Goal: Task Accomplishment & Management: Use online tool/utility

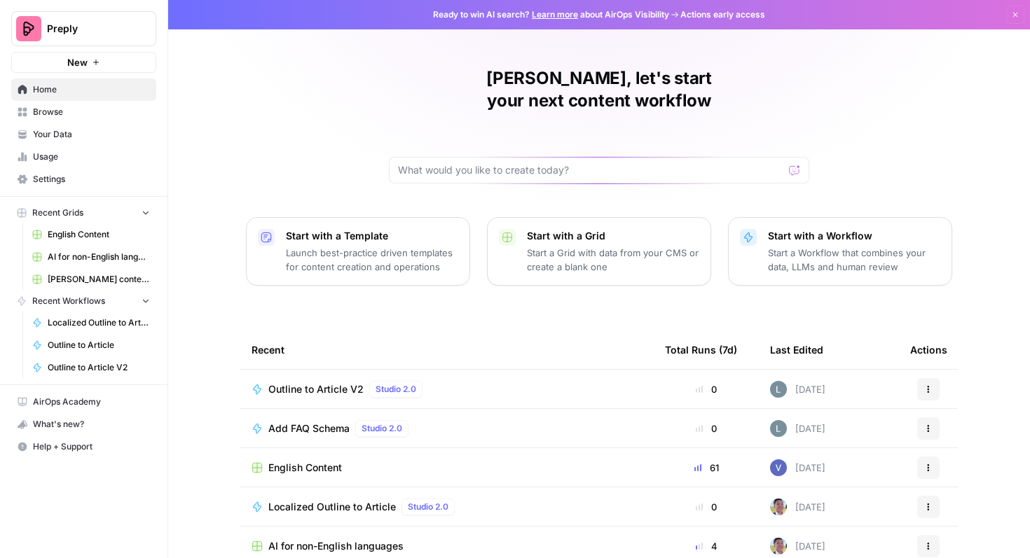
click at [113, 258] on span "AI for non-English languages" at bounding box center [99, 257] width 102 height 13
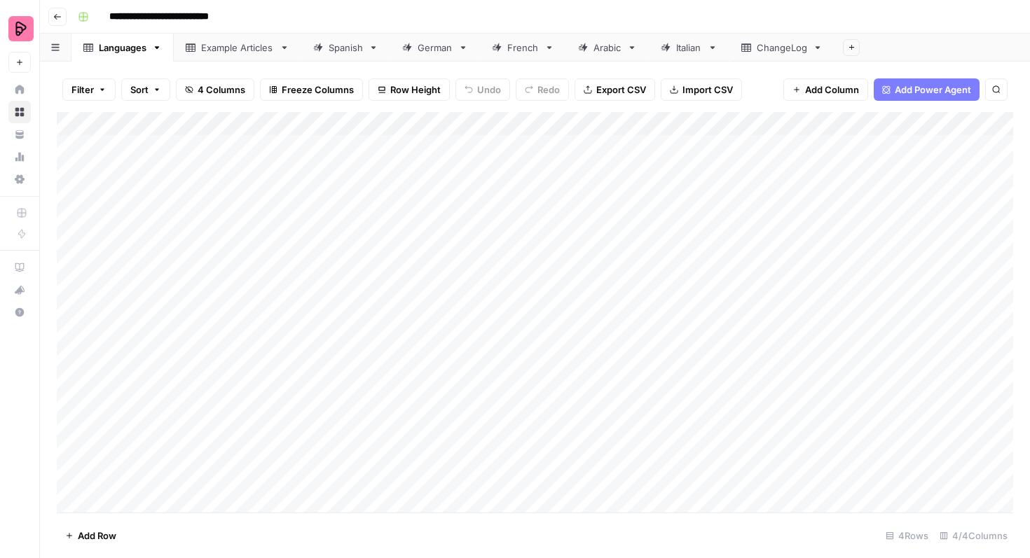
click at [338, 50] on div "Spanish" at bounding box center [346, 48] width 34 height 14
click at [72, 453] on div "Add Column" at bounding box center [535, 312] width 956 height 401
click at [69, 422] on div "Add Column" at bounding box center [535, 312] width 956 height 401
click at [69, 403] on div "Add Column" at bounding box center [535, 312] width 956 height 401
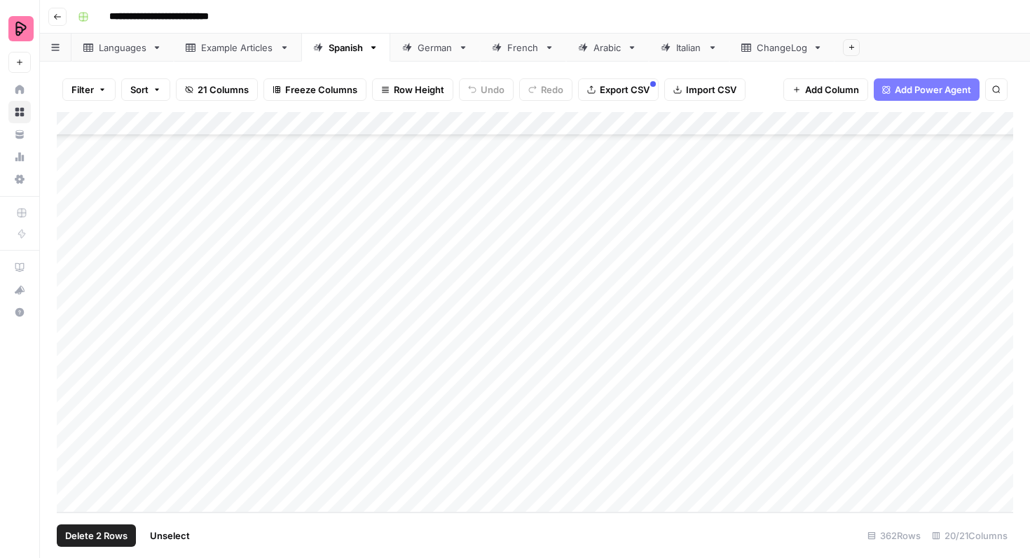
click at [69, 432] on div "Add Column" at bounding box center [535, 312] width 956 height 401
click at [70, 380] on div "Add Column" at bounding box center [535, 312] width 956 height 401
click at [74, 355] on div "Add Column" at bounding box center [535, 312] width 956 height 401
click at [68, 392] on div "Add Column" at bounding box center [535, 312] width 956 height 401
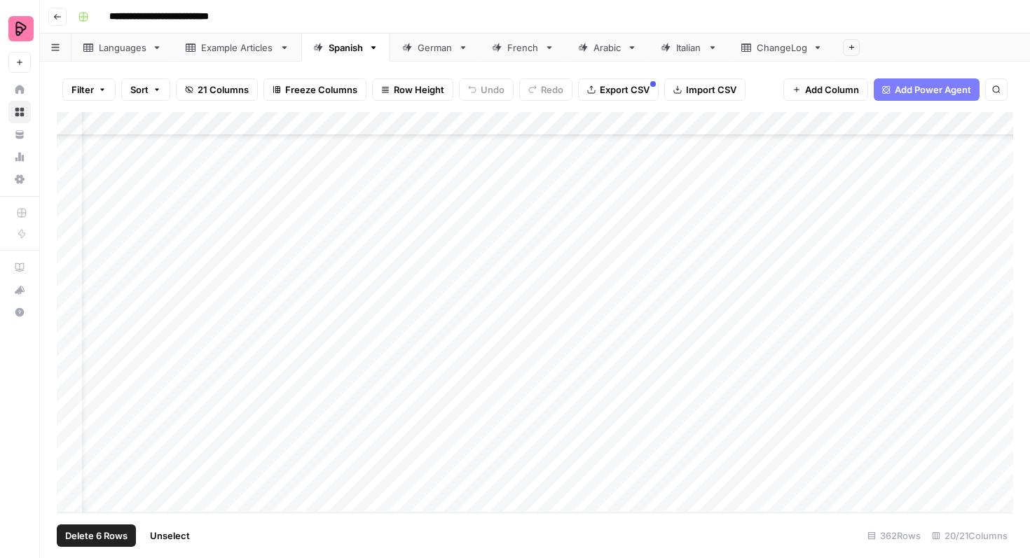
click at [74, 371] on div "Add Column" at bounding box center [535, 312] width 956 height 401
click at [73, 345] on div "Add Column" at bounding box center [535, 312] width 956 height 401
click at [72, 322] on div "Add Column" at bounding box center [535, 312] width 956 height 401
click at [605, 88] on span "Export CSV" at bounding box center [625, 90] width 50 height 14
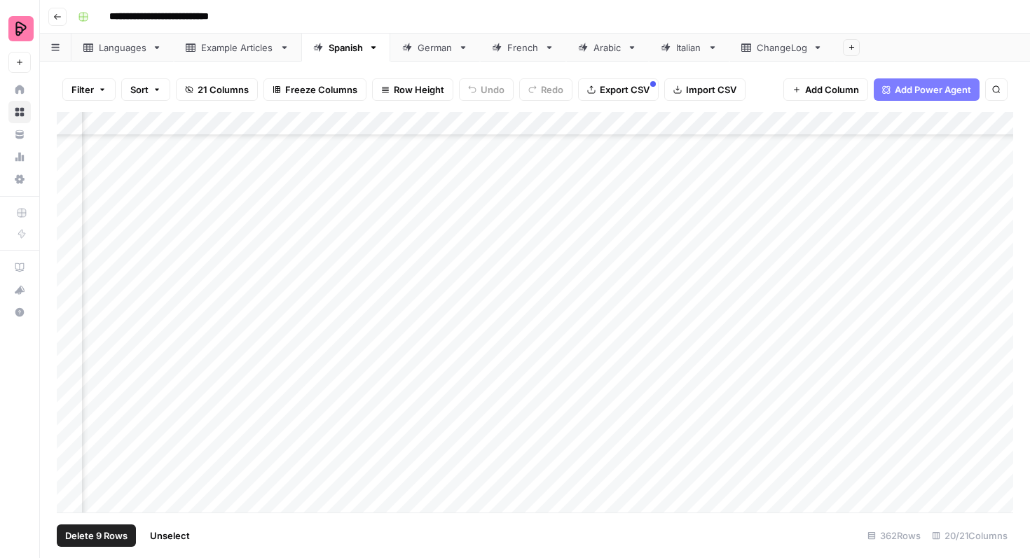
scroll to position [8229, 537]
click at [773, 181] on div "Add Column" at bounding box center [535, 312] width 956 height 401
click at [764, 181] on div "Add Column" at bounding box center [535, 312] width 956 height 401
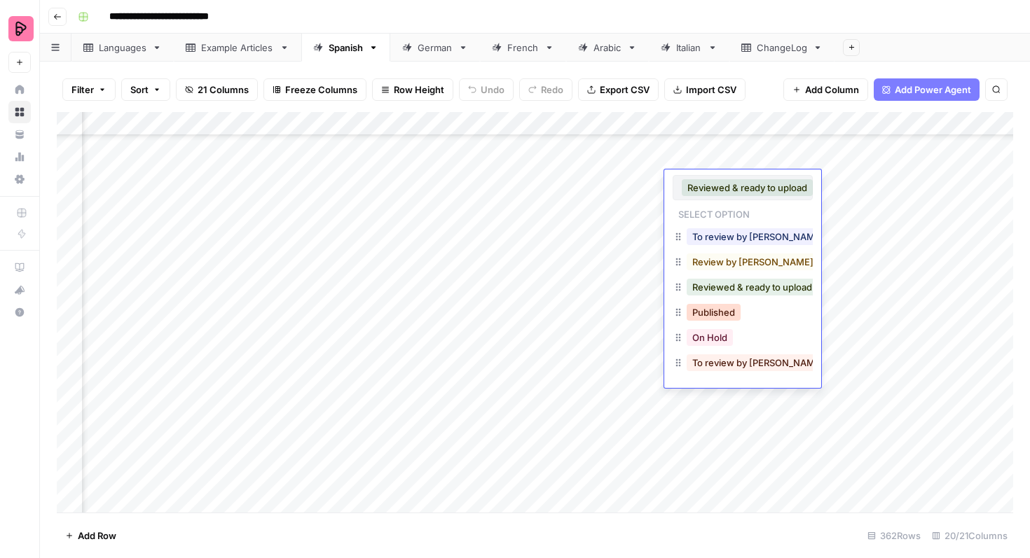
click at [724, 312] on button "Published" at bounding box center [714, 312] width 54 height 17
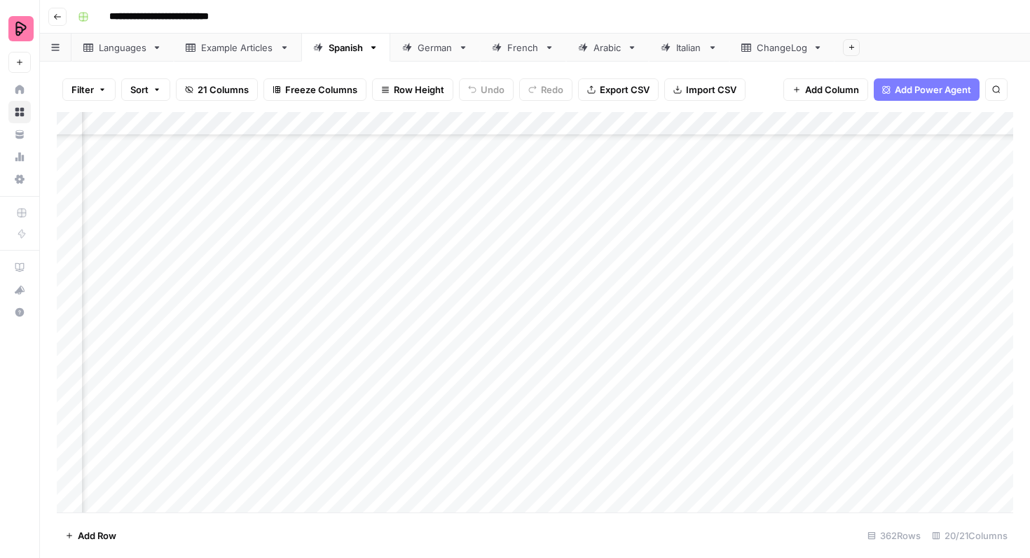
click at [751, 207] on div "Add Column" at bounding box center [535, 312] width 956 height 401
click at [740, 207] on div "Add Column" at bounding box center [535, 312] width 956 height 401
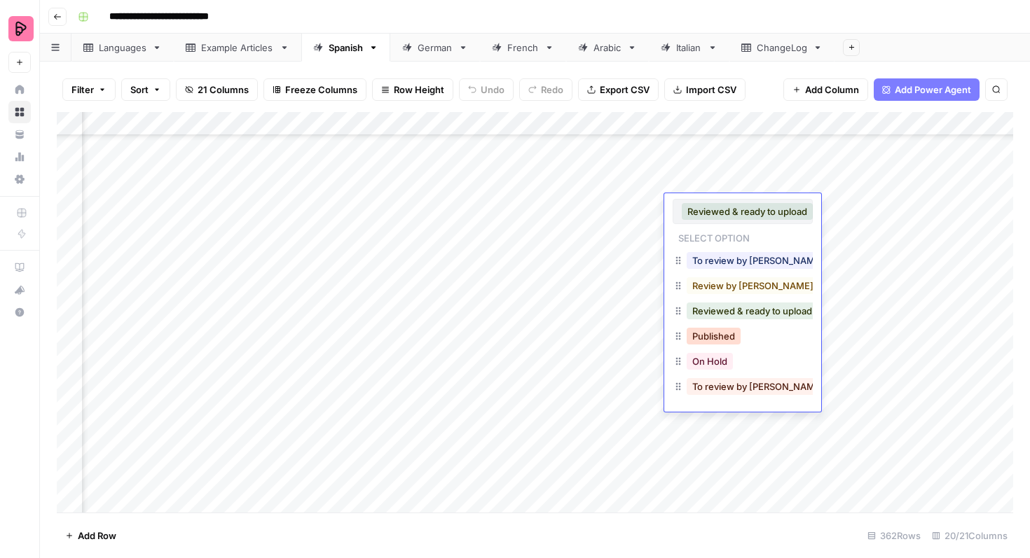
click at [721, 338] on button "Published" at bounding box center [714, 336] width 54 height 17
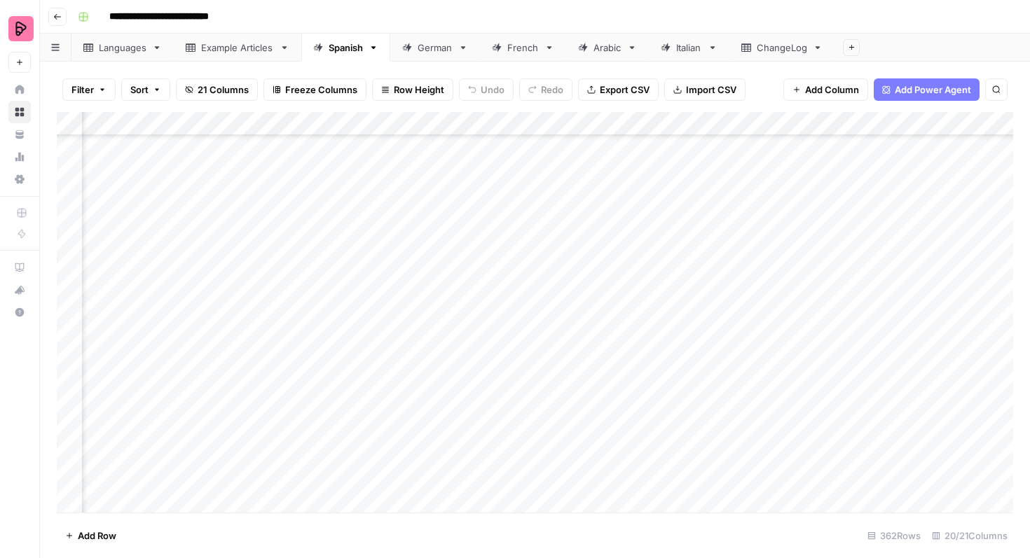
click at [722, 230] on div "Add Column" at bounding box center [535, 312] width 956 height 401
click at [718, 228] on div "Add Column" at bounding box center [535, 312] width 956 height 401
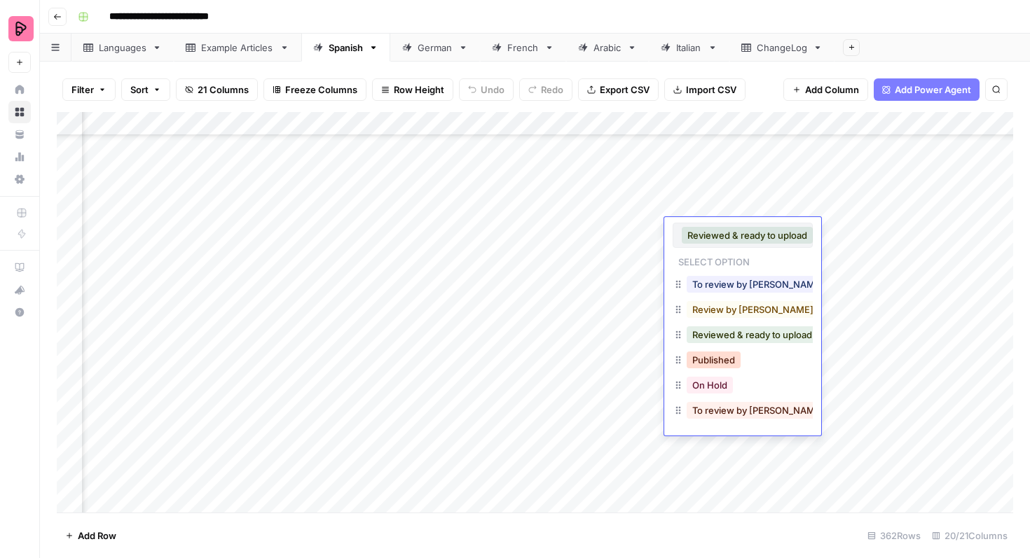
click at [719, 357] on button "Published" at bounding box center [714, 360] width 54 height 17
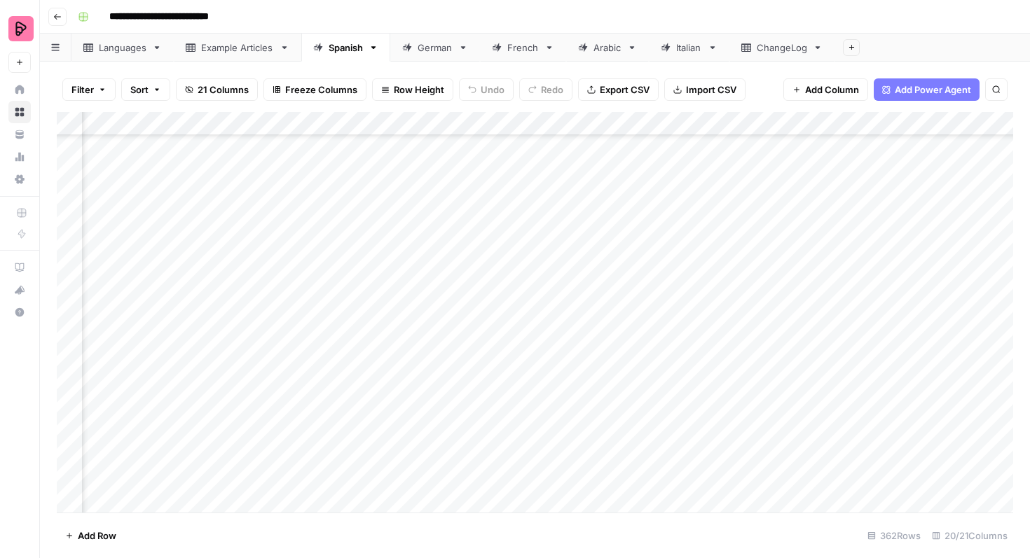
click at [731, 255] on div "Add Column" at bounding box center [535, 312] width 956 height 401
click at [722, 254] on div "Add Column" at bounding box center [535, 312] width 956 height 401
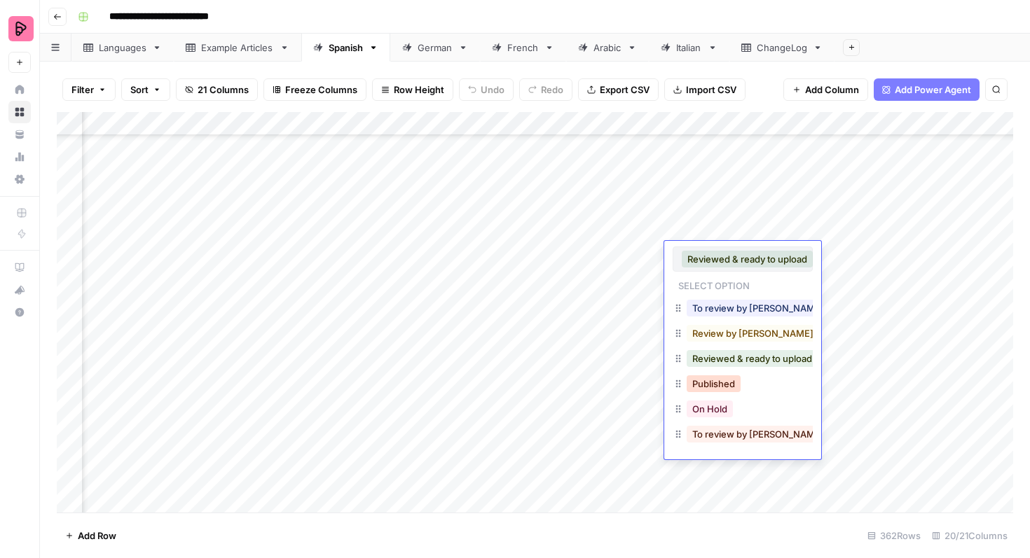
click at [712, 385] on button "Published" at bounding box center [714, 383] width 54 height 17
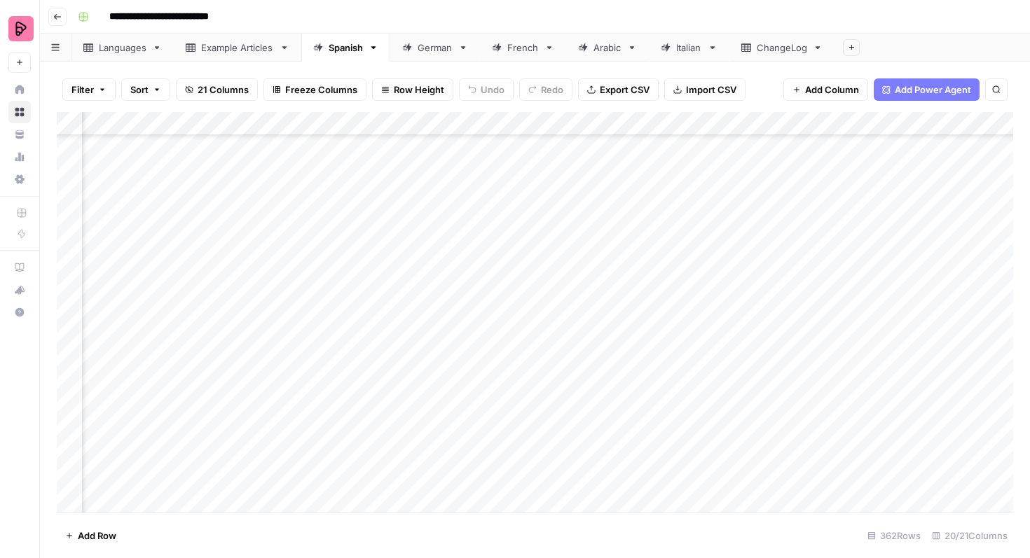
click at [722, 395] on div "Add Column" at bounding box center [535, 312] width 956 height 401
click at [719, 395] on div "Add Column" at bounding box center [535, 312] width 956 height 401
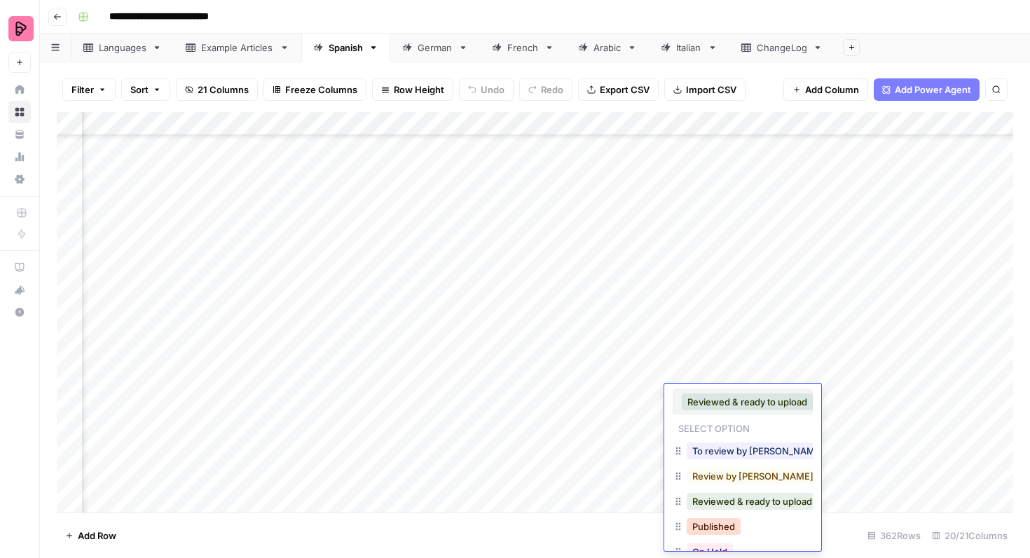
click at [713, 524] on button "Published" at bounding box center [714, 526] width 54 height 17
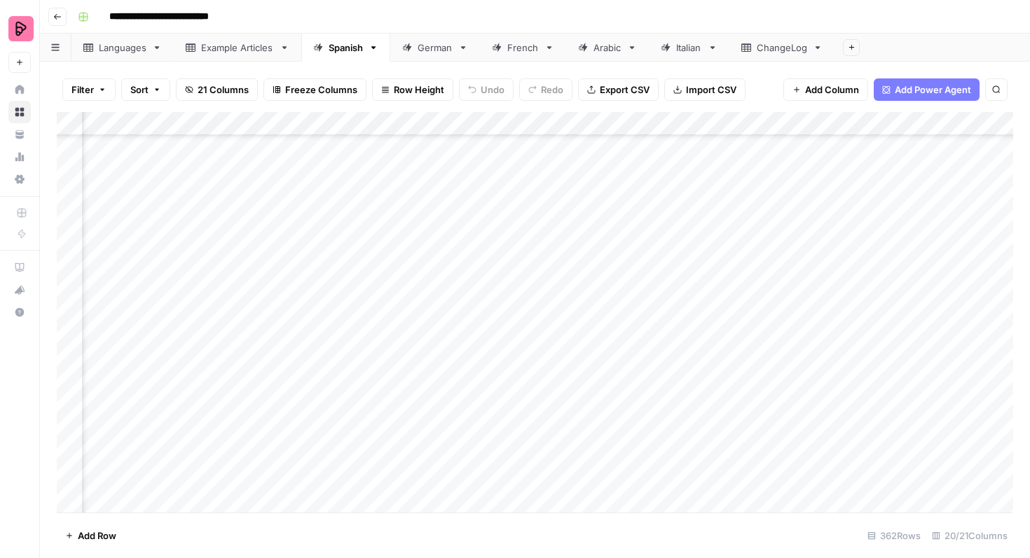
click at [705, 422] on div "Add Column" at bounding box center [535, 312] width 956 height 401
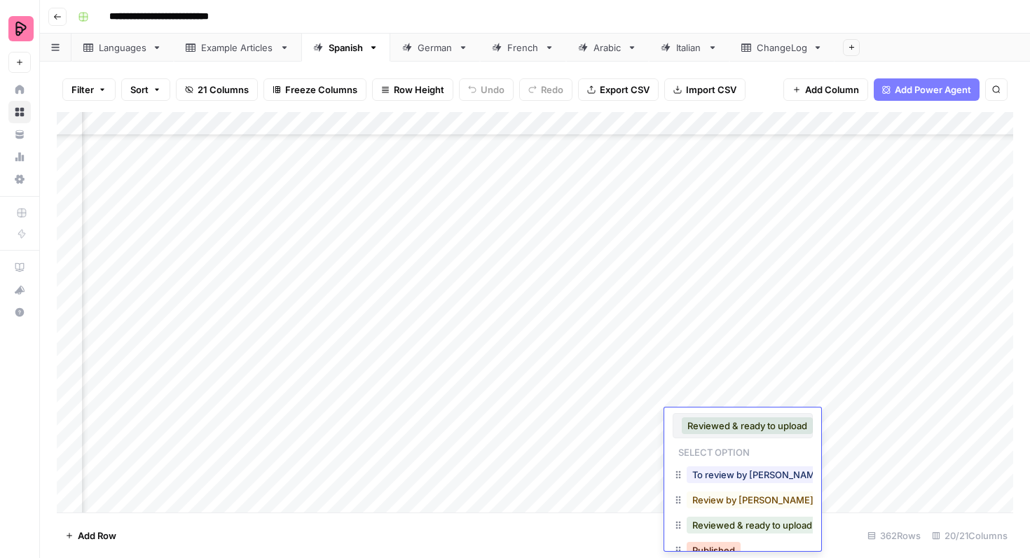
click at [717, 542] on button "Published" at bounding box center [714, 550] width 54 height 17
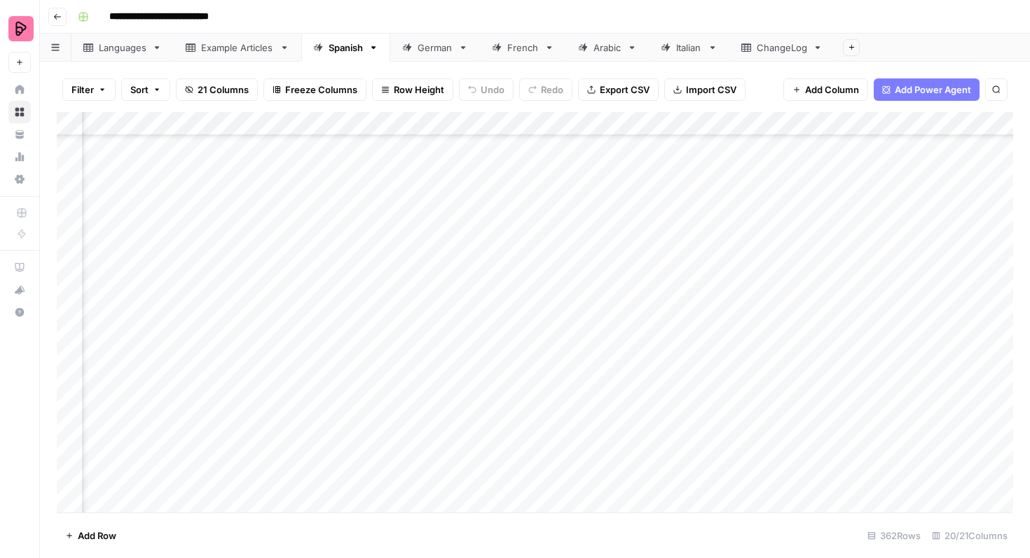
click at [729, 441] on div "Add Column" at bounding box center [535, 312] width 956 height 401
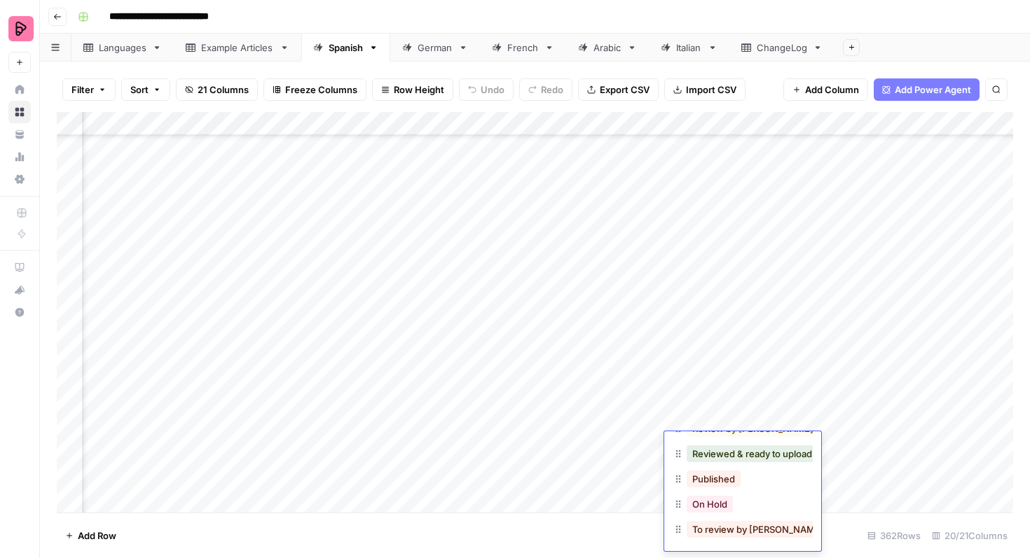
scroll to position [97, 0]
click at [726, 483] on button "Published" at bounding box center [714, 477] width 54 height 17
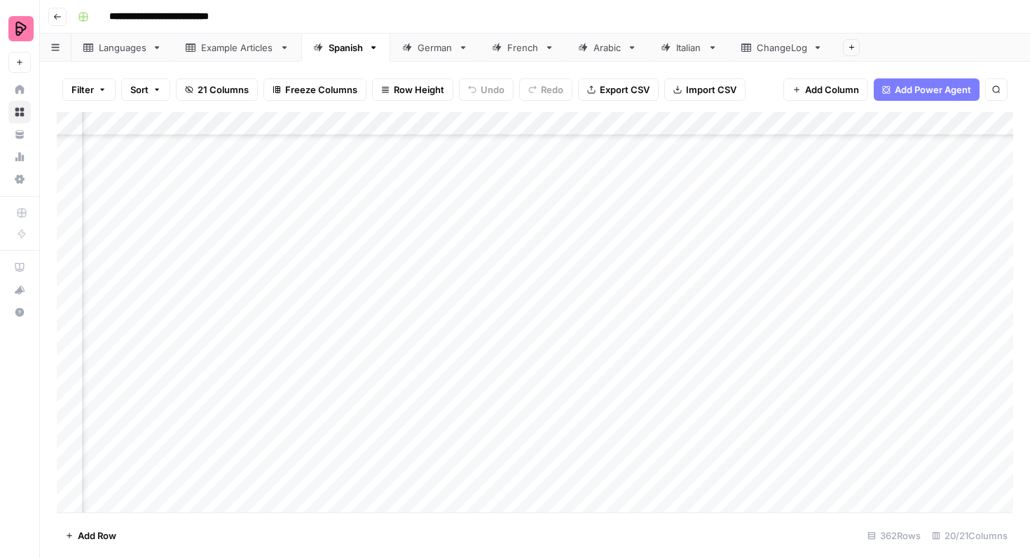
click at [702, 467] on div "Add Column" at bounding box center [535, 312] width 956 height 401
click at [701, 467] on div "Add Column" at bounding box center [535, 312] width 956 height 401
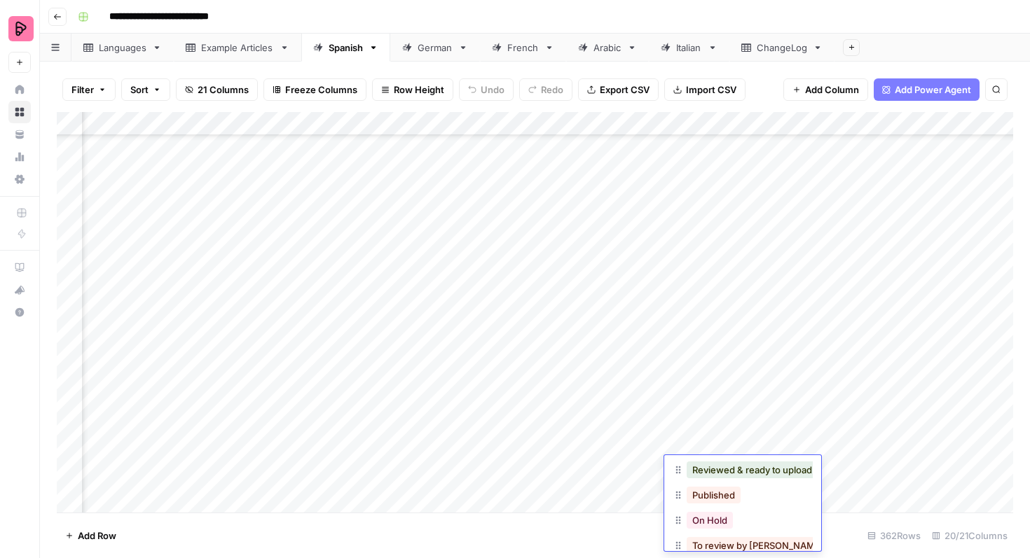
scroll to position [110, 0]
click at [715, 488] on button "Published" at bounding box center [714, 488] width 54 height 17
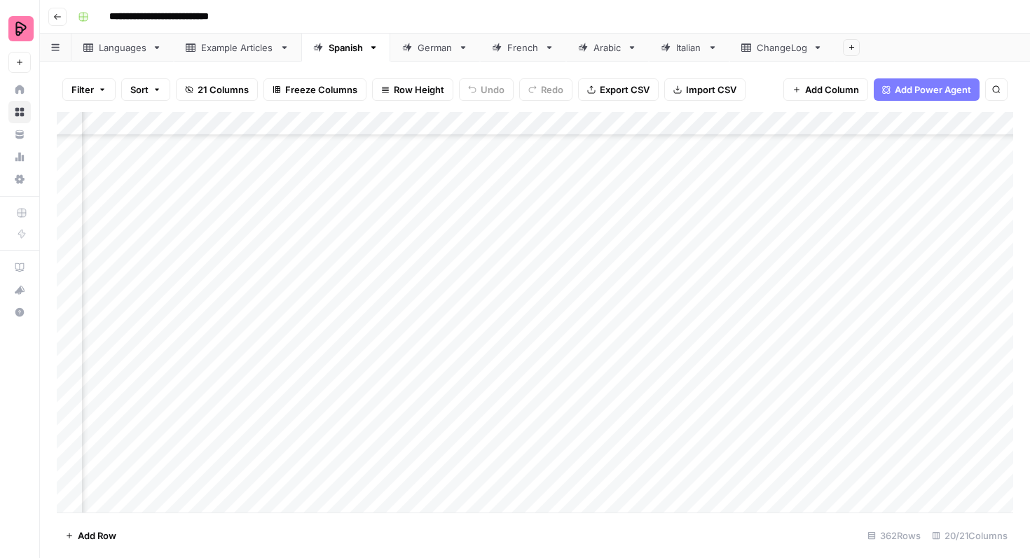
click at [705, 490] on div "Add Column" at bounding box center [535, 312] width 956 height 401
click at [704, 490] on div "Add Column" at bounding box center [535, 312] width 956 height 401
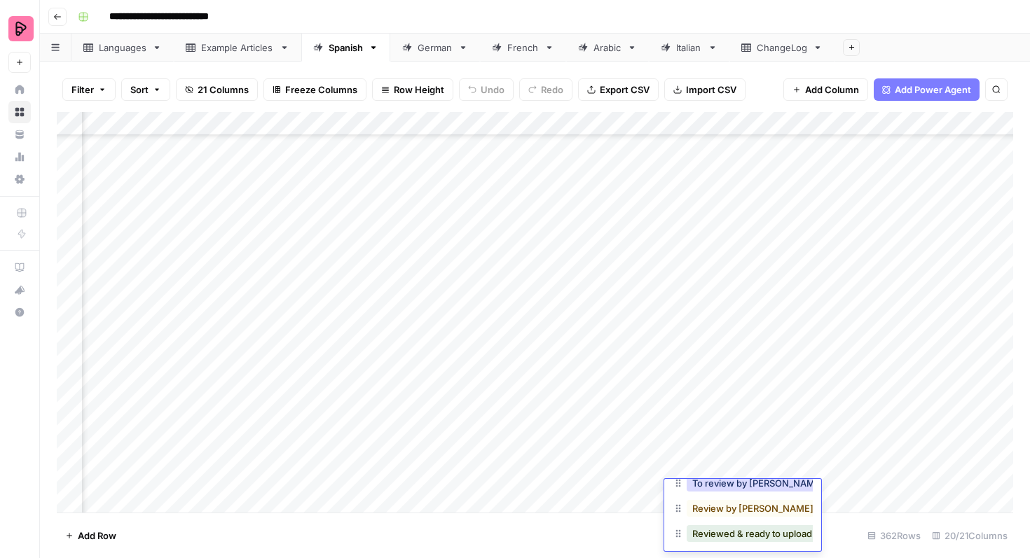
scroll to position [100, 0]
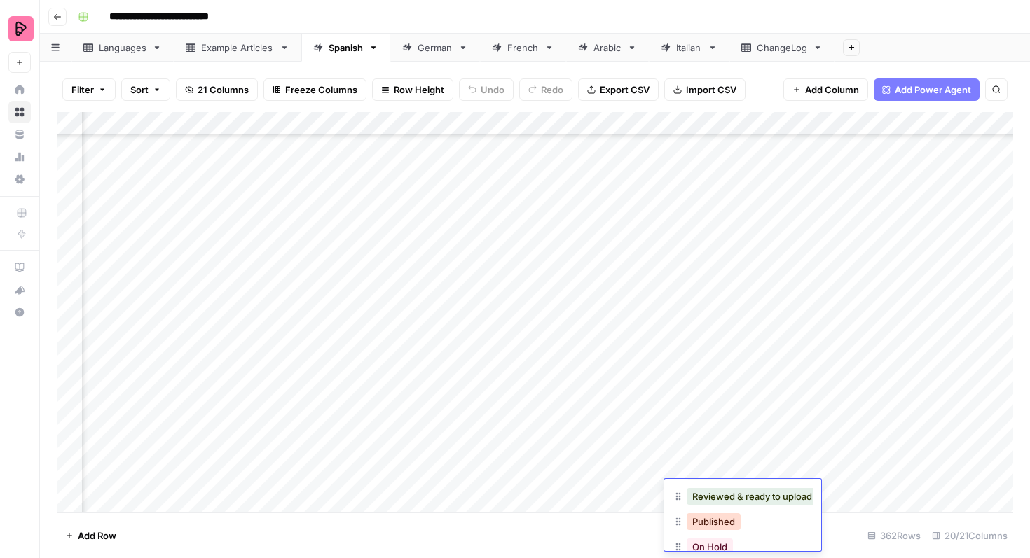
click at [714, 519] on button "Published" at bounding box center [714, 521] width 54 height 17
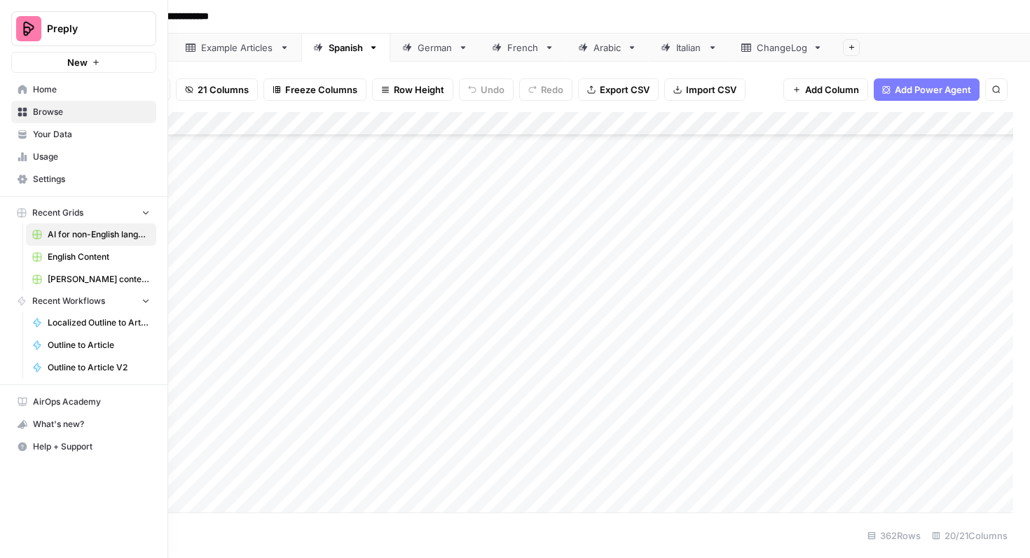
click at [70, 256] on span "English Content" at bounding box center [99, 257] width 102 height 13
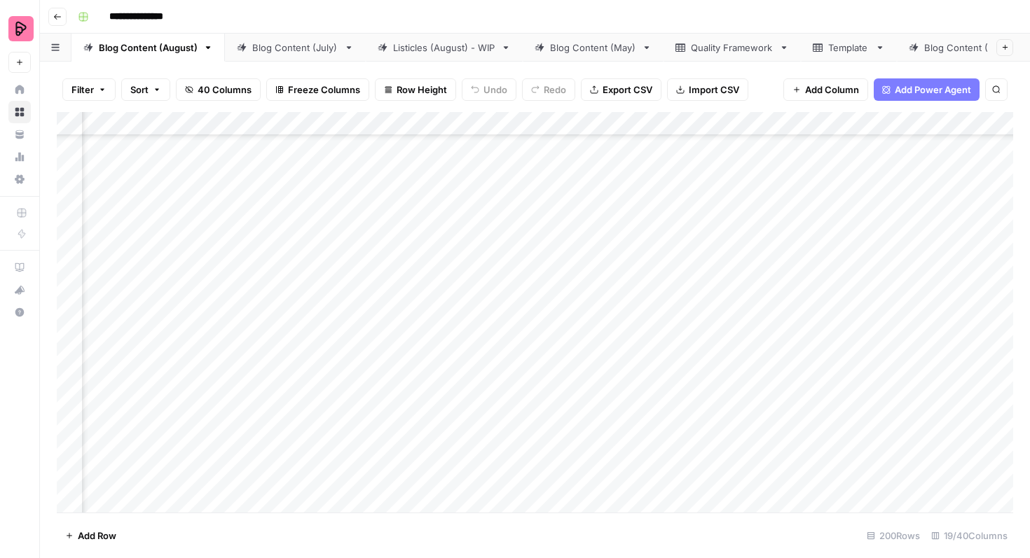
scroll to position [1458, 418]
click at [507, 289] on div "Add Column" at bounding box center [535, 312] width 956 height 401
click at [510, 326] on div "Add Column" at bounding box center [535, 312] width 956 height 401
click at [567, 372] on div "Add Column" at bounding box center [535, 312] width 956 height 401
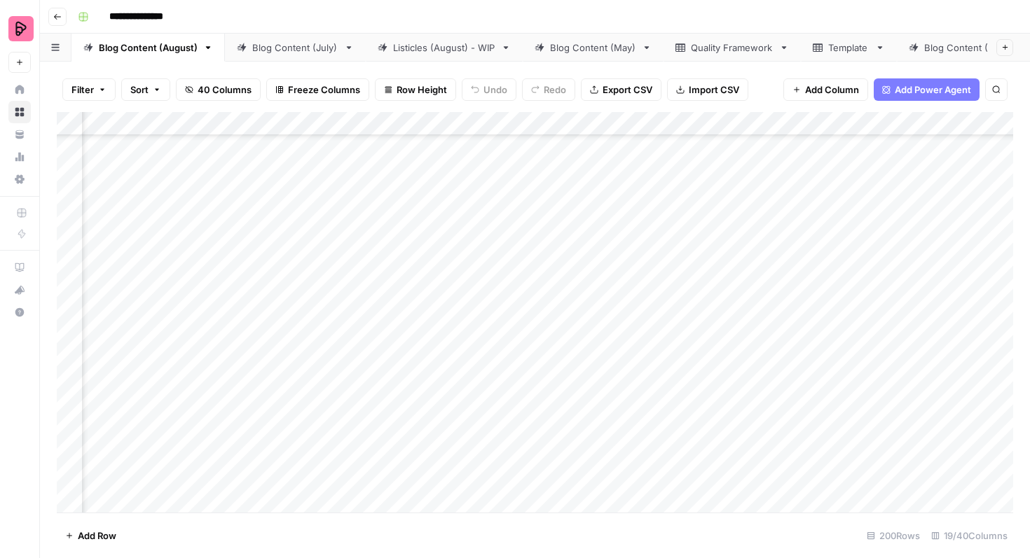
click at [565, 373] on div "Add Column" at bounding box center [535, 312] width 956 height 401
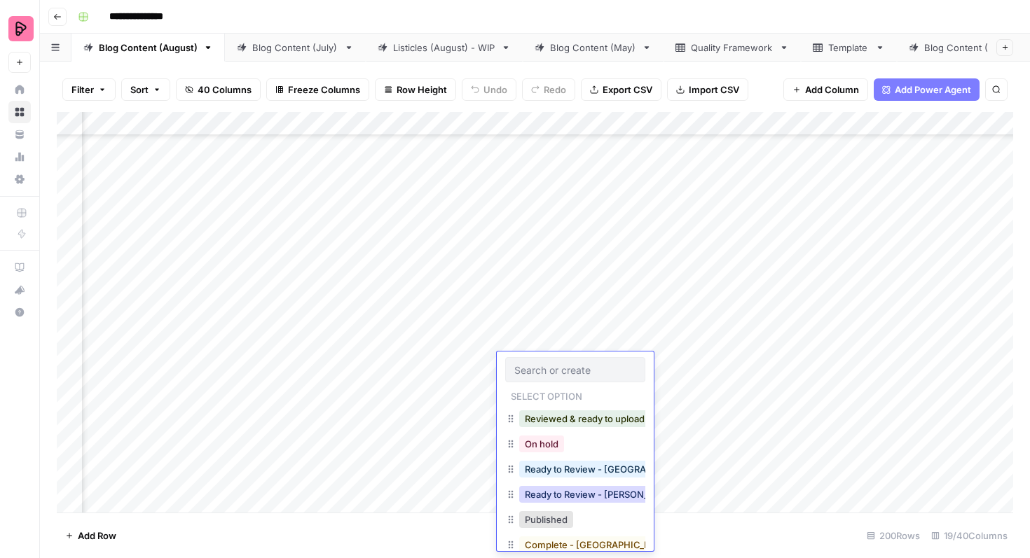
click at [557, 491] on button "Ready to Review - [PERSON_NAME]" at bounding box center [601, 494] width 165 height 17
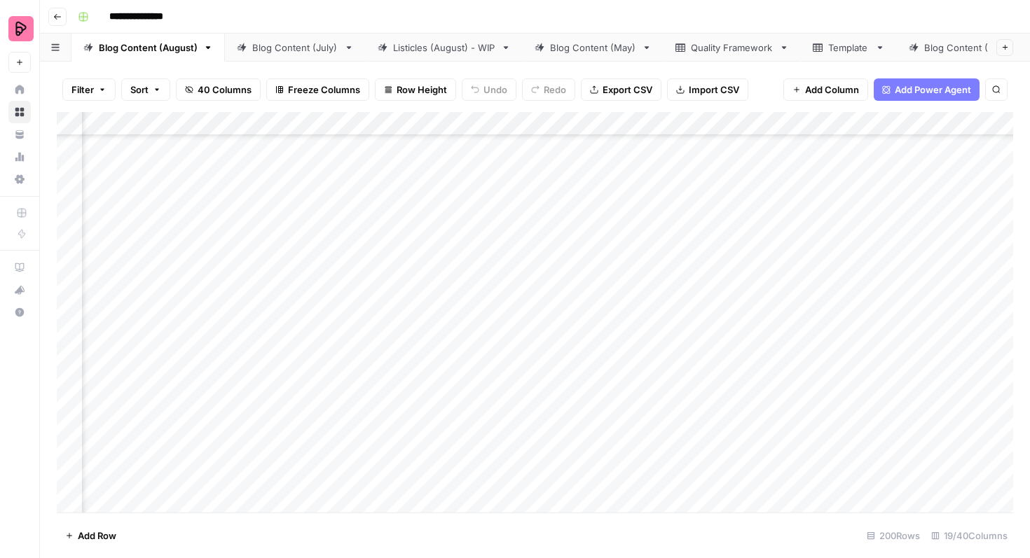
click at [563, 417] on div "Add Column" at bounding box center [535, 312] width 956 height 401
click at [556, 417] on div "Add Column" at bounding box center [535, 312] width 956 height 401
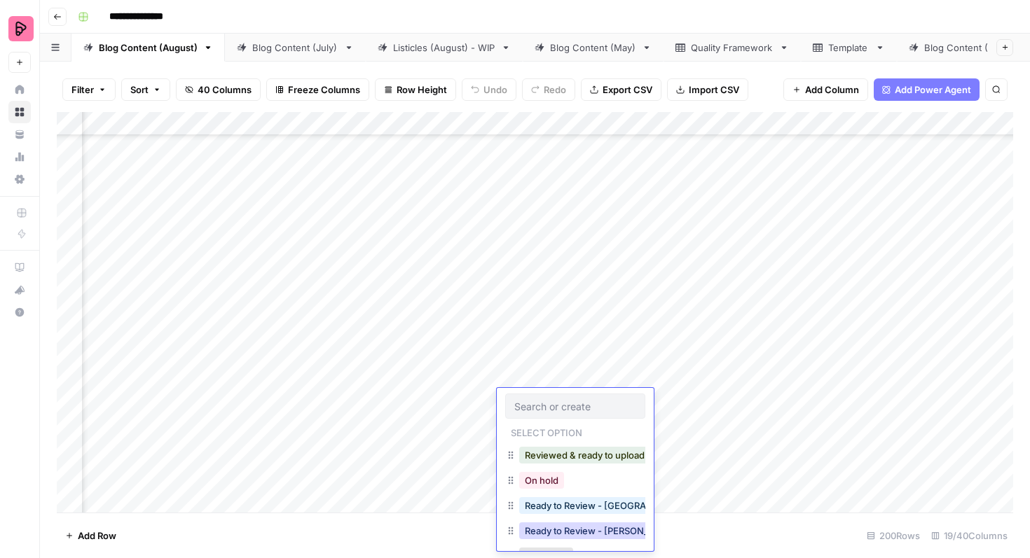
click at [558, 534] on button "Ready to Review - [PERSON_NAME]" at bounding box center [601, 531] width 165 height 17
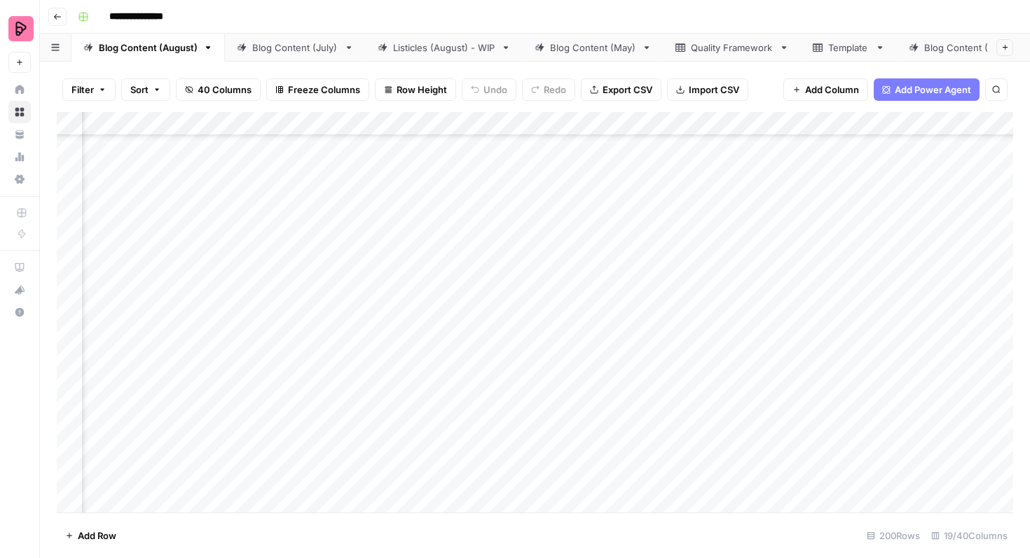
click at [565, 455] on div "Add Column" at bounding box center [535, 312] width 956 height 401
click at [560, 446] on div "Add Column" at bounding box center [535, 312] width 956 height 401
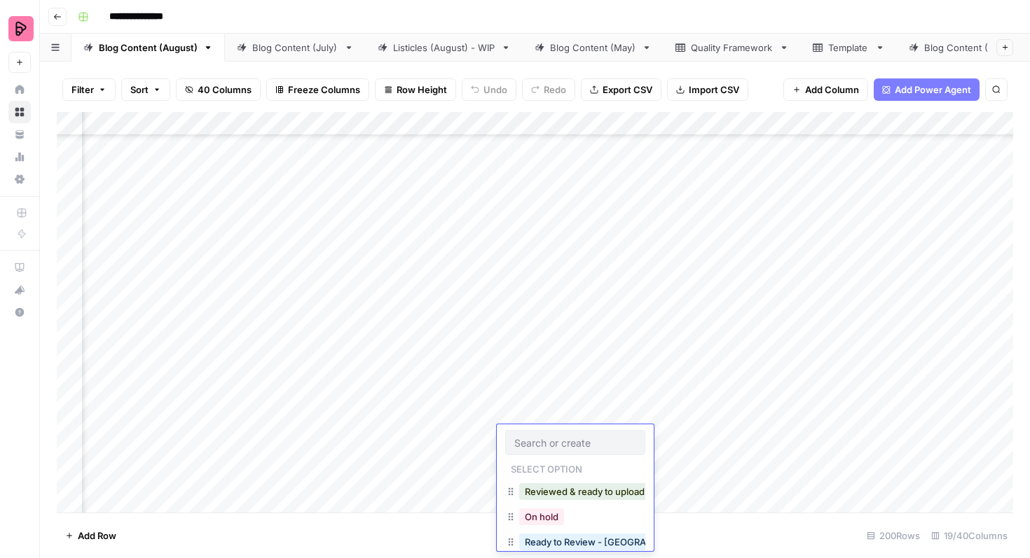
scroll to position [22, 0]
click at [564, 544] on button "Ready to Review - [PERSON_NAME]" at bounding box center [601, 545] width 165 height 17
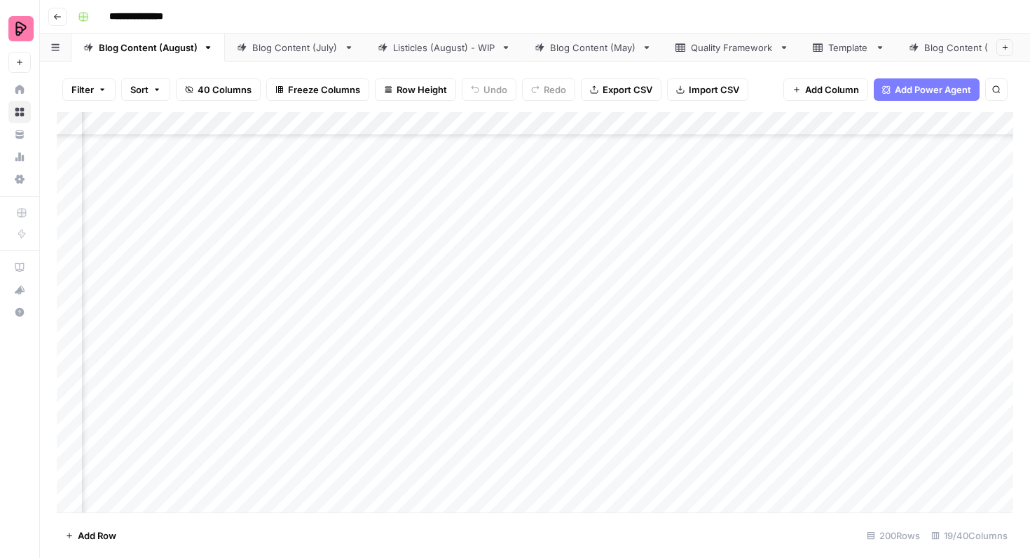
click at [570, 333] on div "Add Column" at bounding box center [535, 312] width 956 height 401
click at [563, 334] on div "Add Column" at bounding box center [535, 312] width 956 height 401
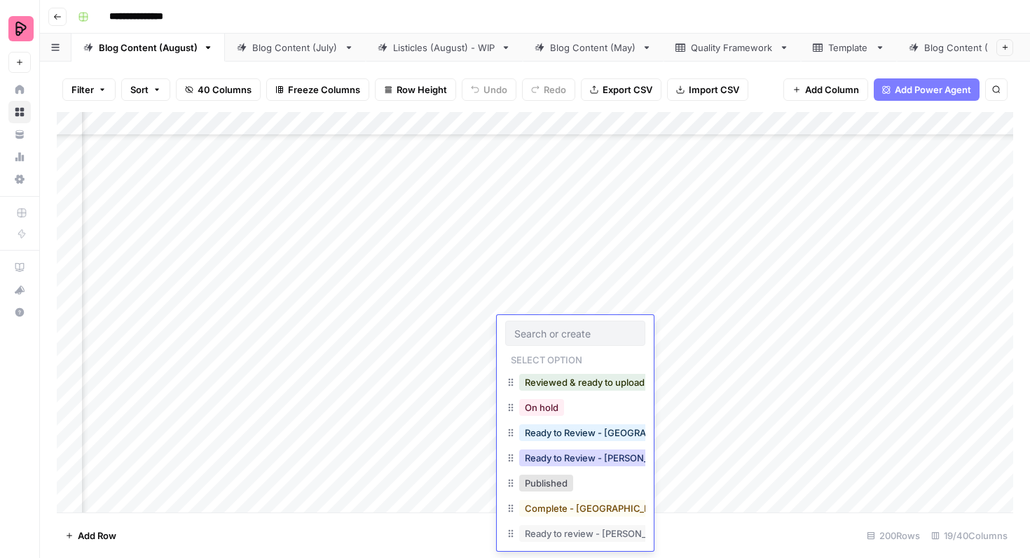
click at [580, 456] on button "Ready to Review - [PERSON_NAME]" at bounding box center [601, 458] width 165 height 17
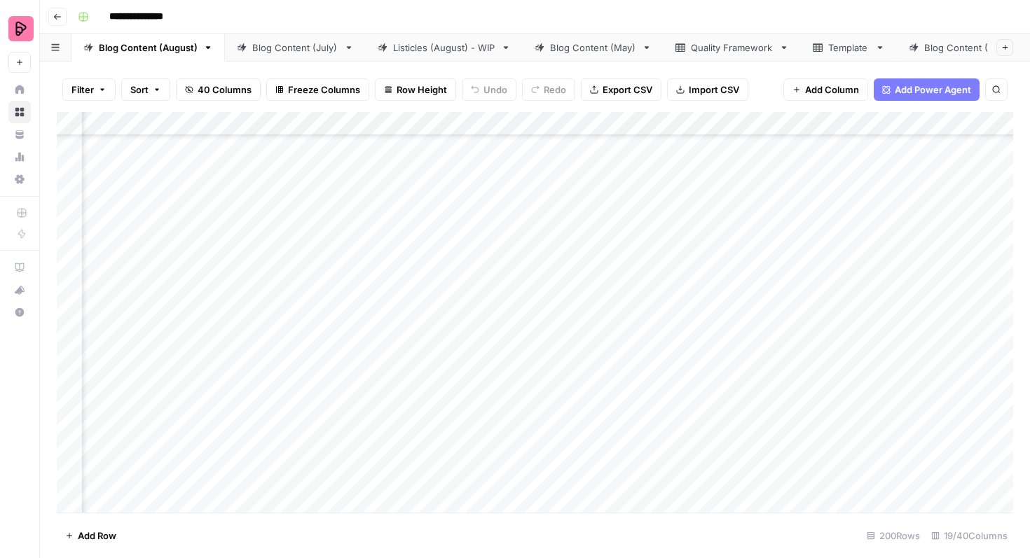
click at [570, 292] on div "Add Column" at bounding box center [535, 312] width 956 height 401
click at [560, 298] on div "Add Column" at bounding box center [535, 312] width 956 height 401
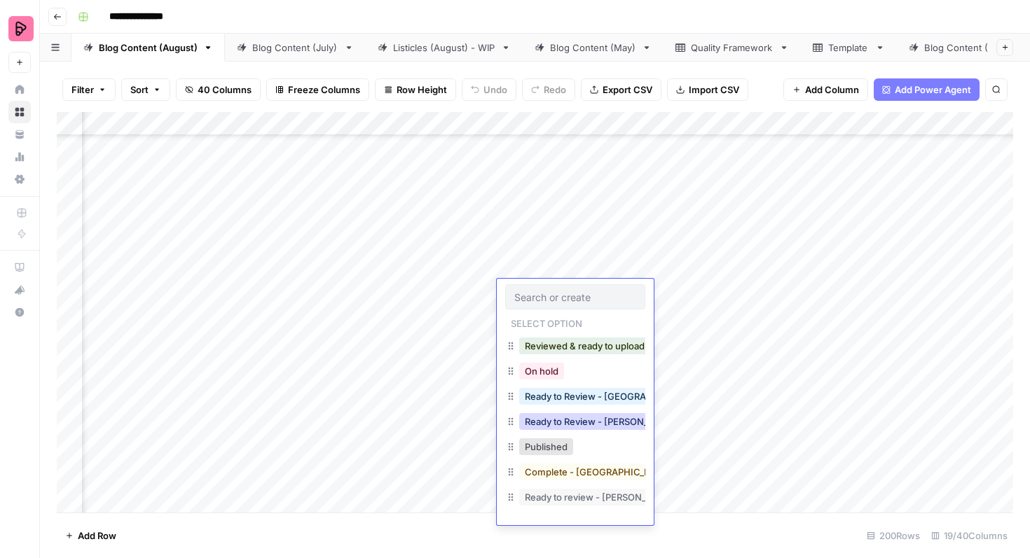
click at [563, 418] on button "Ready to Review - [PERSON_NAME]" at bounding box center [601, 421] width 165 height 17
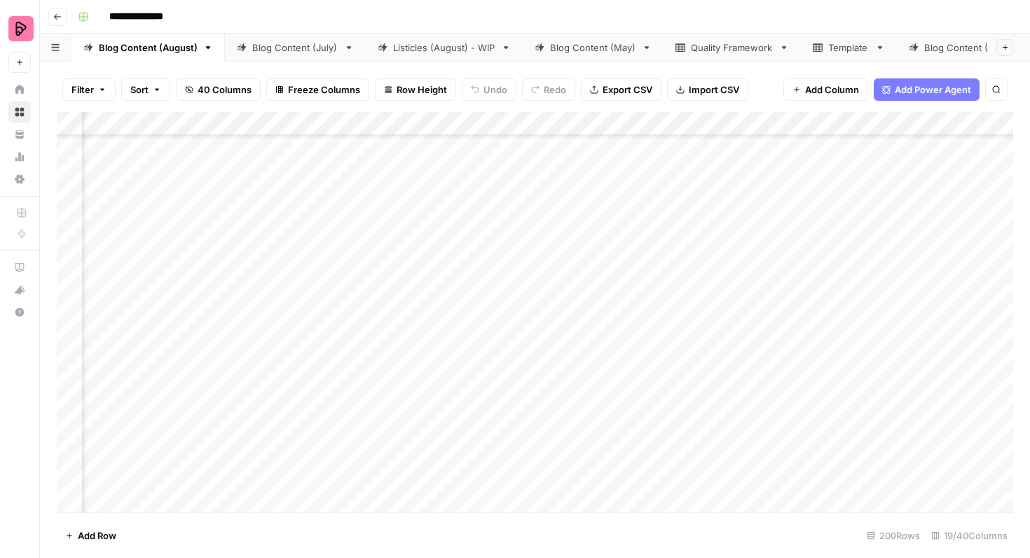
scroll to position [1656, 441]
click at [431, 272] on div "Add Column" at bounding box center [535, 312] width 956 height 401
click at [434, 312] on div "Add Column" at bounding box center [535, 312] width 956 height 401
click at [436, 350] on div "Add Column" at bounding box center [535, 312] width 956 height 401
click at [436, 388] on div "Add Column" at bounding box center [535, 312] width 956 height 401
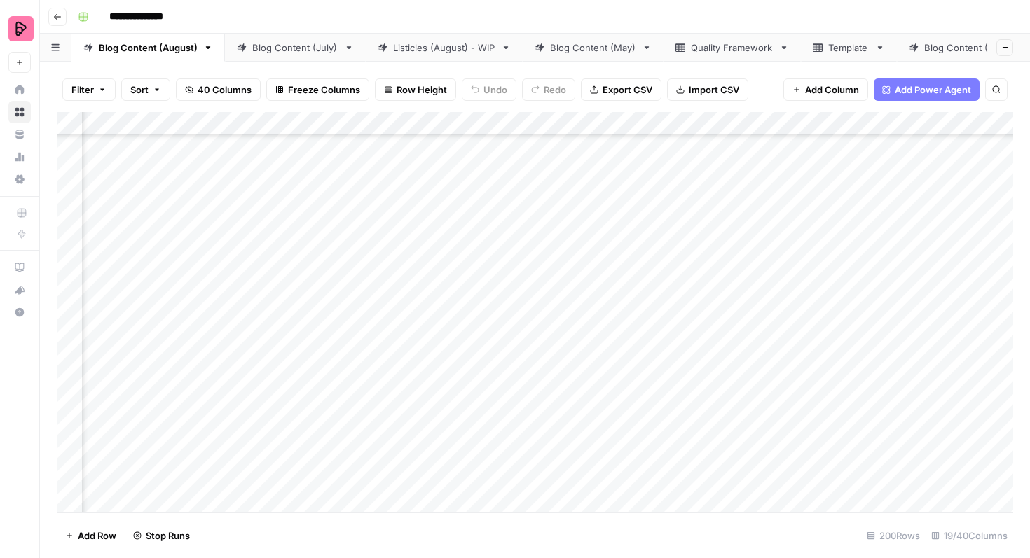
click at [432, 422] on div "Add Column" at bounding box center [535, 312] width 956 height 401
click at [432, 460] on div "Add Column" at bounding box center [535, 312] width 956 height 401
click at [432, 374] on div "Add Column" at bounding box center [535, 312] width 956 height 401
click at [434, 411] on div "Add Column" at bounding box center [535, 312] width 956 height 401
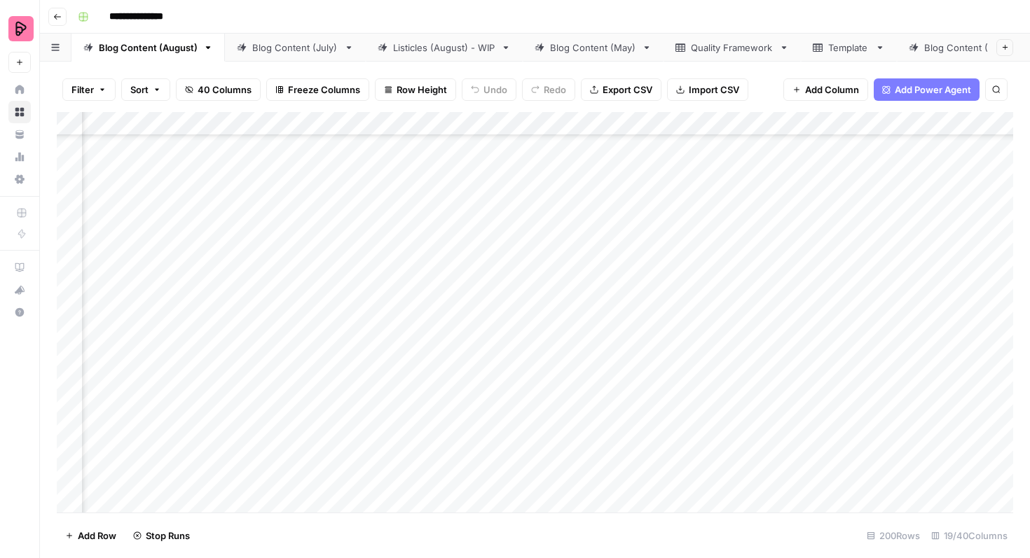
click at [429, 448] on div "Add Column" at bounding box center [535, 312] width 956 height 401
click at [428, 406] on div "Add Column" at bounding box center [535, 312] width 956 height 401
click at [433, 440] on div "Add Column" at bounding box center [535, 312] width 956 height 401
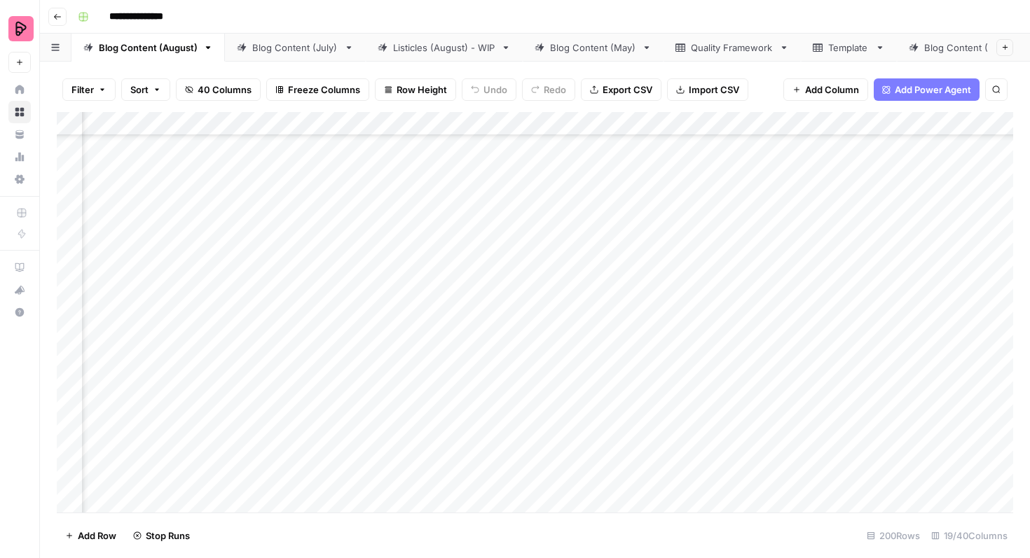
click at [669, 424] on div "Add Column" at bounding box center [535, 312] width 956 height 401
drag, startPoint x: 132, startPoint y: 270, endPoint x: 329, endPoint y: 406, distance: 240.2
click at [329, 406] on div "Add Column" at bounding box center [535, 312] width 956 height 401
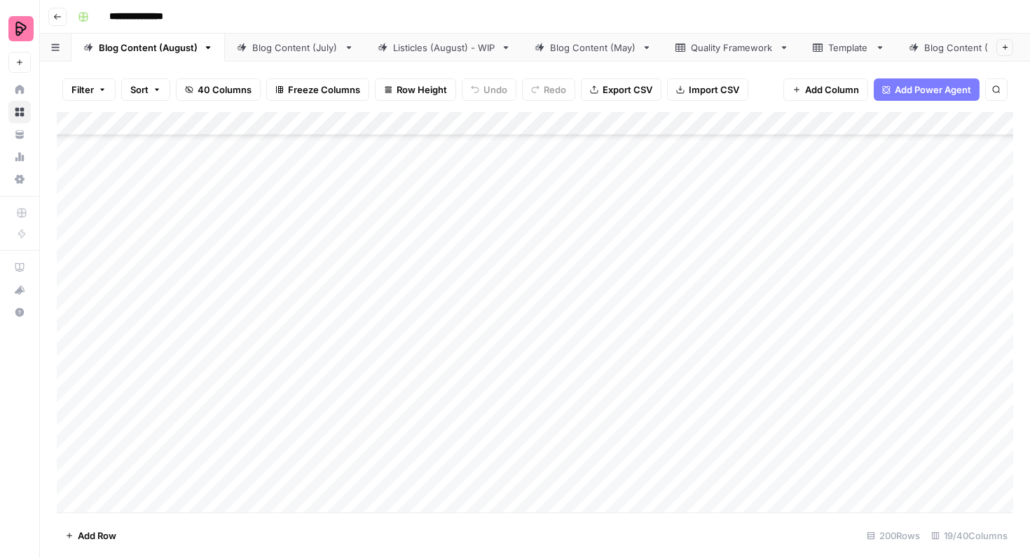
drag, startPoint x: 130, startPoint y: 221, endPoint x: 350, endPoint y: 401, distance: 283.3
click at [350, 401] on div "Add Column" at bounding box center [535, 312] width 956 height 401
drag, startPoint x: 141, startPoint y: 256, endPoint x: 308, endPoint y: 424, distance: 236.3
click at [308, 424] on div "Add Column" at bounding box center [535, 312] width 956 height 401
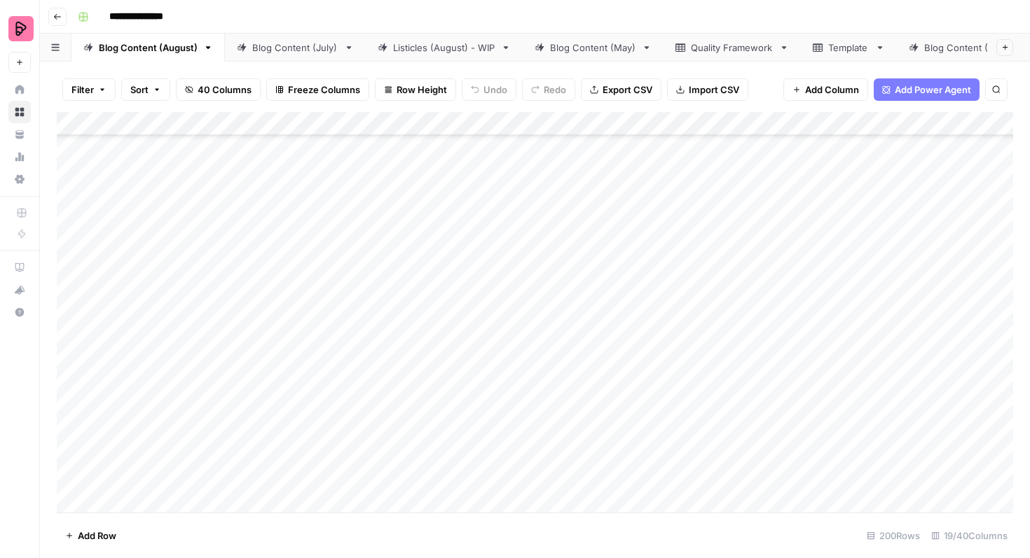
scroll to position [3300, 0]
drag, startPoint x: 139, startPoint y: 167, endPoint x: 286, endPoint y: 495, distance: 359.1
click at [286, 495] on div "Add Column" at bounding box center [535, 312] width 956 height 401
drag, startPoint x: 137, startPoint y: 157, endPoint x: 356, endPoint y: 485, distance: 394.0
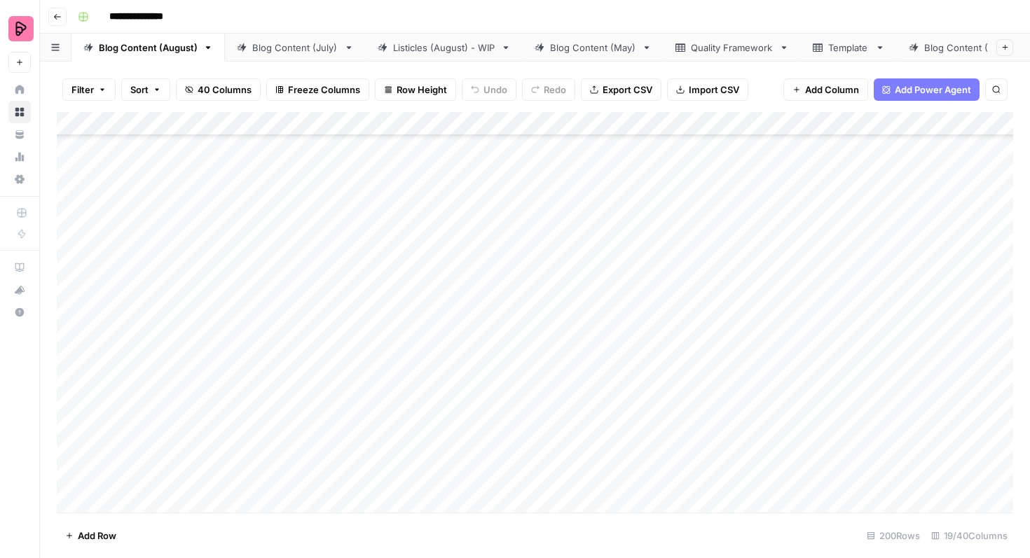
click at [356, 485] on div "Add Column" at bounding box center [535, 312] width 956 height 401
drag, startPoint x: 146, startPoint y: 174, endPoint x: 321, endPoint y: 450, distance: 326.3
click at [321, 450] on div "Add Column" at bounding box center [535, 312] width 956 height 401
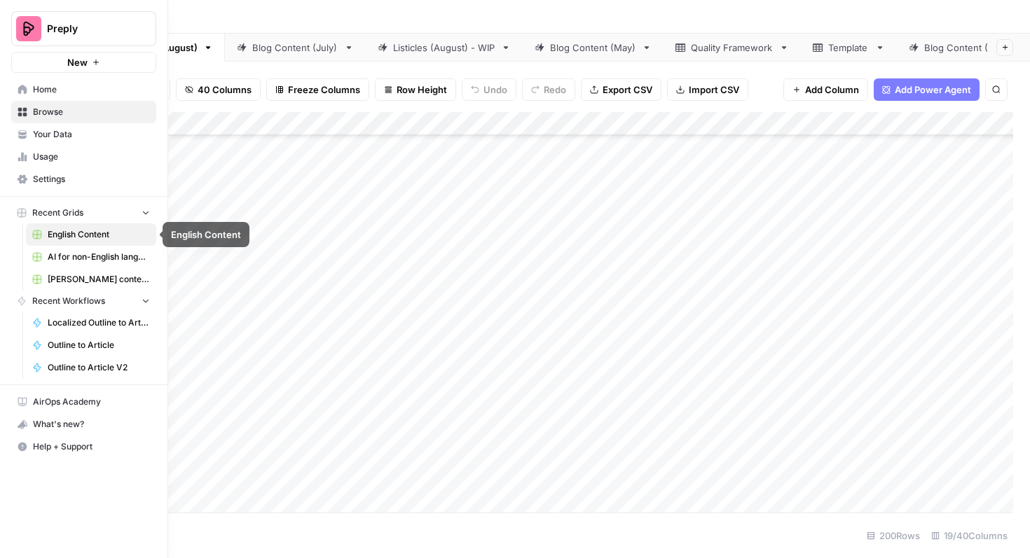
click at [67, 255] on span "AI for non-English languages" at bounding box center [99, 257] width 102 height 13
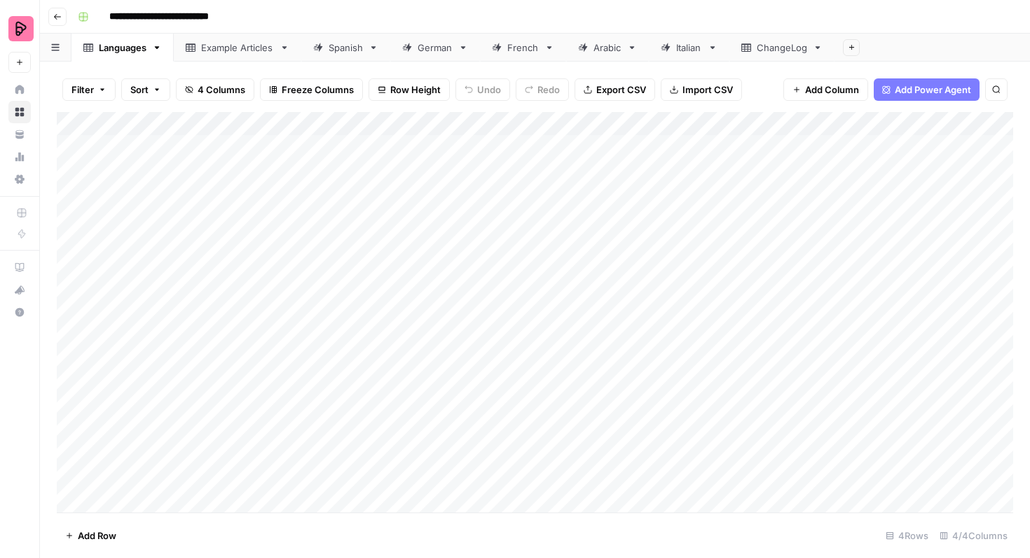
click at [436, 50] on div "German" at bounding box center [435, 48] width 35 height 14
click at [654, 244] on div "Add Column" at bounding box center [535, 312] width 956 height 401
click at [649, 244] on div "Add Column" at bounding box center [535, 312] width 956 height 401
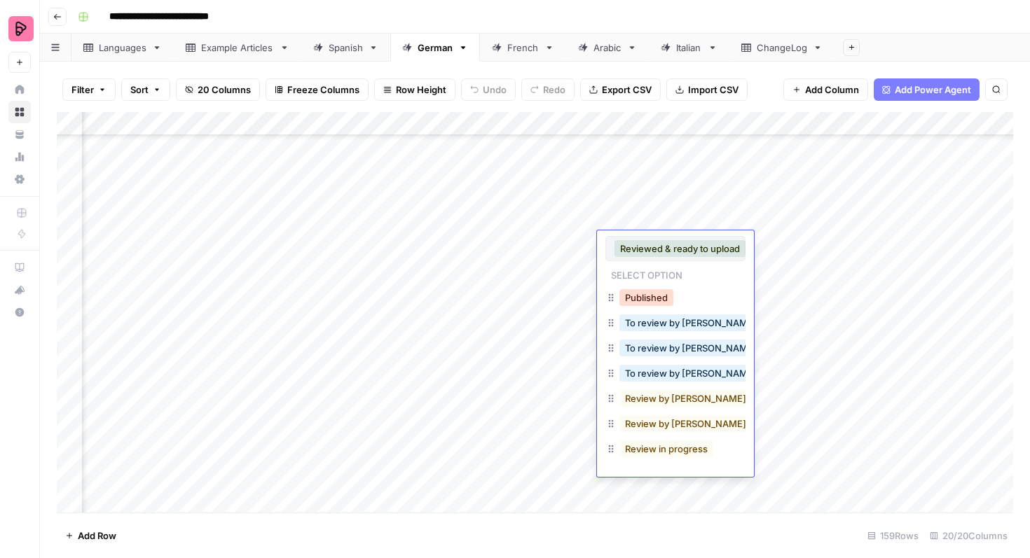
click at [646, 298] on button "Published" at bounding box center [646, 297] width 54 height 17
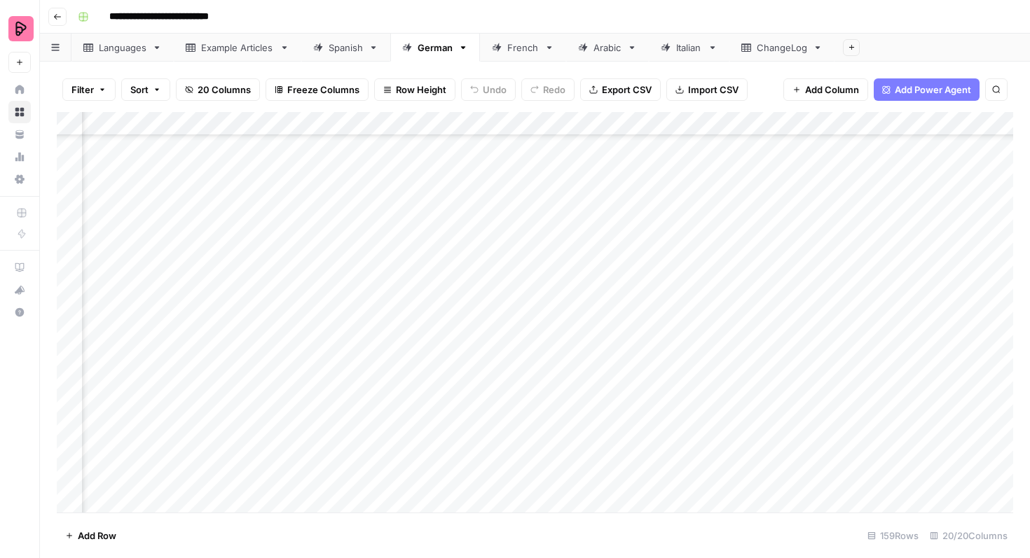
click at [650, 269] on div "Add Column" at bounding box center [535, 312] width 956 height 401
click at [641, 268] on div "Add Column" at bounding box center [535, 312] width 956 height 401
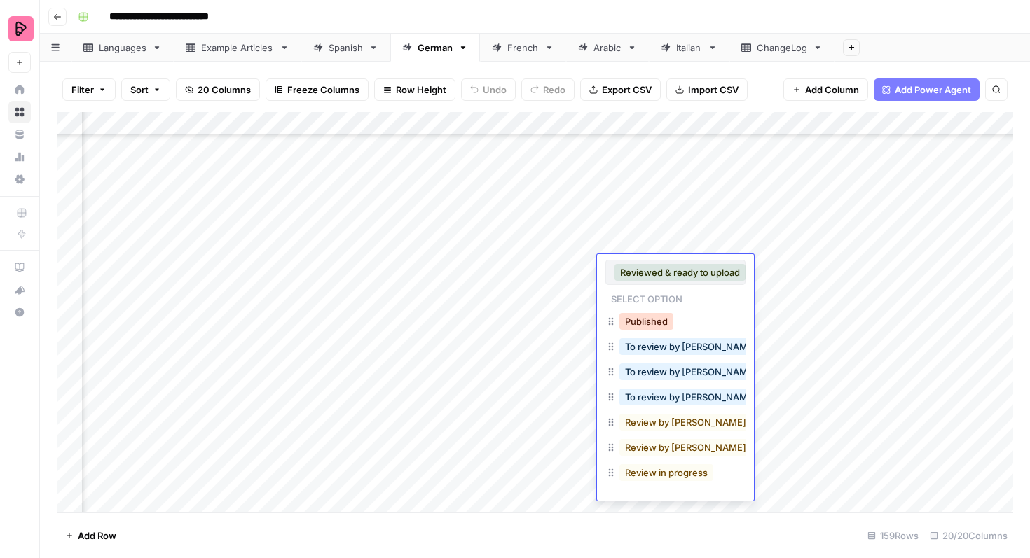
click at [639, 317] on button "Published" at bounding box center [646, 321] width 54 height 17
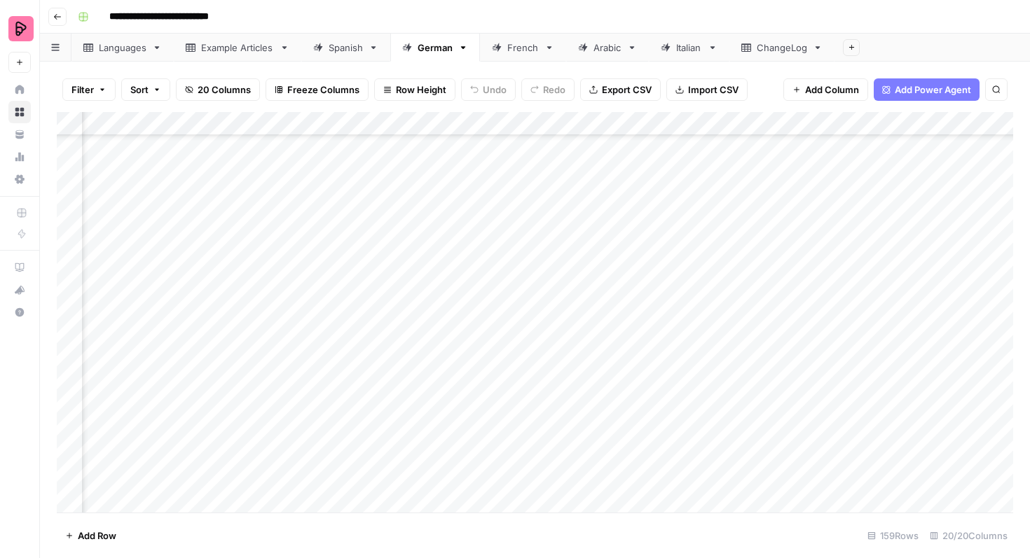
click at [639, 291] on div "Add Column" at bounding box center [535, 312] width 956 height 401
click at [638, 291] on div "Add Column" at bounding box center [535, 312] width 956 height 401
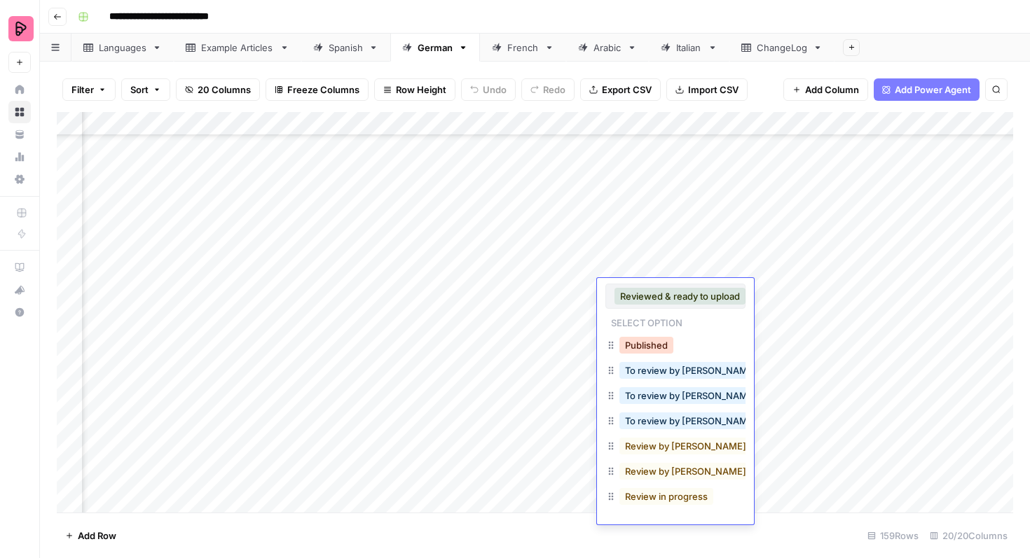
click at [640, 338] on button "Published" at bounding box center [646, 345] width 54 height 17
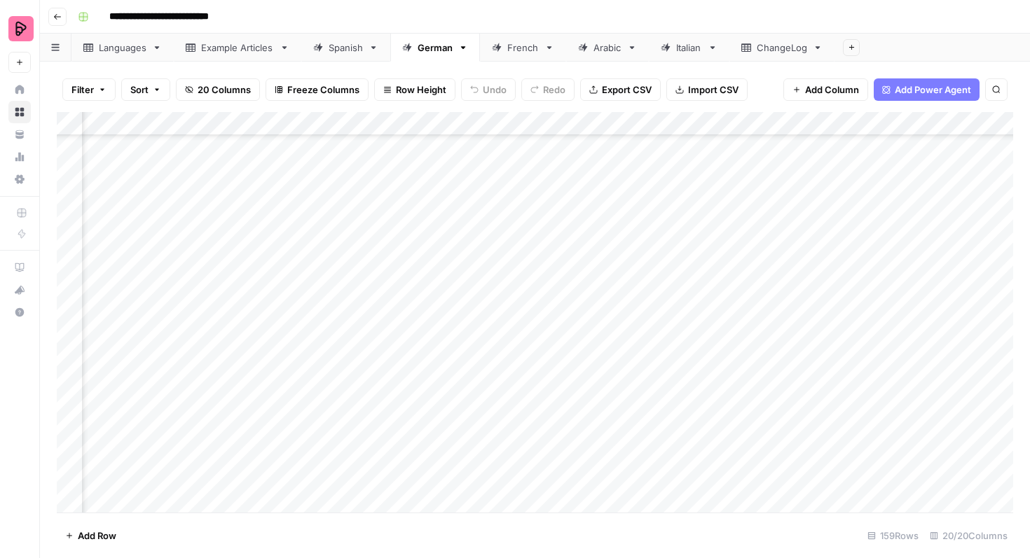
click at [637, 340] on div "Add Column" at bounding box center [535, 312] width 956 height 401
click at [635, 336] on div "Add Column" at bounding box center [535, 312] width 956 height 401
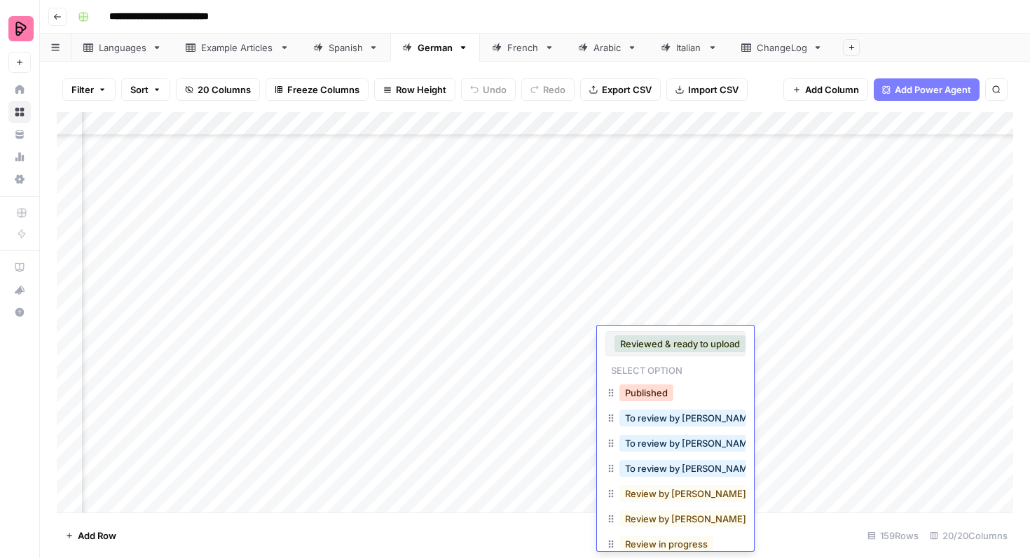
click at [641, 385] on button "Published" at bounding box center [646, 393] width 54 height 17
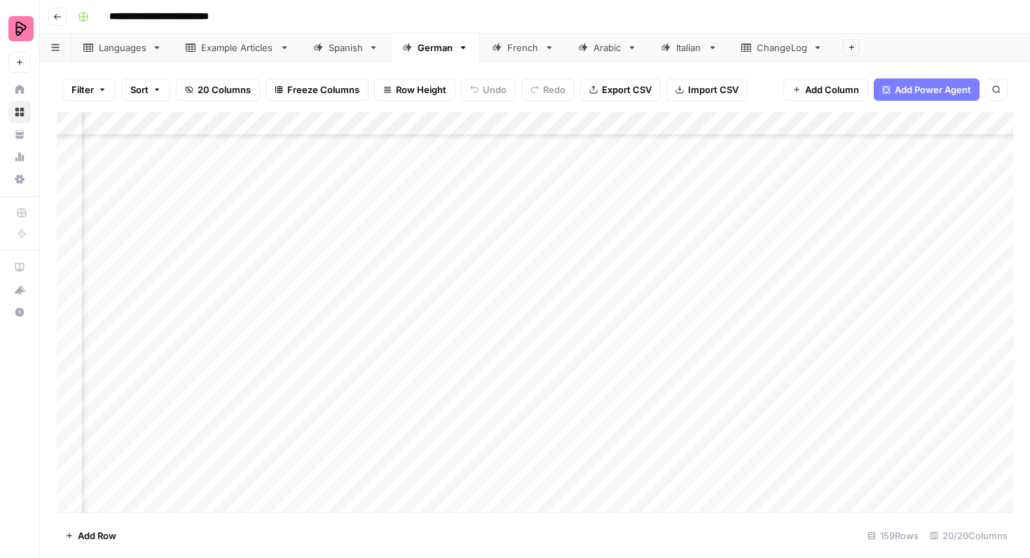
click at [630, 361] on div "Add Column" at bounding box center [535, 312] width 956 height 401
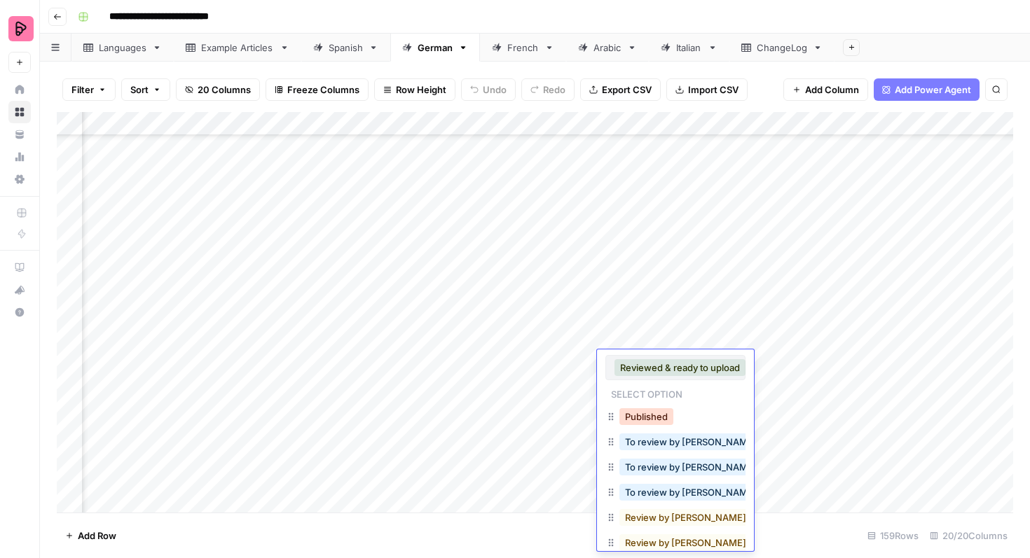
click at [642, 410] on button "Published" at bounding box center [646, 416] width 54 height 17
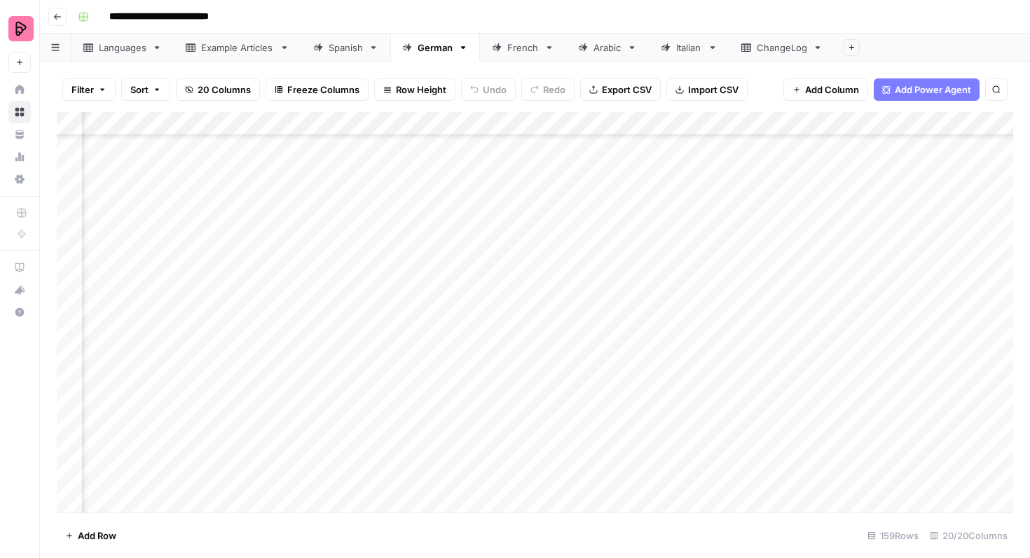
click at [636, 391] on div "Add Column" at bounding box center [535, 312] width 956 height 401
click at [636, 389] on div "Add Column" at bounding box center [535, 312] width 956 height 401
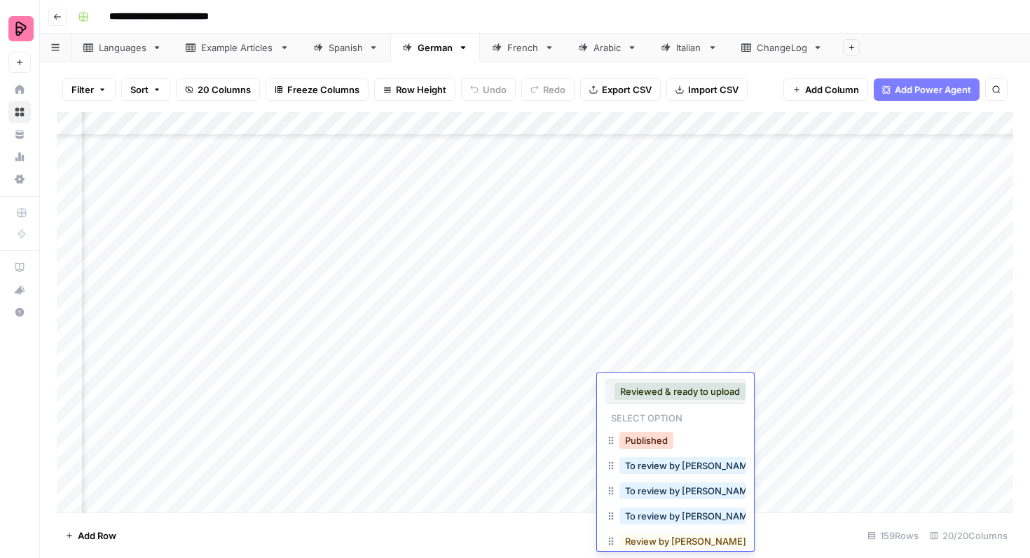
click at [647, 436] on button "Published" at bounding box center [646, 440] width 54 height 17
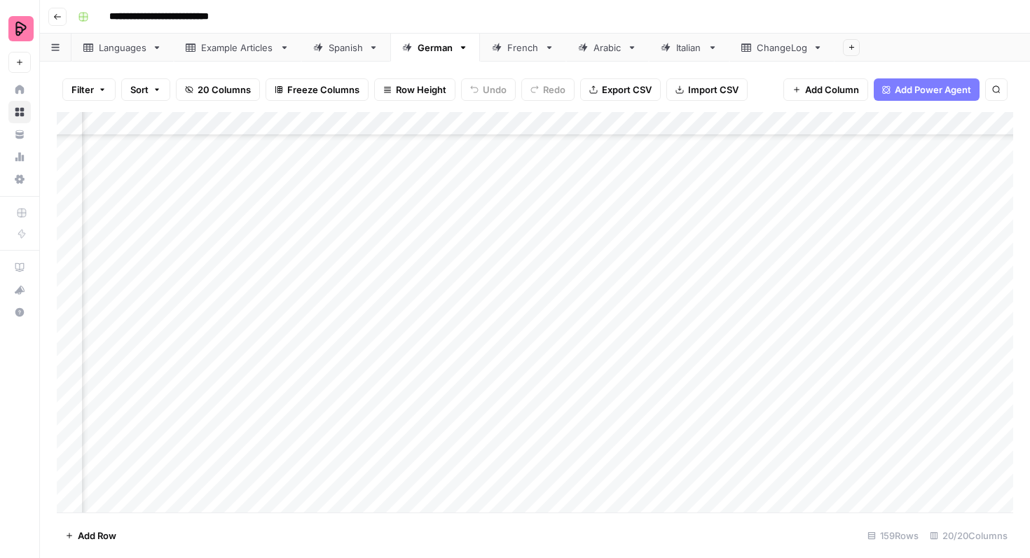
scroll to position [3421, 471]
click at [648, 278] on div "Add Column" at bounding box center [535, 312] width 956 height 401
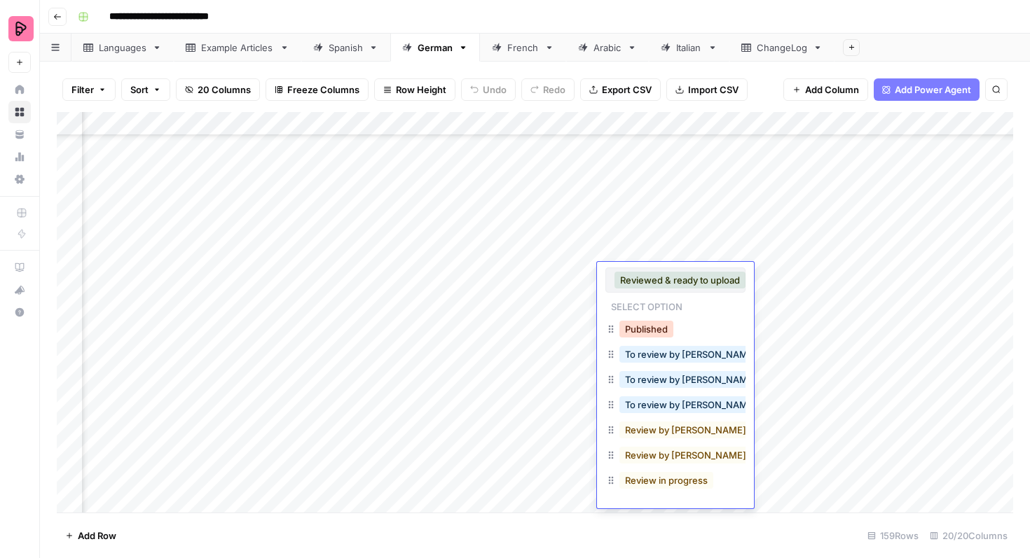
click at [651, 326] on button "Published" at bounding box center [646, 329] width 54 height 17
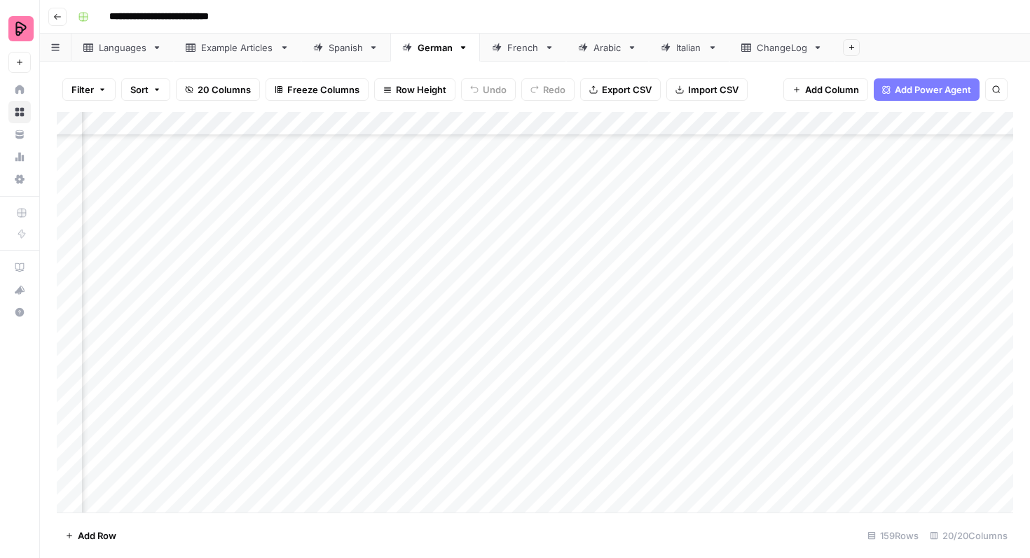
click at [632, 302] on div "Add Column" at bounding box center [535, 312] width 956 height 401
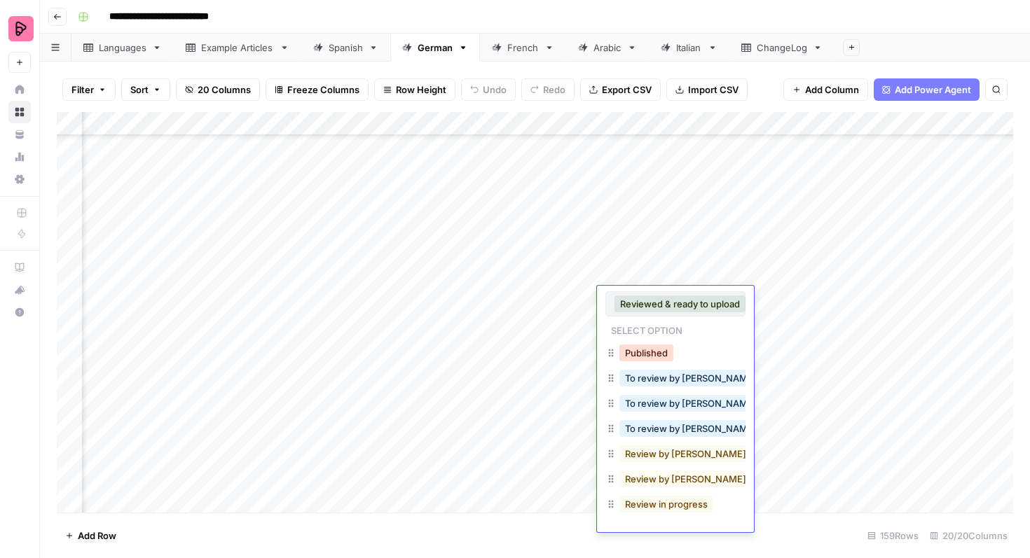
click at [640, 352] on button "Published" at bounding box center [646, 353] width 54 height 17
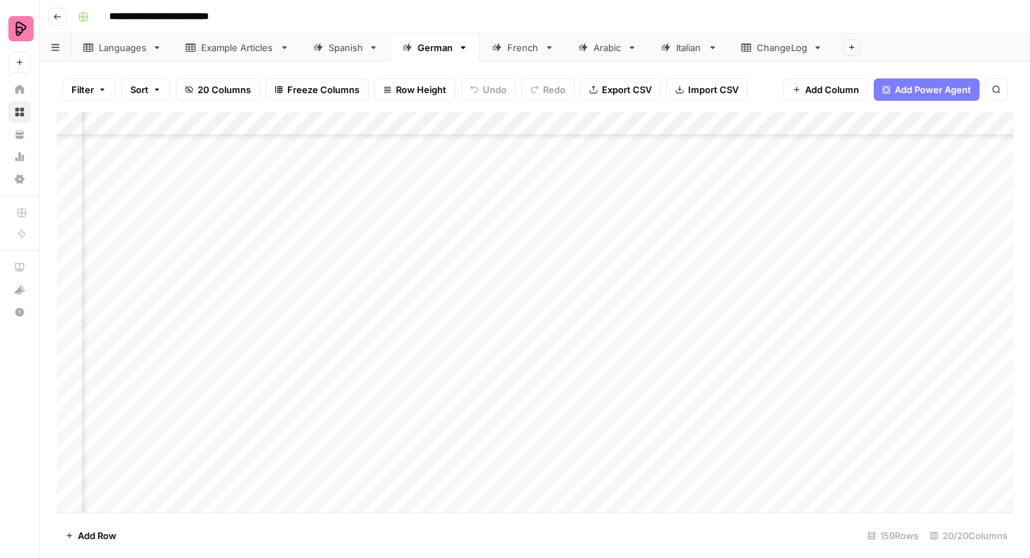
click at [639, 321] on div "Add Column" at bounding box center [535, 312] width 956 height 401
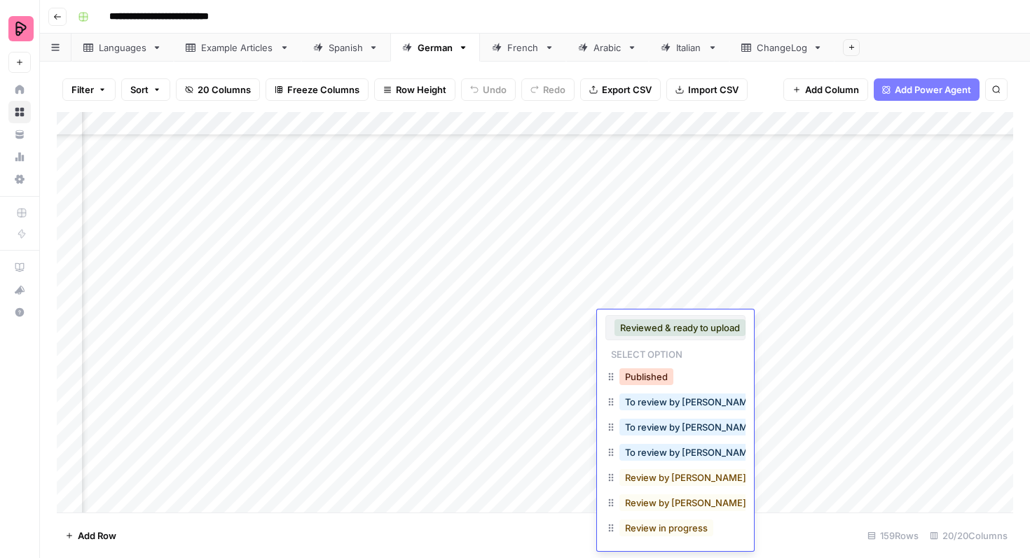
click at [641, 369] on button "Published" at bounding box center [646, 376] width 54 height 17
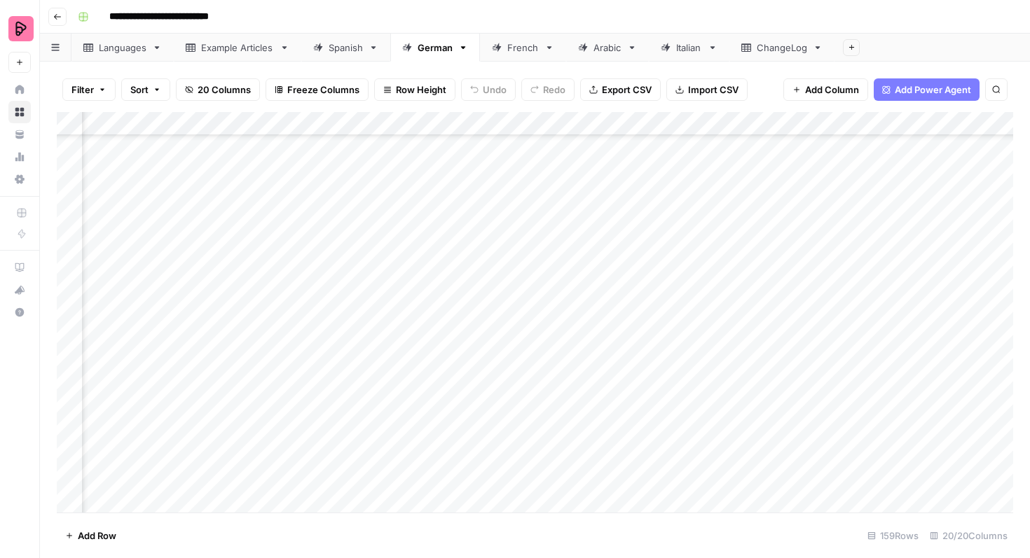
click at [639, 344] on div "Add Column" at bounding box center [535, 312] width 956 height 401
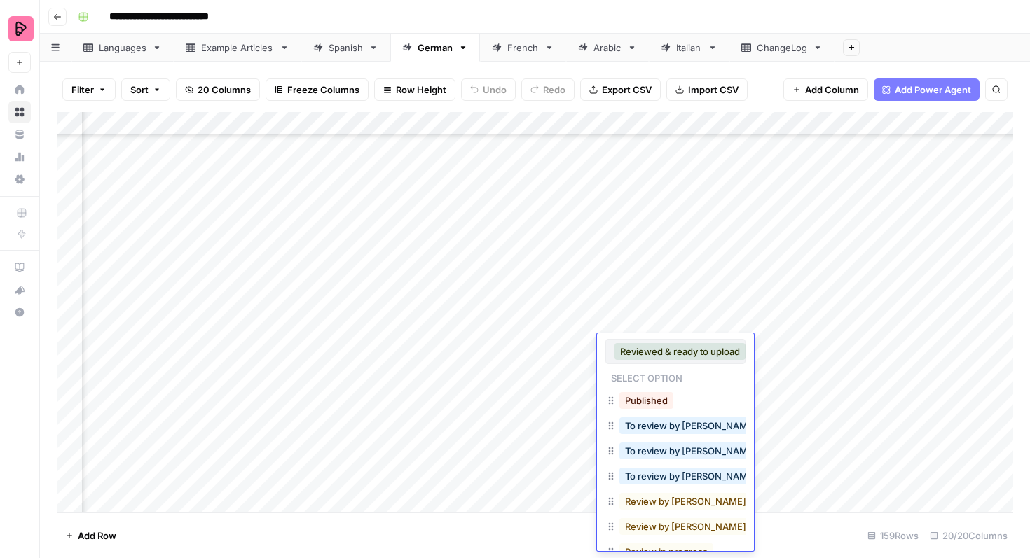
click at [645, 391] on div "Published" at bounding box center [646, 401] width 60 height 20
click at [644, 397] on button "Published" at bounding box center [646, 400] width 54 height 17
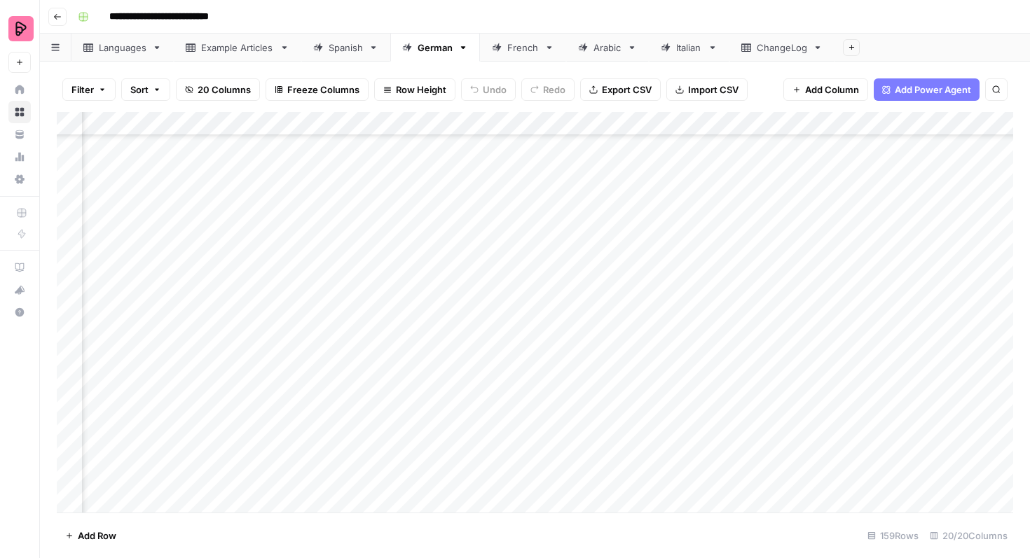
click at [639, 373] on div "Add Column" at bounding box center [535, 312] width 956 height 401
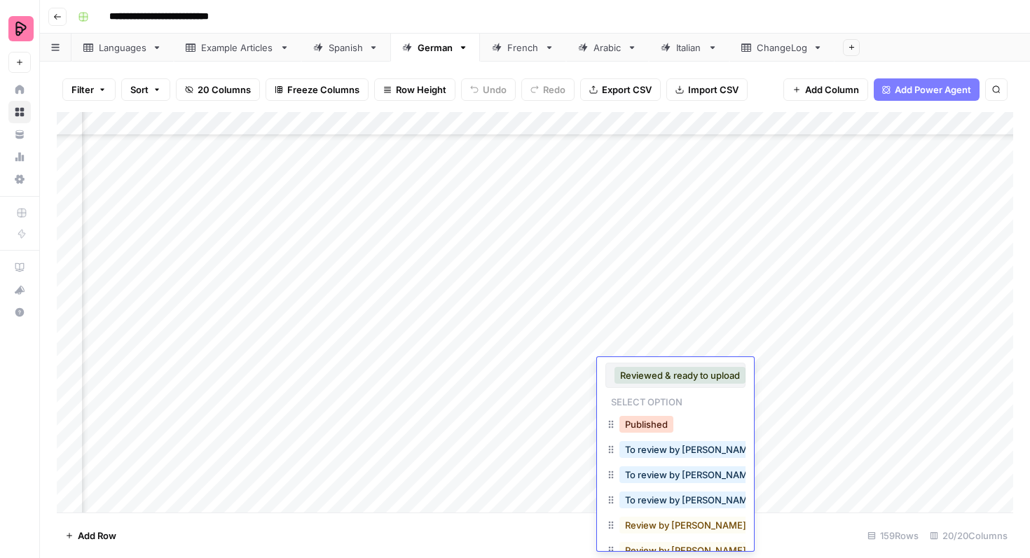
click at [647, 416] on button "Published" at bounding box center [646, 424] width 54 height 17
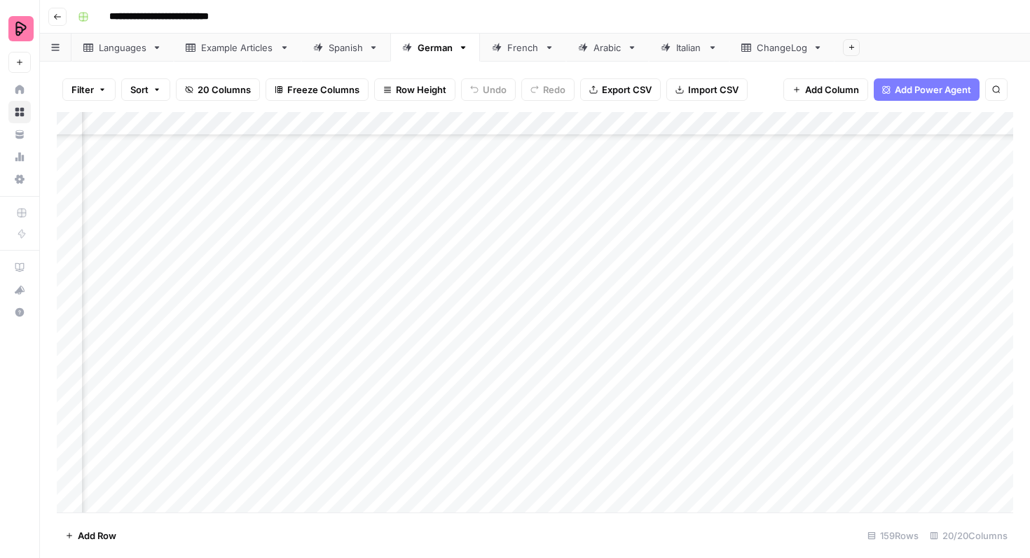
click at [640, 397] on div "Add Column" at bounding box center [535, 312] width 956 height 401
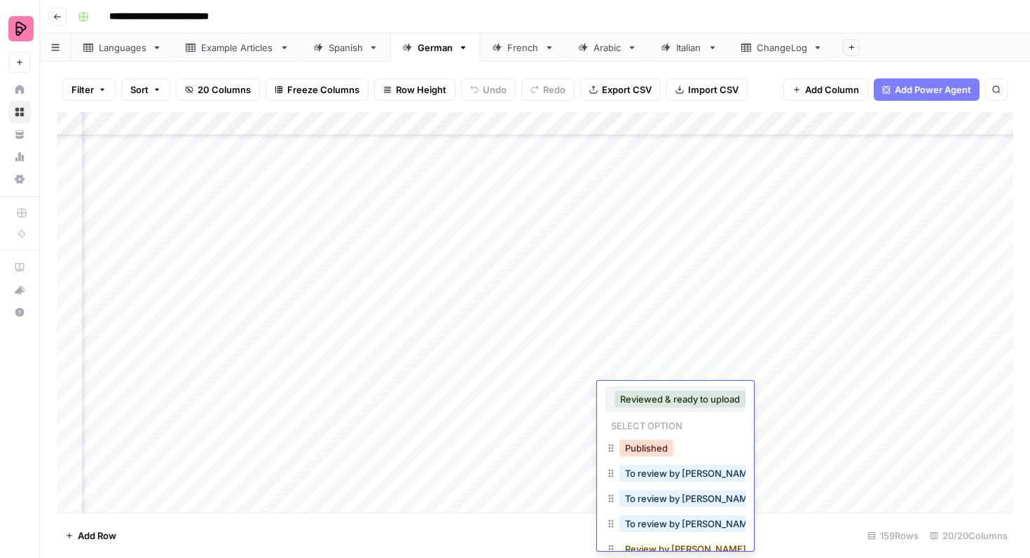
click at [648, 442] on button "Published" at bounding box center [646, 448] width 54 height 17
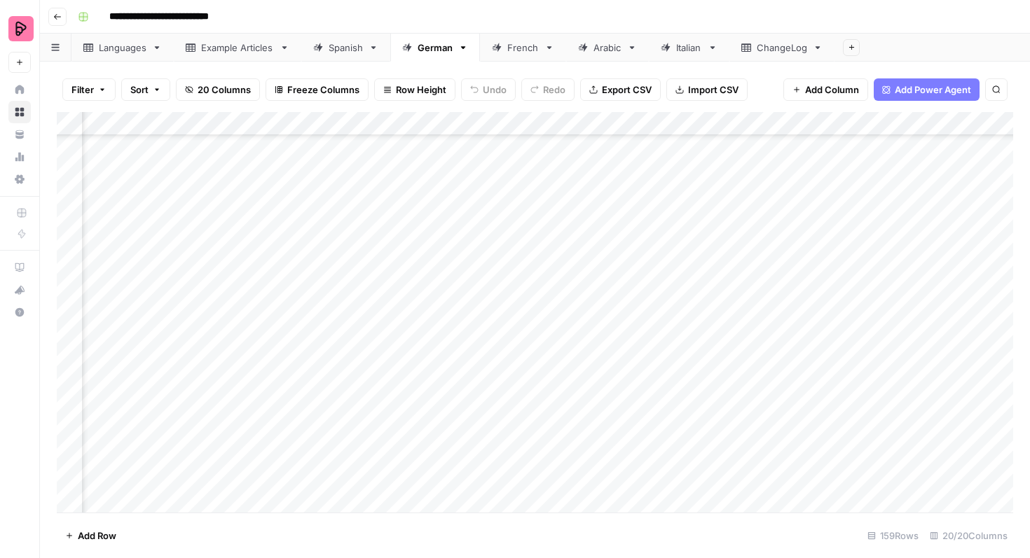
click at [642, 421] on div "Add Column" at bounding box center [535, 312] width 956 height 401
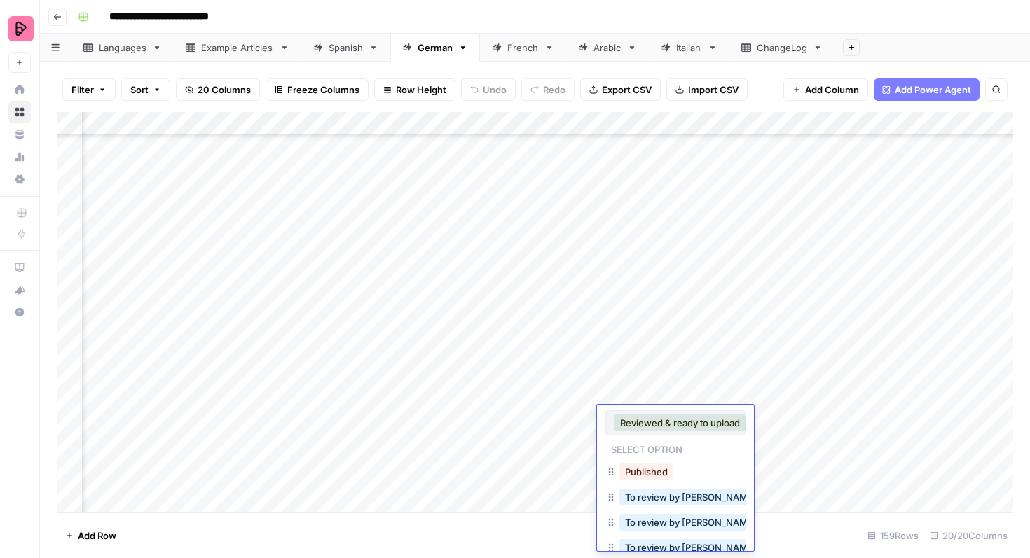
click at [650, 461] on div "Published" at bounding box center [675, 473] width 140 height 25
click at [650, 464] on button "Published" at bounding box center [646, 472] width 54 height 17
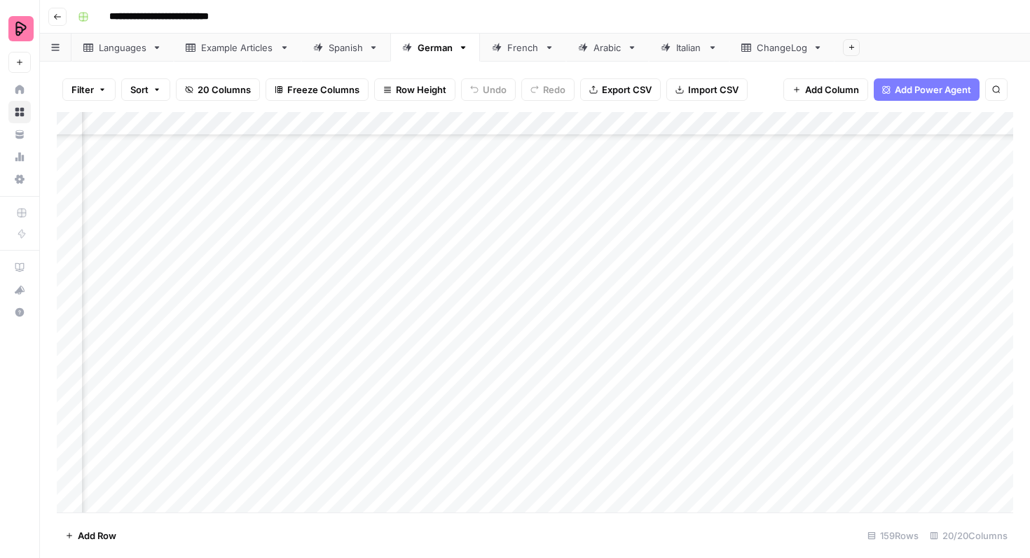
click at [650, 437] on div "Add Column" at bounding box center [535, 312] width 956 height 401
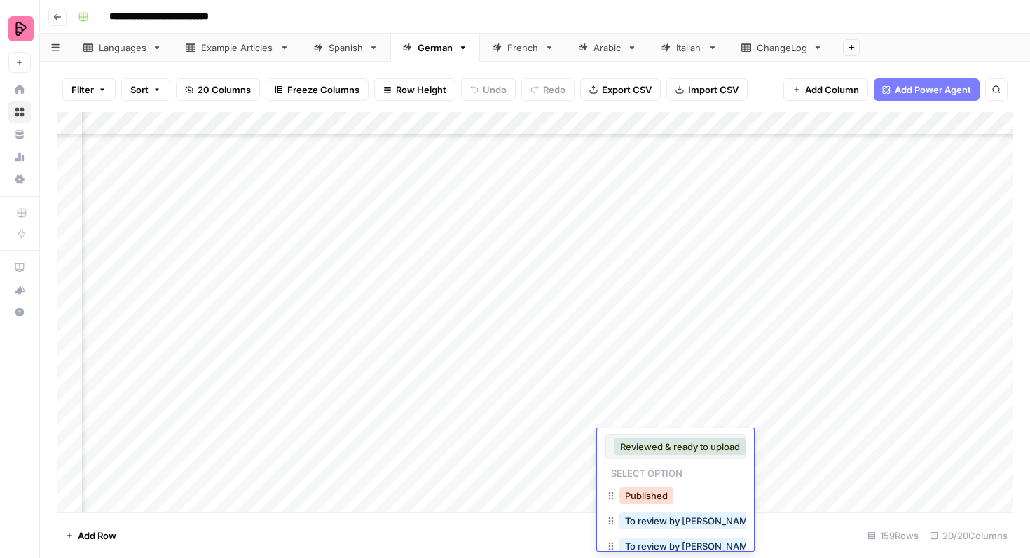
click at [656, 495] on button "Published" at bounding box center [646, 496] width 54 height 17
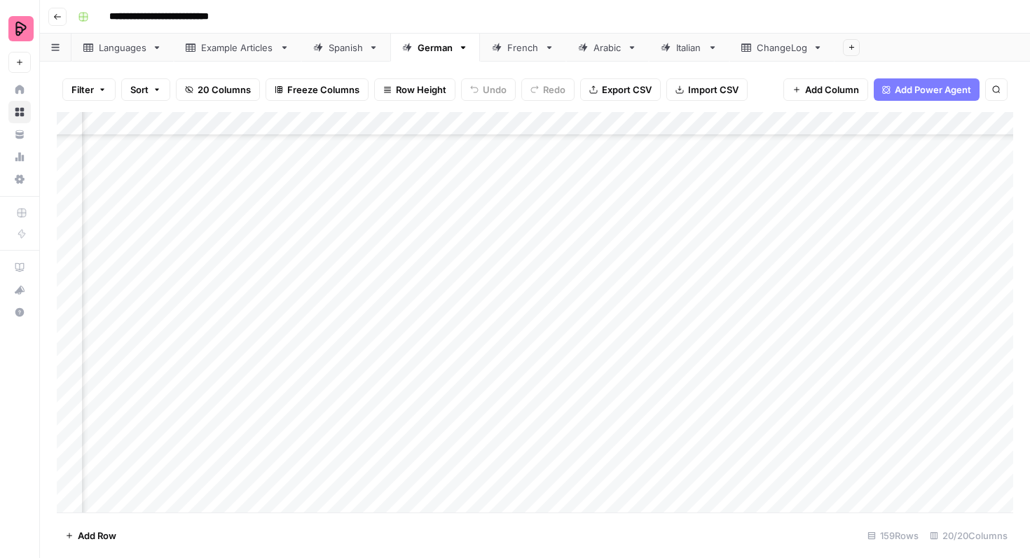
click at [654, 471] on div "Add Column" at bounding box center [535, 312] width 956 height 401
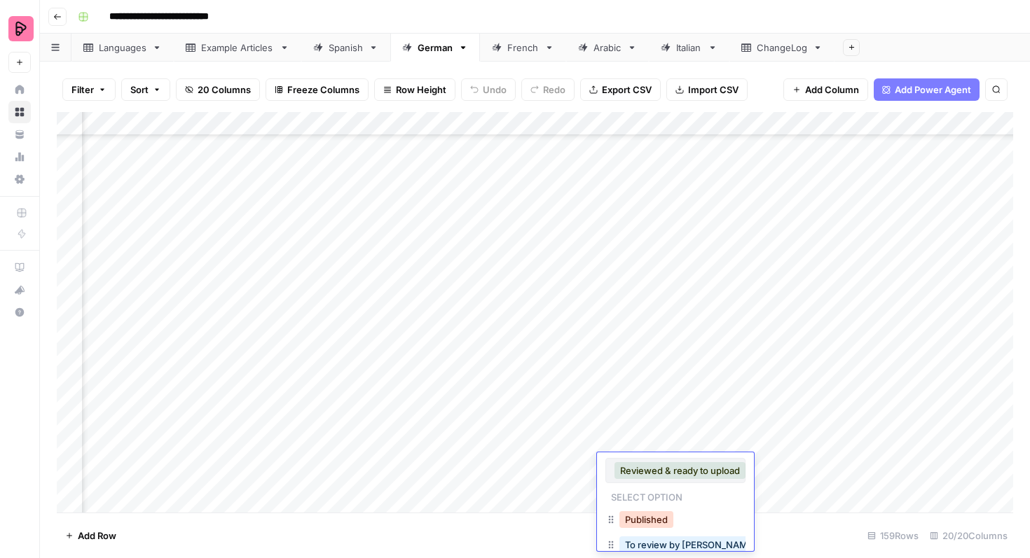
click at [654, 513] on button "Published" at bounding box center [646, 519] width 54 height 17
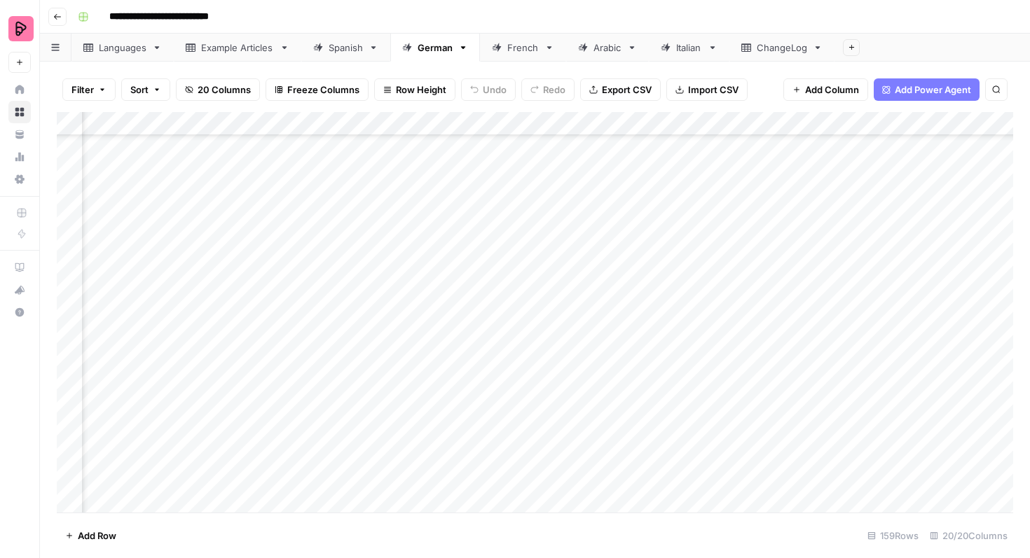
click at [335, 50] on div "Spanish" at bounding box center [346, 48] width 34 height 14
click at [103, 90] on icon "button" at bounding box center [102, 89] width 8 height 8
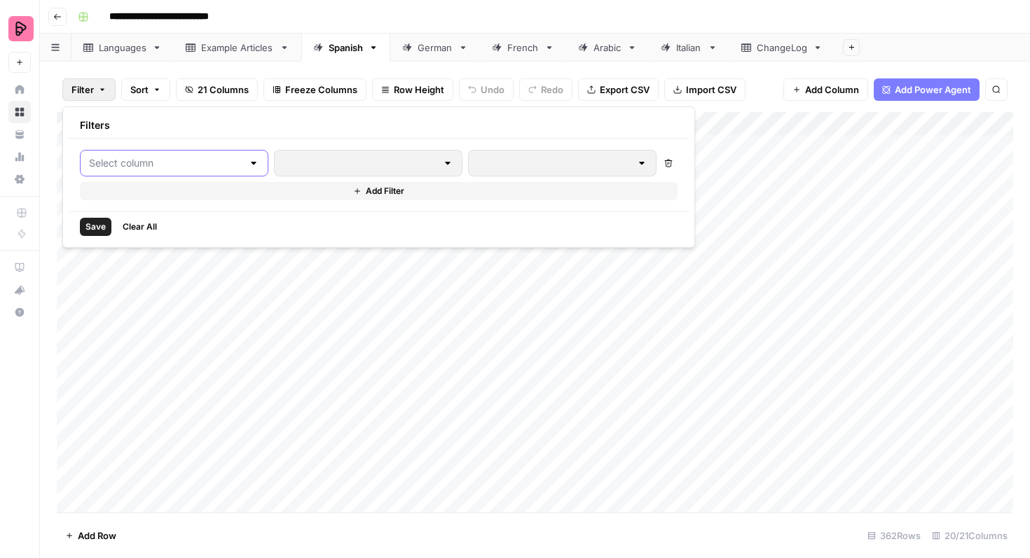
click at [155, 167] on input "text" at bounding box center [165, 163] width 153 height 14
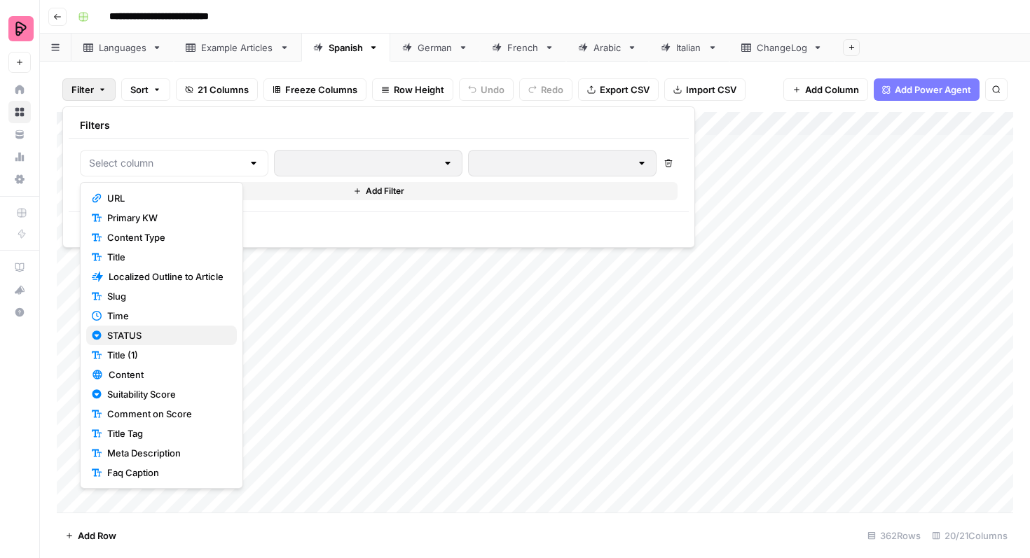
click at [174, 339] on span "STATUS" at bounding box center [166, 336] width 118 height 14
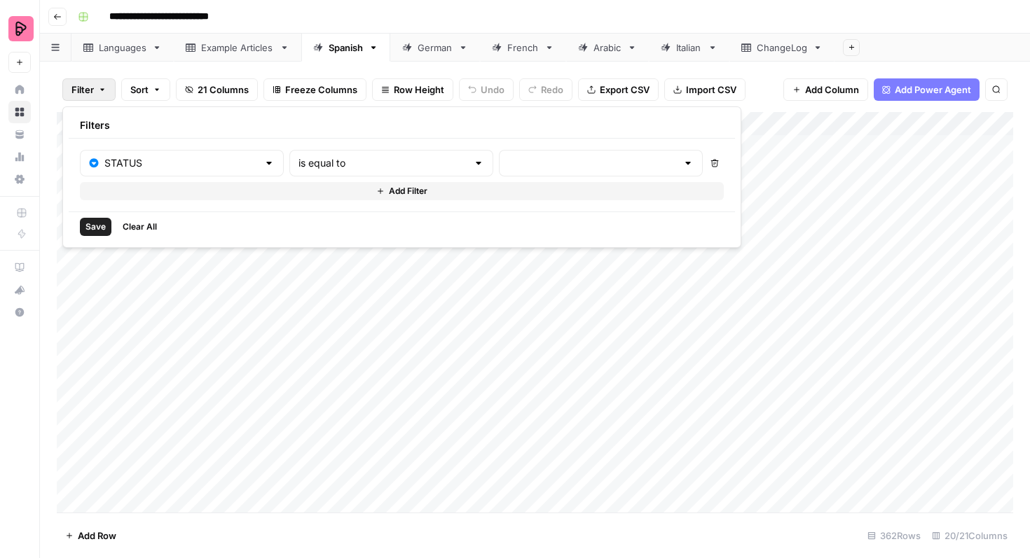
click at [499, 171] on div at bounding box center [601, 163] width 204 height 27
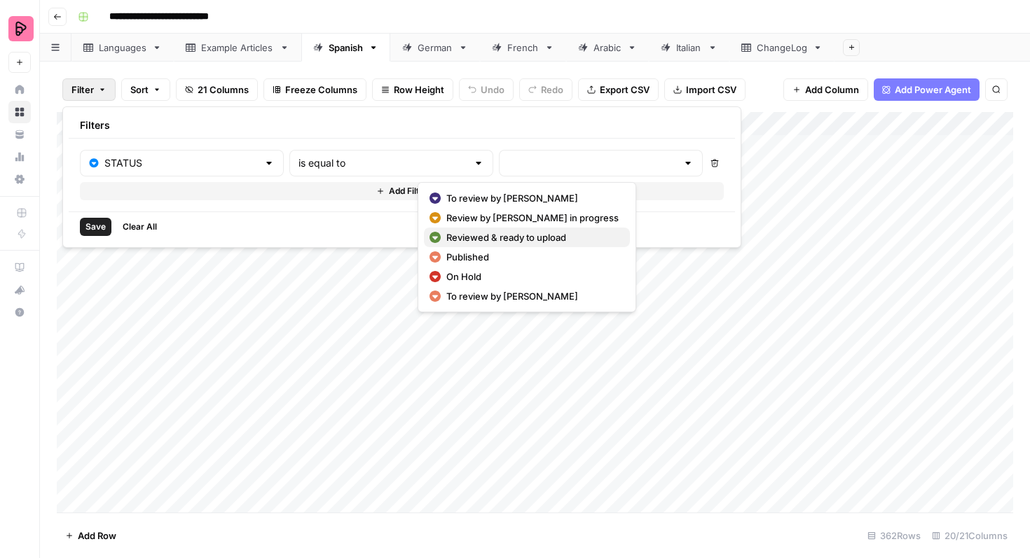
click at [469, 231] on span "Reviewed & ready to upload" at bounding box center [532, 237] width 172 height 14
type input "Reviewed & ready to upload"
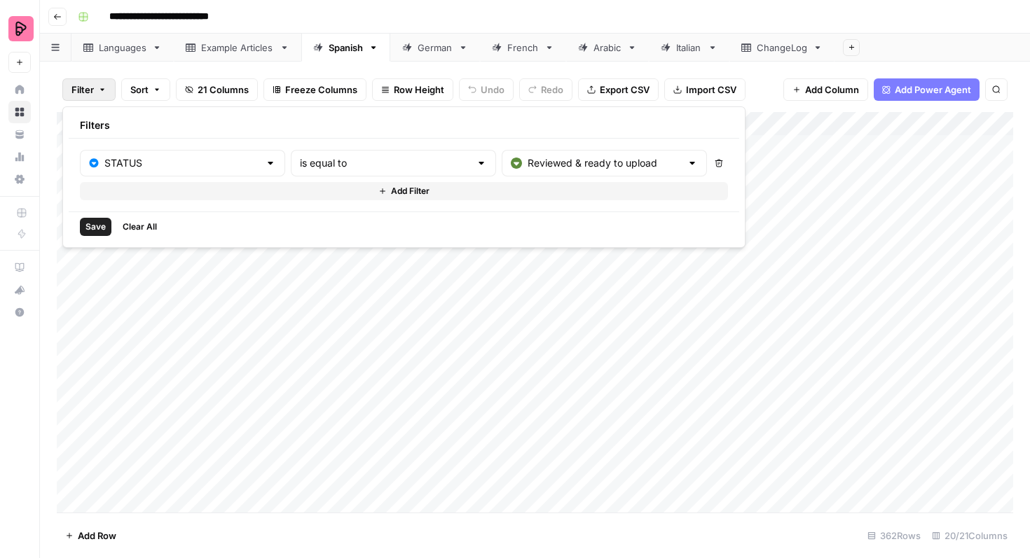
click at [101, 230] on span "Save" at bounding box center [95, 227] width 20 height 13
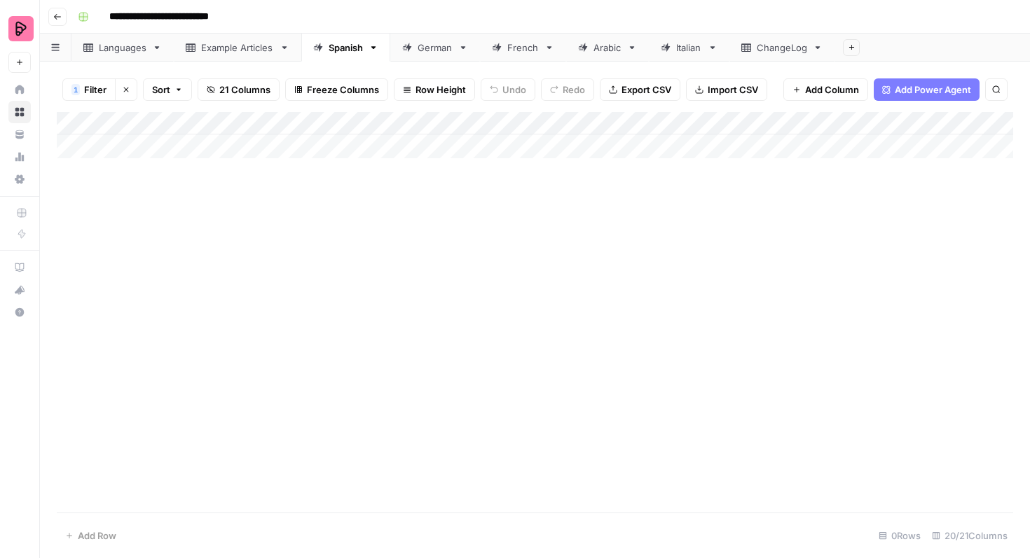
click at [128, 90] on icon "button" at bounding box center [126, 89] width 8 height 8
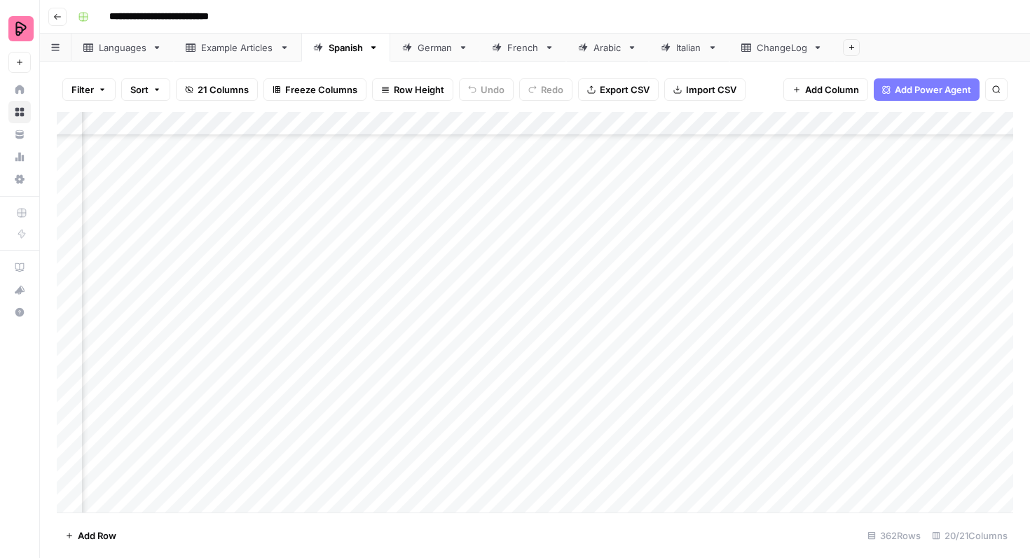
scroll to position [4663, 513]
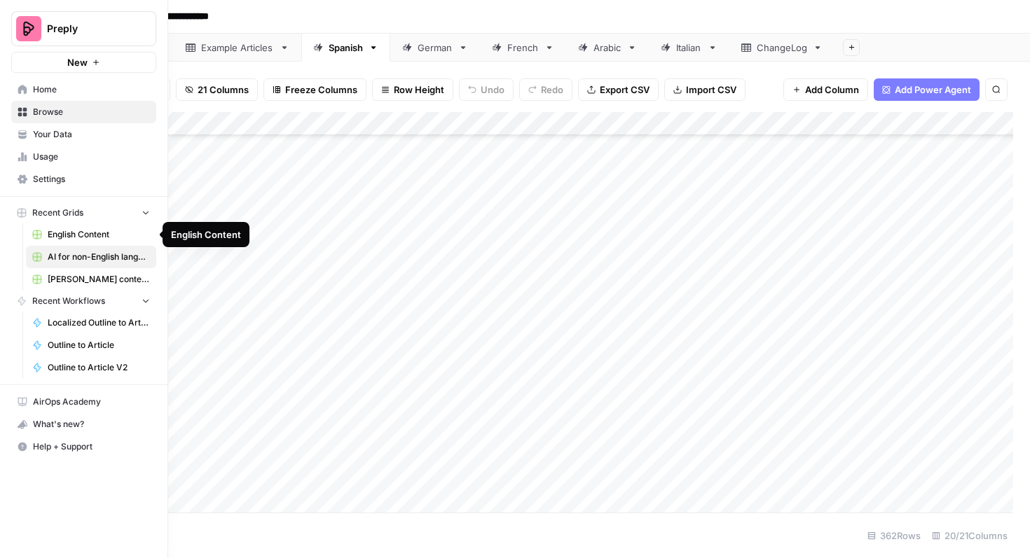
click at [76, 239] on span "English Content" at bounding box center [99, 234] width 102 height 13
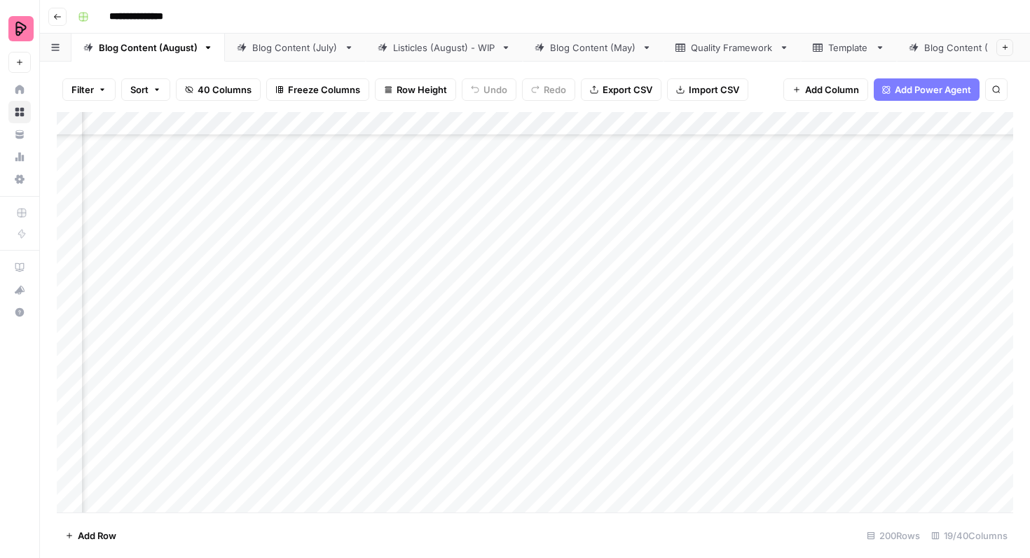
scroll to position [1714, 537]
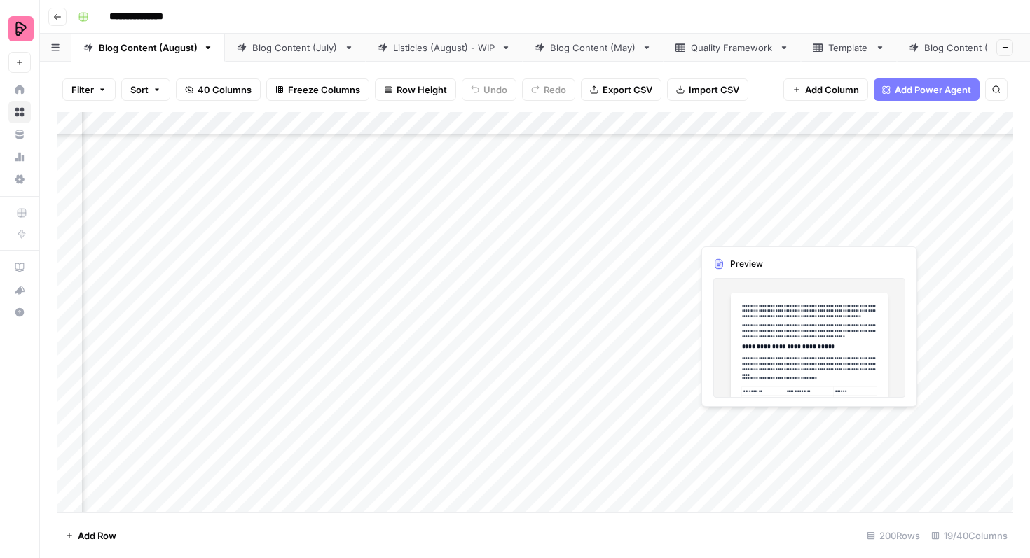
click at [843, 222] on div "Add Column" at bounding box center [535, 312] width 956 height 401
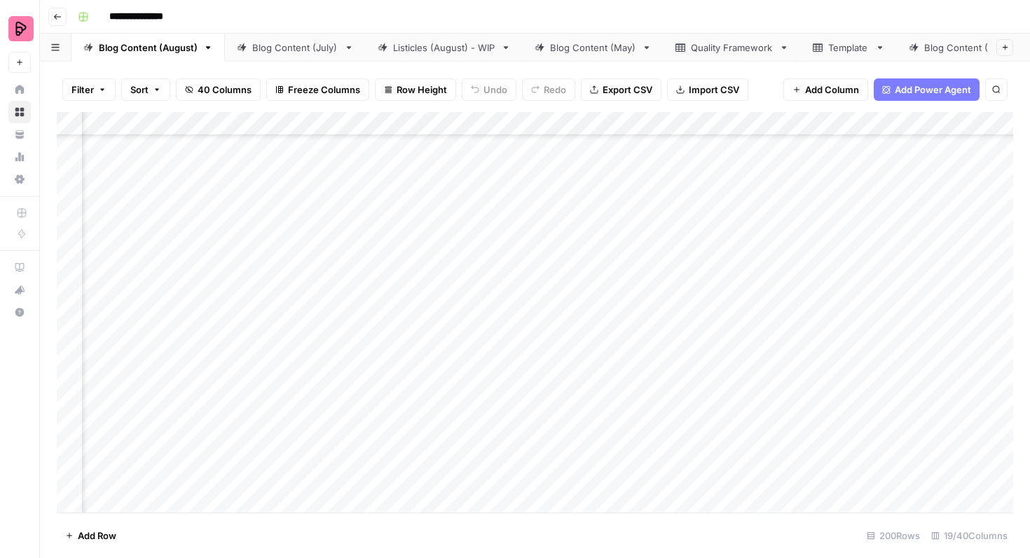
click at [912, 212] on div "Add Column" at bounding box center [535, 312] width 956 height 401
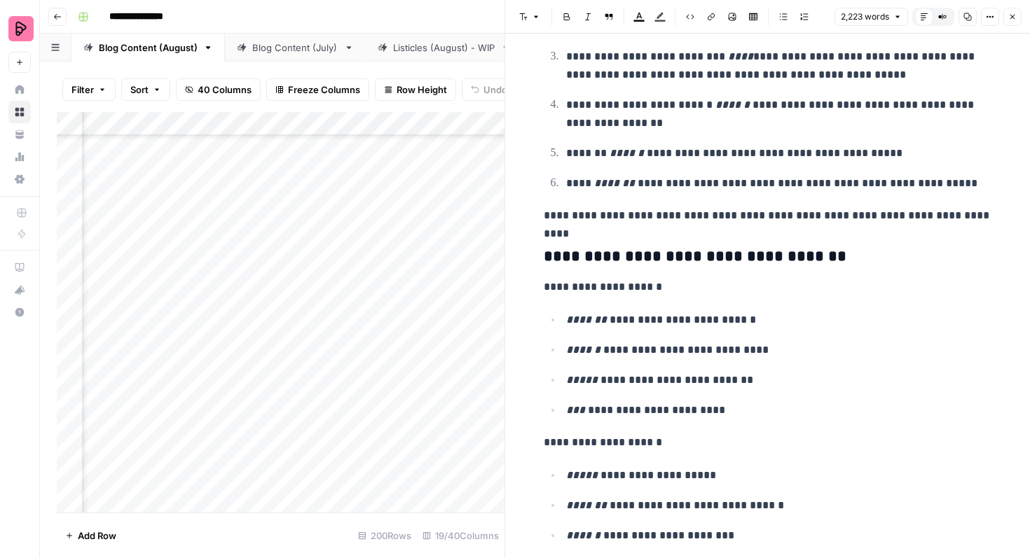
scroll to position [7392, 0]
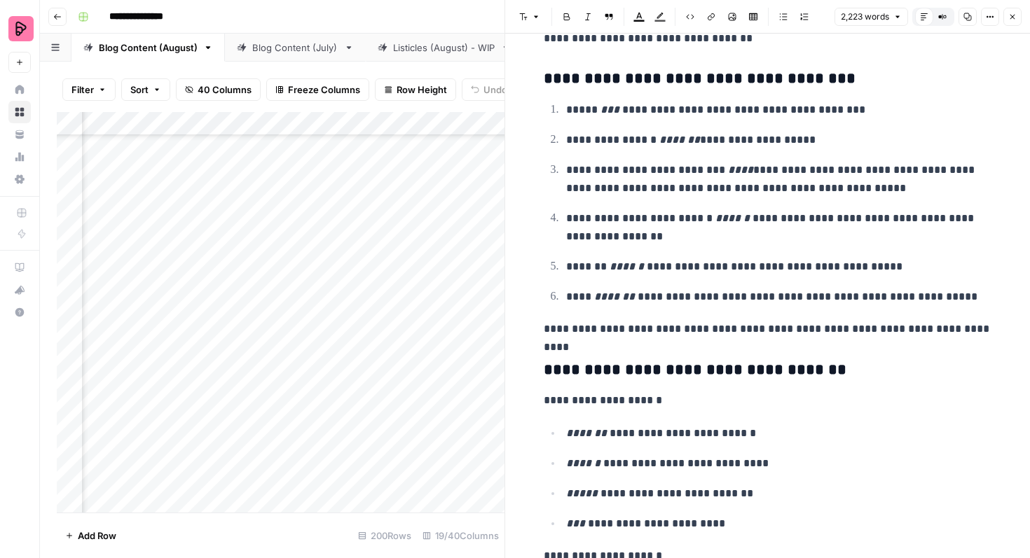
click at [1016, 14] on icon "button" at bounding box center [1012, 17] width 8 height 8
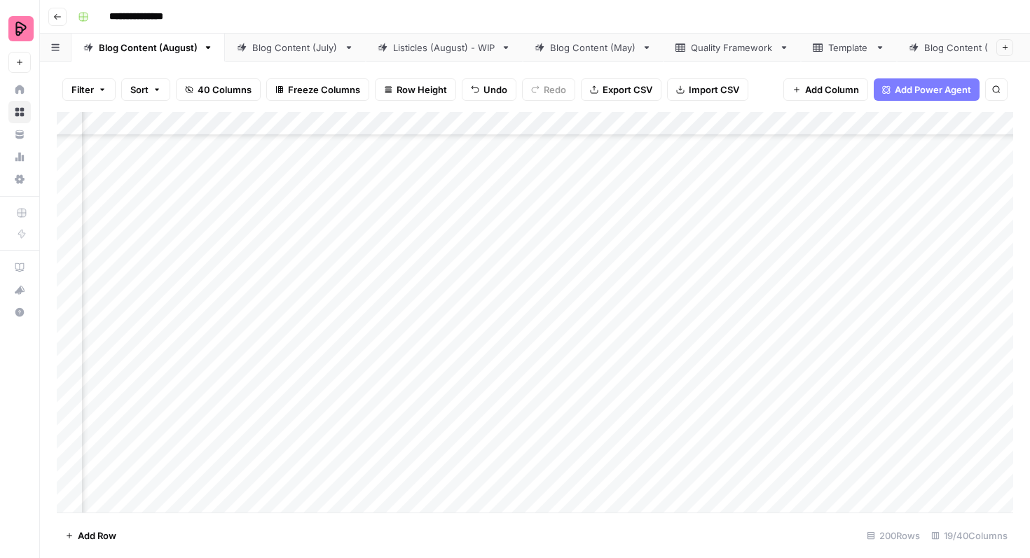
click at [463, 216] on div "Add Column" at bounding box center [535, 312] width 956 height 401
click at [446, 230] on div "Add Column" at bounding box center [535, 312] width 956 height 401
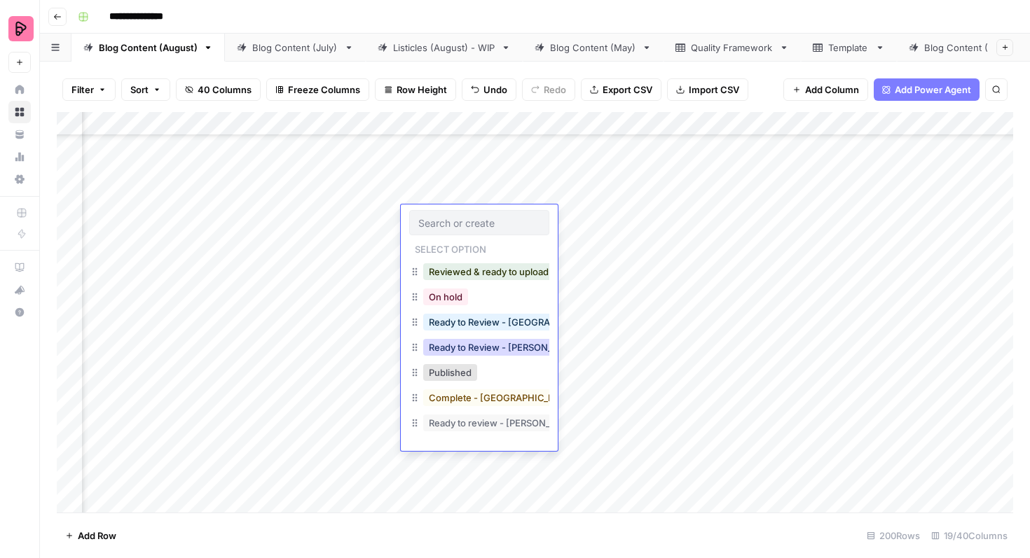
click at [461, 349] on button "Ready to Review - [PERSON_NAME]" at bounding box center [505, 347] width 165 height 17
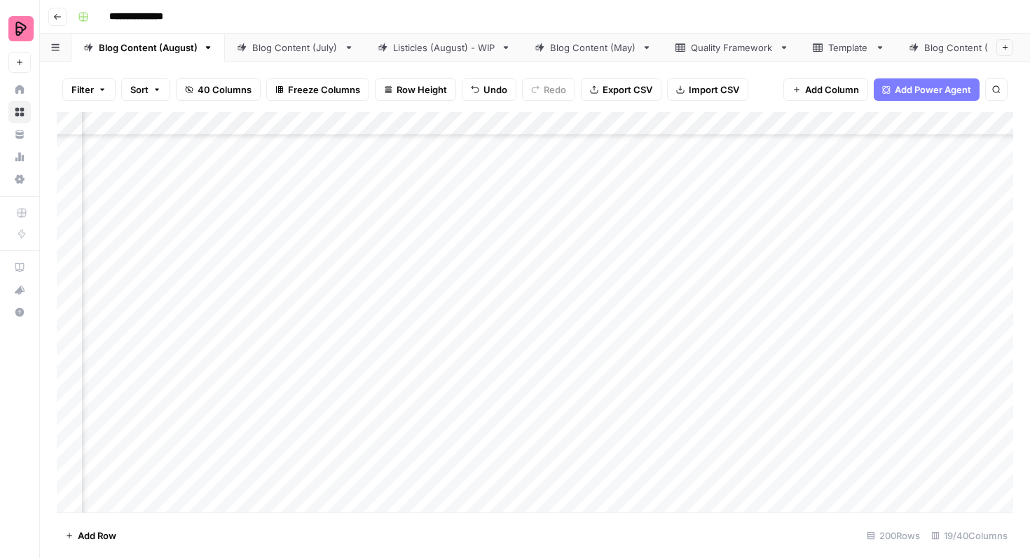
click at [909, 255] on div "Add Column" at bounding box center [535, 312] width 956 height 401
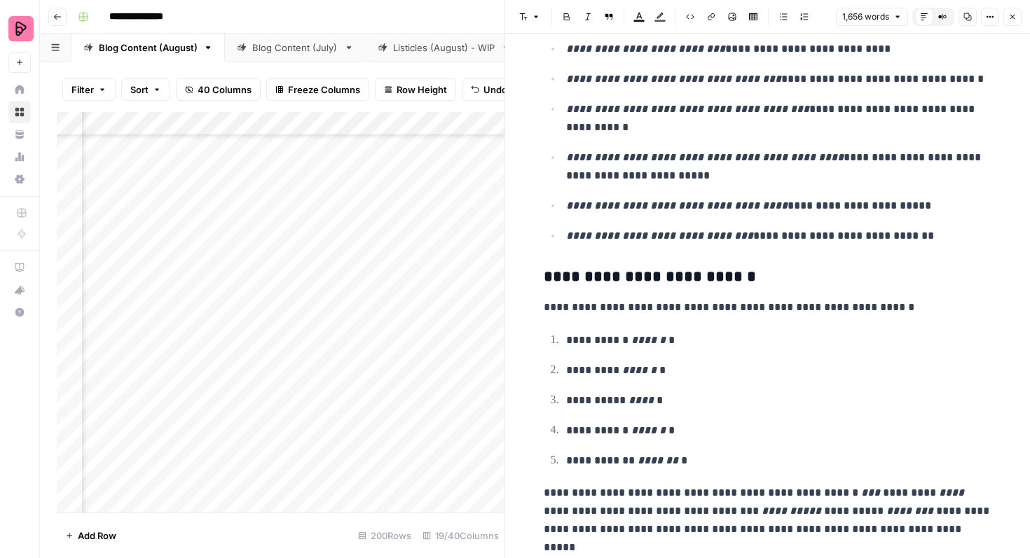
scroll to position [4818, 0]
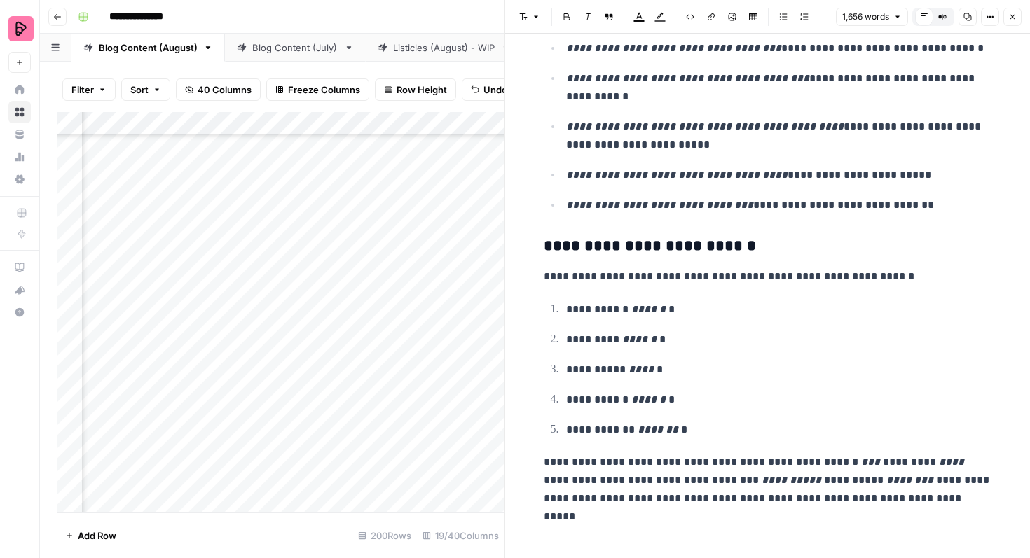
click at [1013, 17] on icon "button" at bounding box center [1012, 17] width 8 height 8
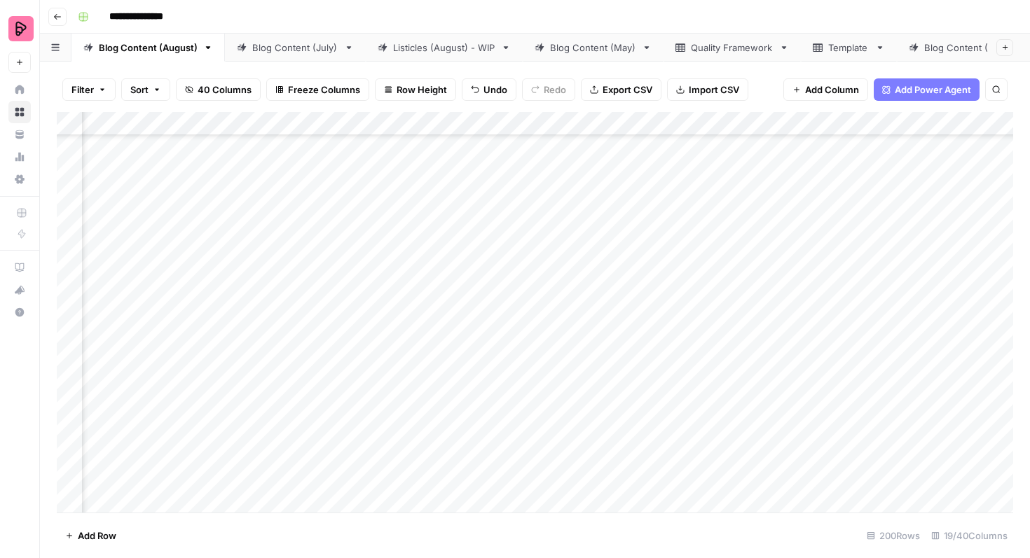
click at [469, 266] on div "Add Column" at bounding box center [535, 312] width 956 height 401
click at [452, 262] on div "Add Column" at bounding box center [535, 312] width 956 height 401
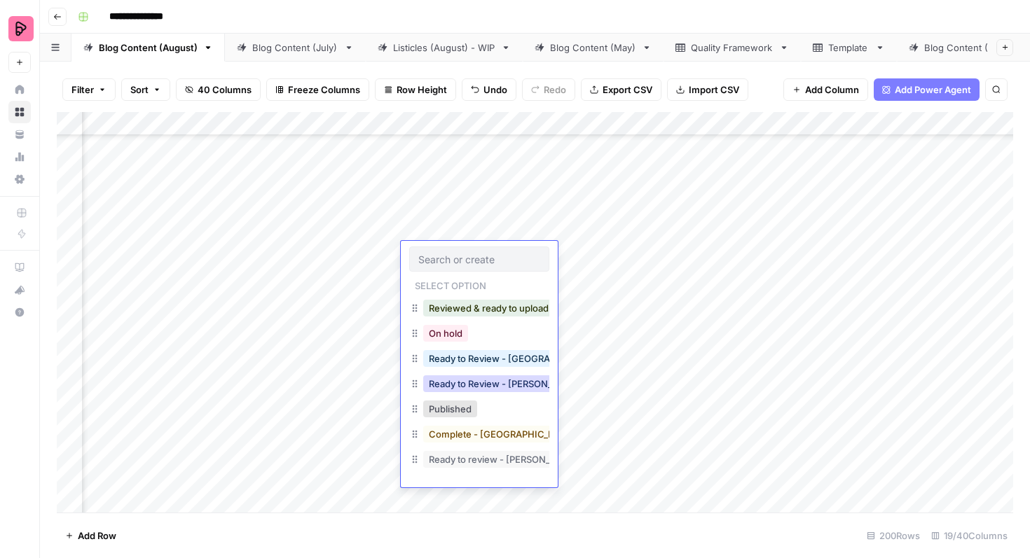
click at [472, 386] on button "Ready to Review - [PERSON_NAME]" at bounding box center [505, 383] width 165 height 17
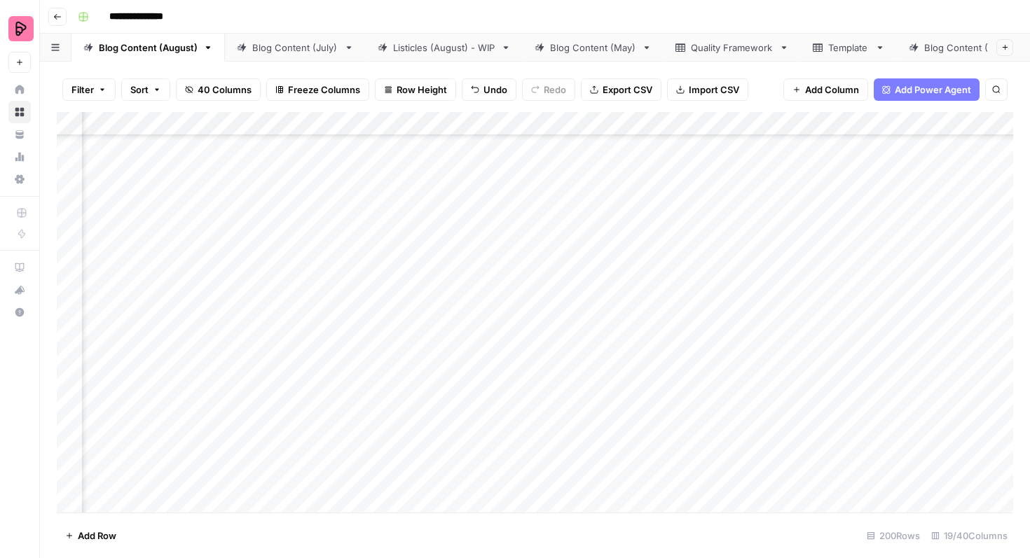
click at [479, 299] on div "Add Column" at bounding box center [535, 312] width 956 height 401
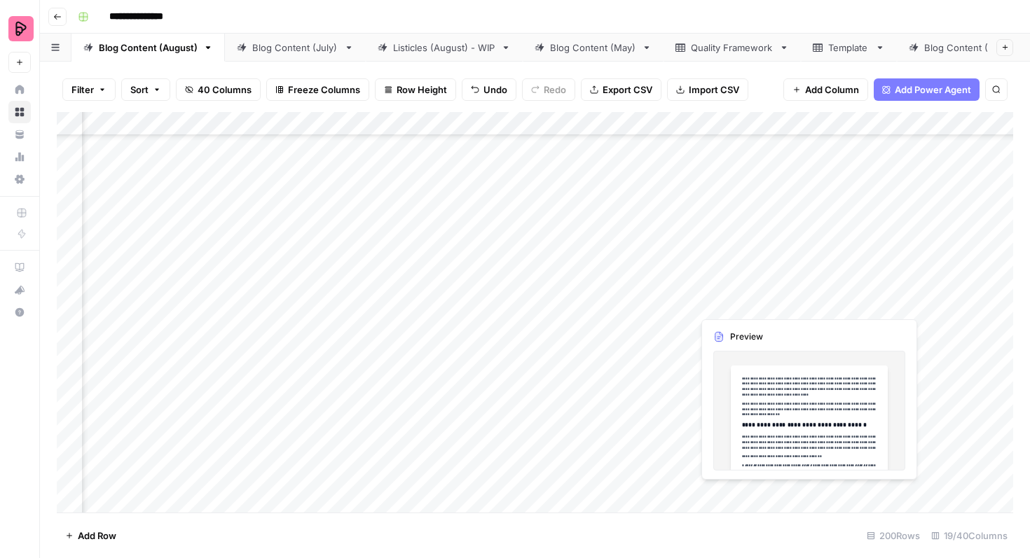
click at [842, 296] on div "Add Column" at bounding box center [535, 312] width 956 height 401
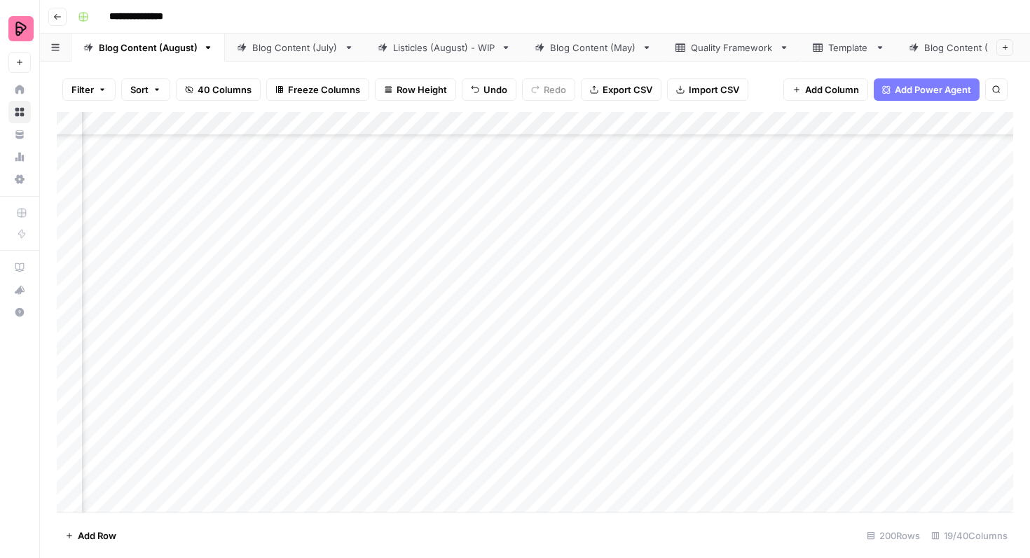
click at [911, 292] on div "Add Column" at bounding box center [535, 312] width 956 height 401
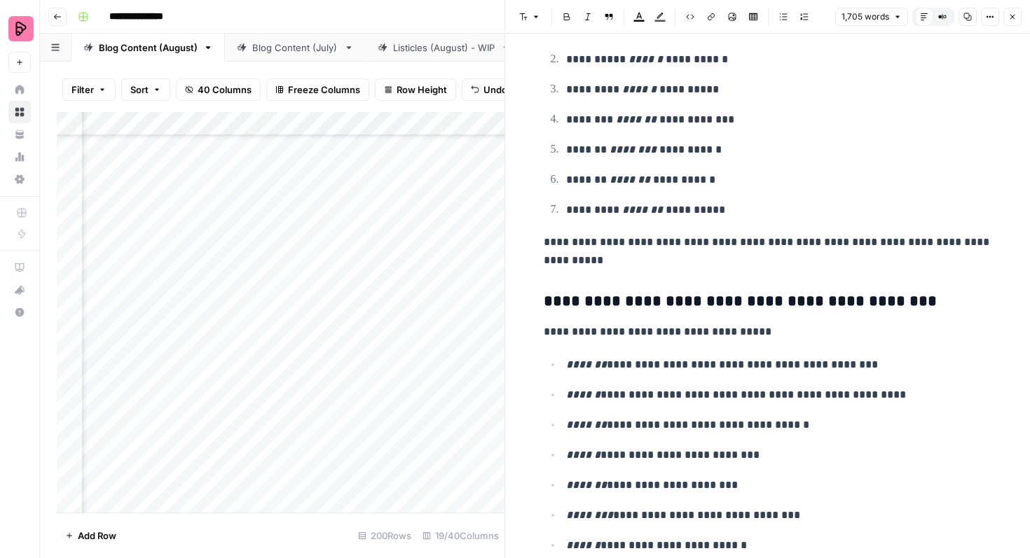
scroll to position [4511, 0]
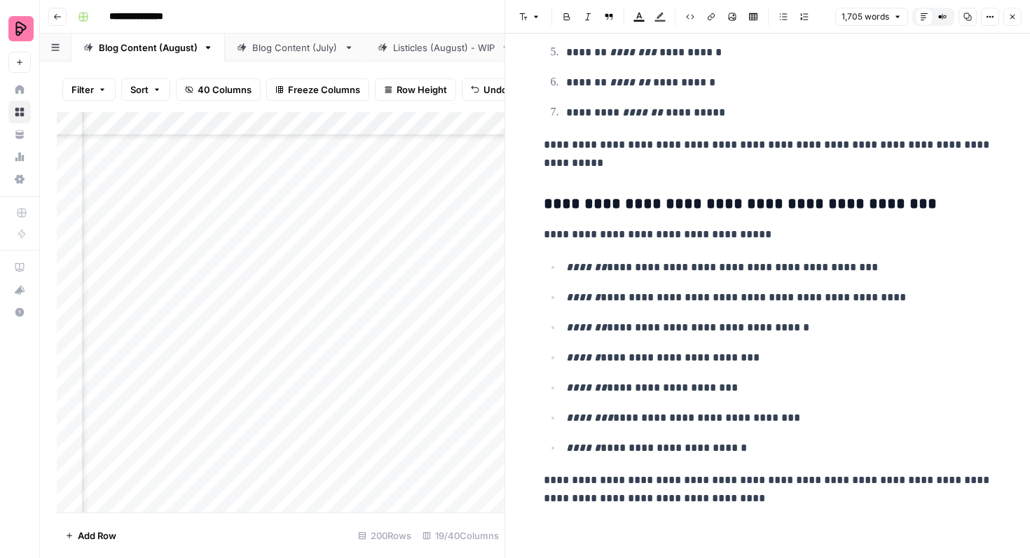
click at [1012, 18] on icon "button" at bounding box center [1012, 17] width 8 height 8
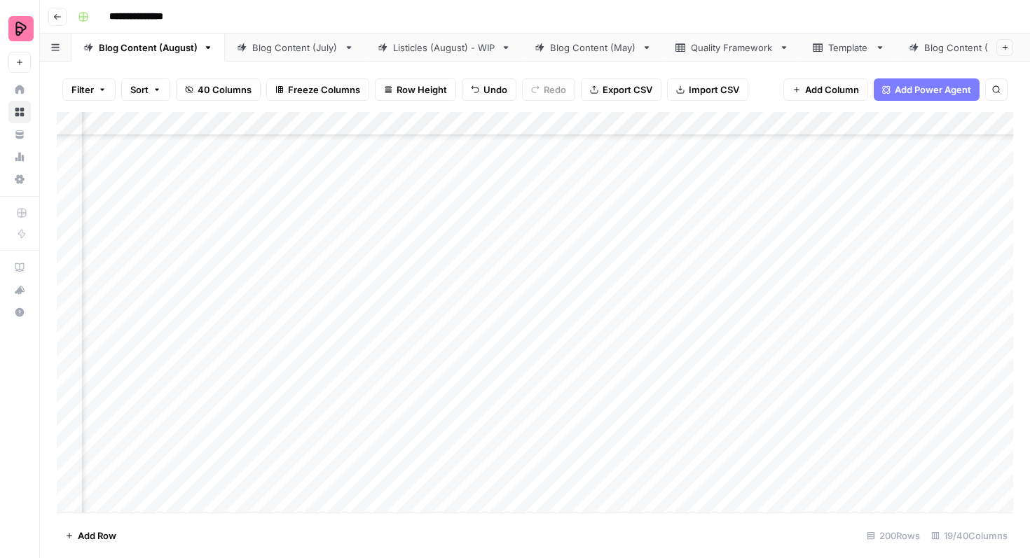
click at [492, 294] on div "Add Column" at bounding box center [535, 312] width 956 height 401
click at [471, 301] on div "Add Column" at bounding box center [535, 312] width 956 height 401
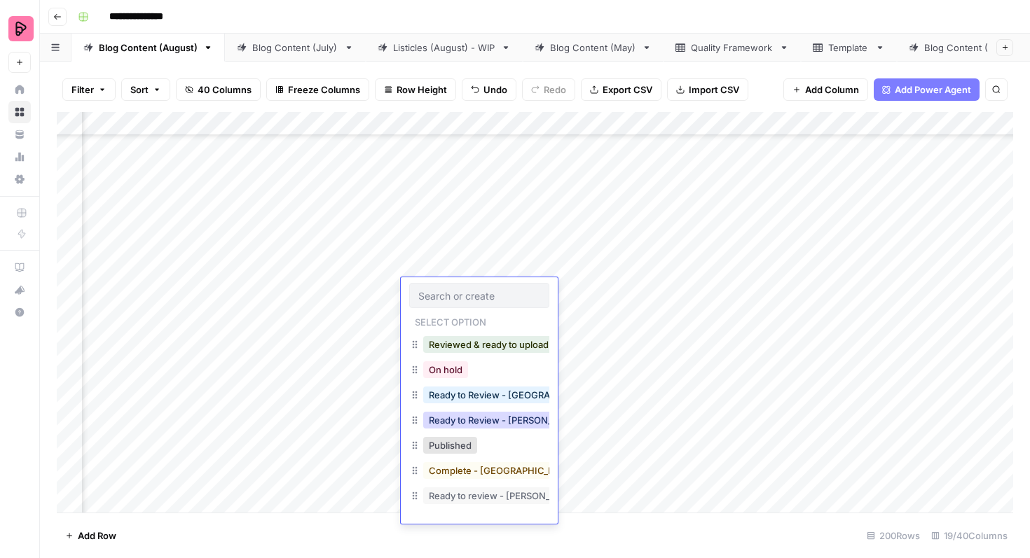
click at [485, 420] on button "Ready to Review - [PERSON_NAME]" at bounding box center [505, 420] width 165 height 17
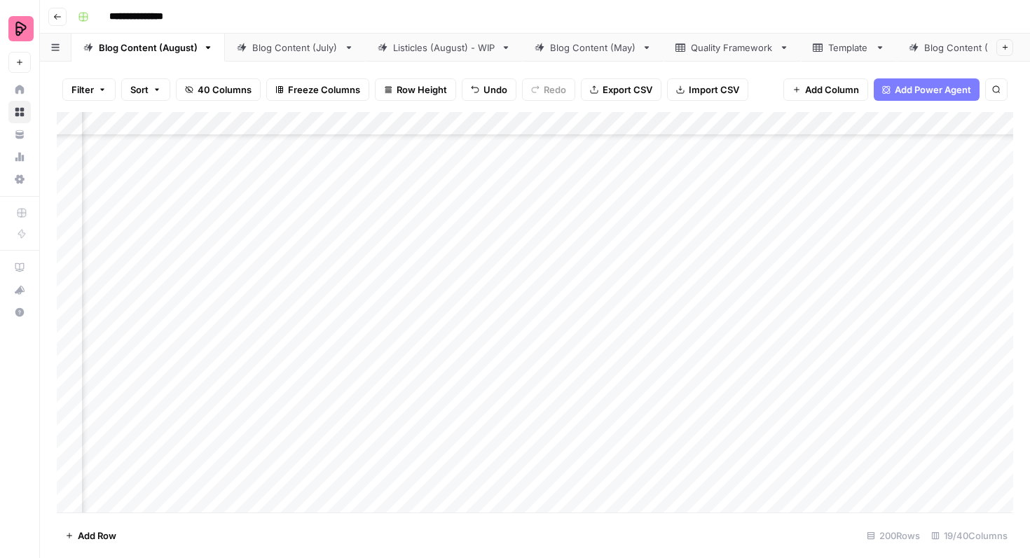
scroll to position [1714, 396]
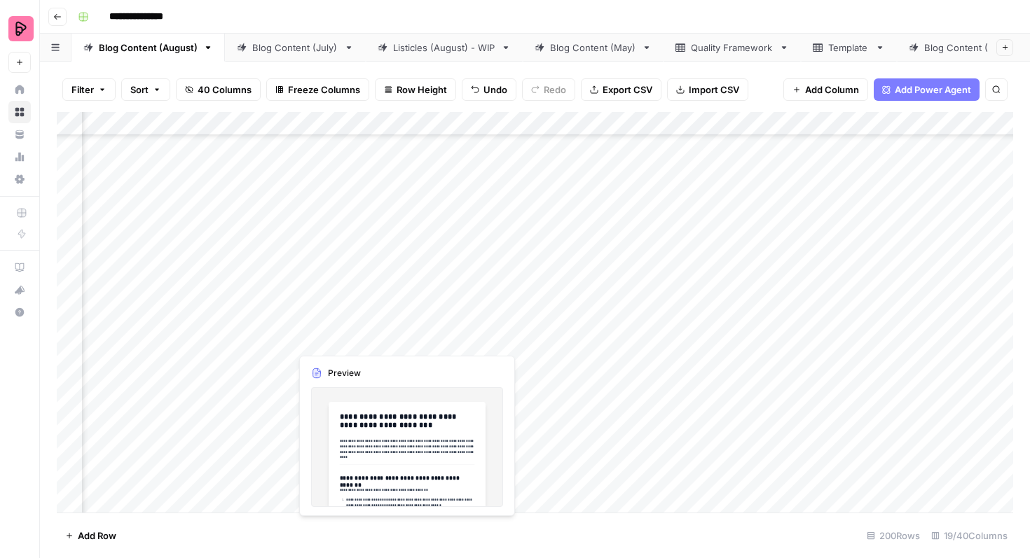
click at [374, 332] on div "Add Column" at bounding box center [535, 312] width 956 height 401
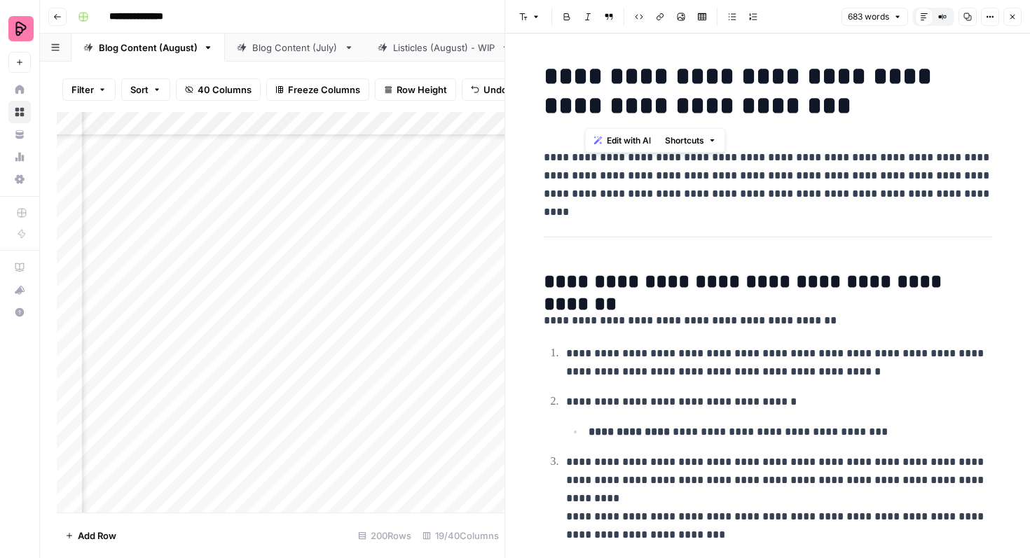
drag, startPoint x: 740, startPoint y: 111, endPoint x: 590, endPoint y: 78, distance: 153.5
click at [590, 78] on h1 "**********" at bounding box center [768, 91] width 448 height 59
copy h1 "**********"
click at [1010, 15] on icon "button" at bounding box center [1012, 17] width 8 height 8
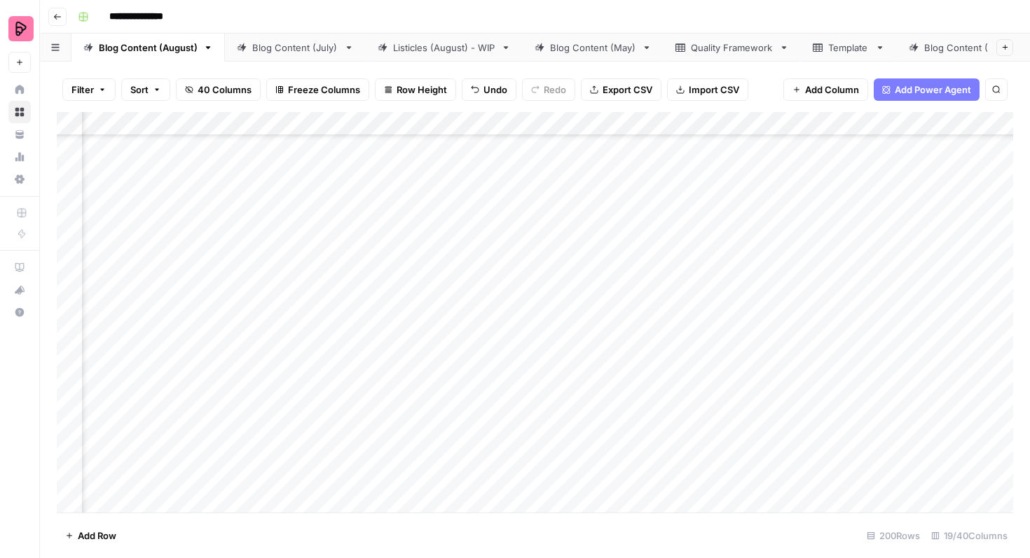
click at [719, 338] on div "Add Column" at bounding box center [535, 312] width 956 height 401
click at [739, 330] on div "Add Column" at bounding box center [535, 312] width 956 height 401
type textarea "**********"
click at [737, 371] on div "Add Column" at bounding box center [535, 312] width 956 height 401
click at [616, 332] on div "Add Column" at bounding box center [535, 312] width 956 height 401
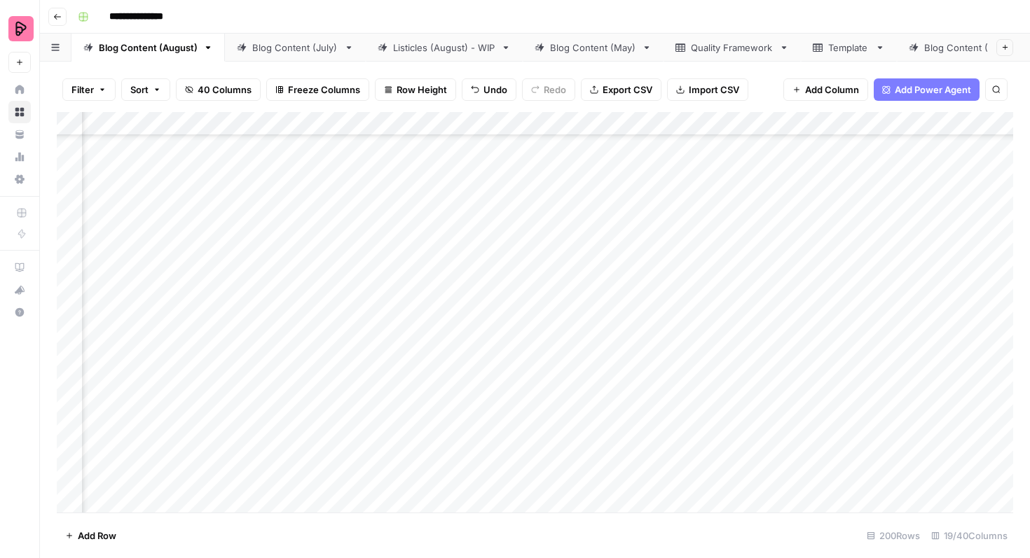
click at [602, 335] on div "Add Column" at bounding box center [535, 312] width 956 height 401
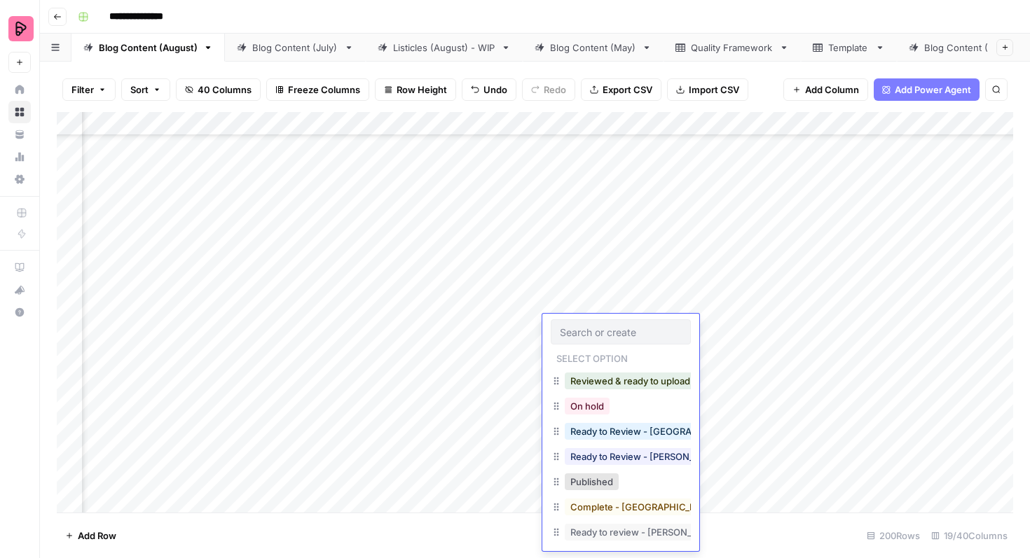
click at [961, 336] on div "Add Column" at bounding box center [535, 312] width 956 height 401
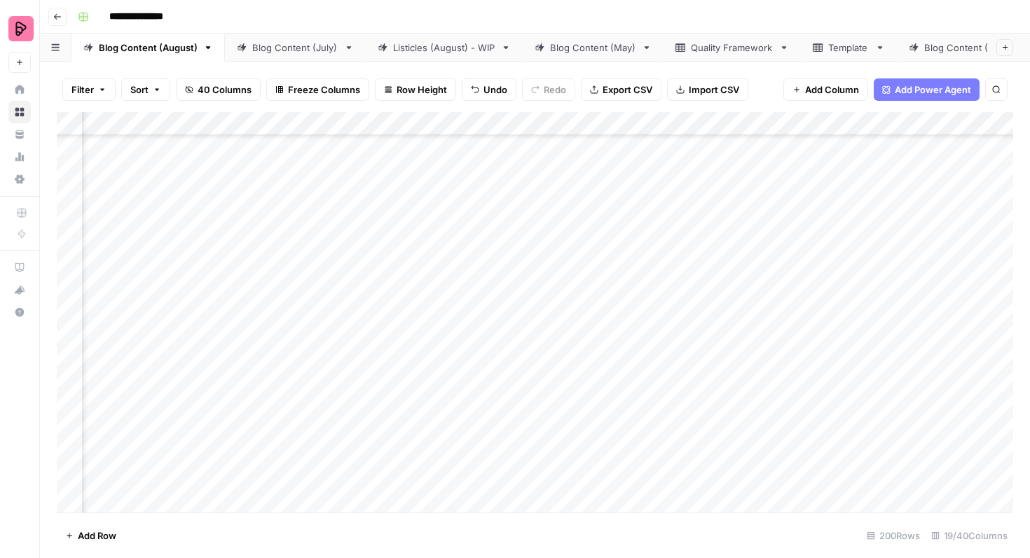
scroll to position [1714, 539]
click at [911, 326] on div "Add Column" at bounding box center [535, 312] width 956 height 401
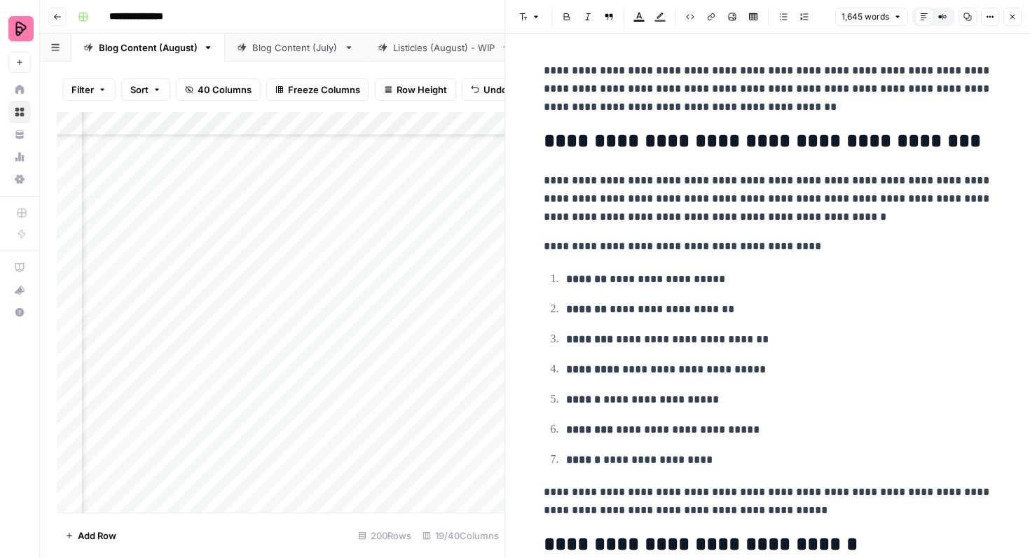
click at [1018, 16] on button "Close" at bounding box center [1012, 17] width 18 height 18
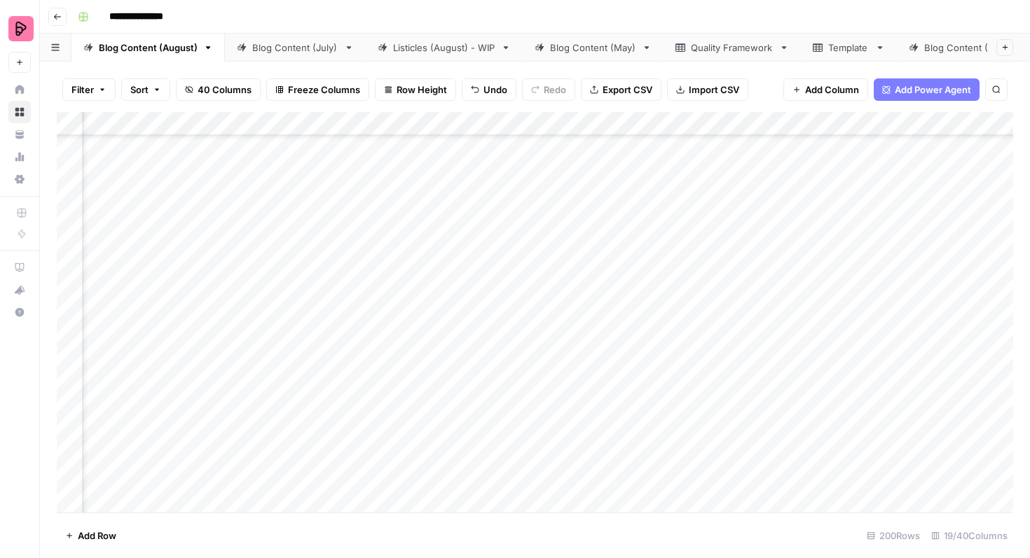
click at [467, 331] on div "Add Column" at bounding box center [535, 312] width 956 height 401
click at [449, 336] on div "Add Column" at bounding box center [535, 312] width 956 height 401
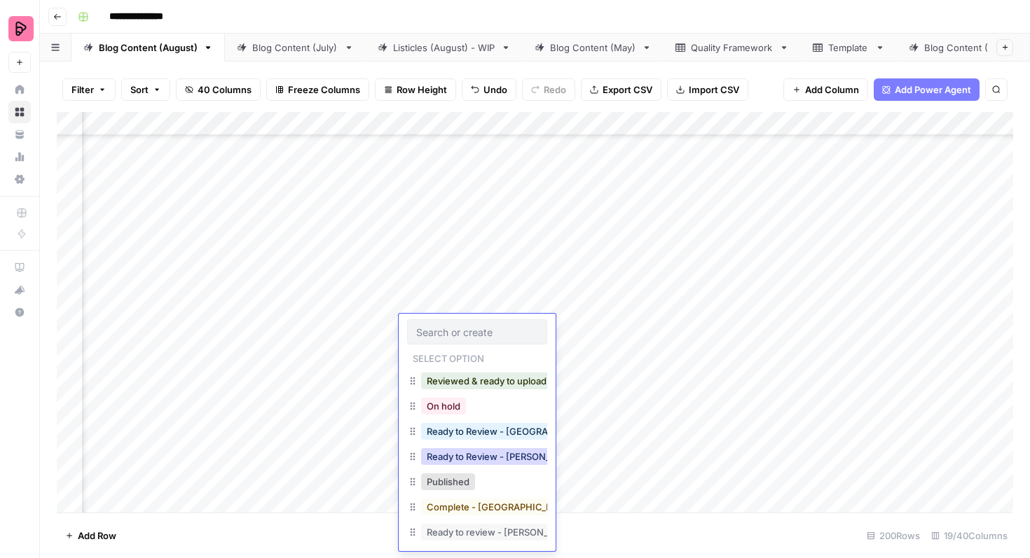
click at [472, 453] on button "Ready to Review - [PERSON_NAME]" at bounding box center [503, 456] width 165 height 17
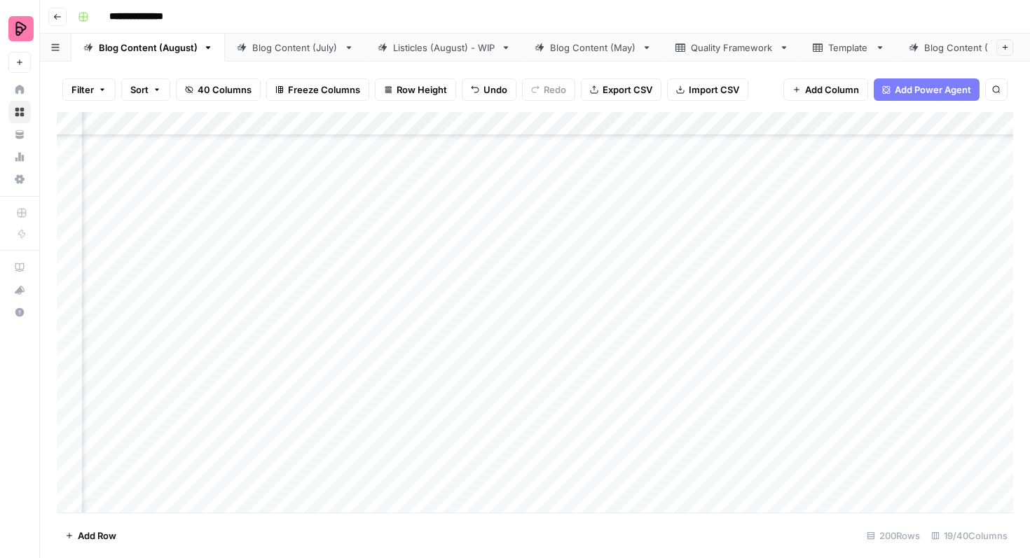
click at [444, 373] on div "Add Column" at bounding box center [535, 312] width 956 height 401
click at [841, 371] on div "Add Column" at bounding box center [535, 312] width 956 height 401
click at [913, 365] on div "Add Column" at bounding box center [535, 312] width 956 height 401
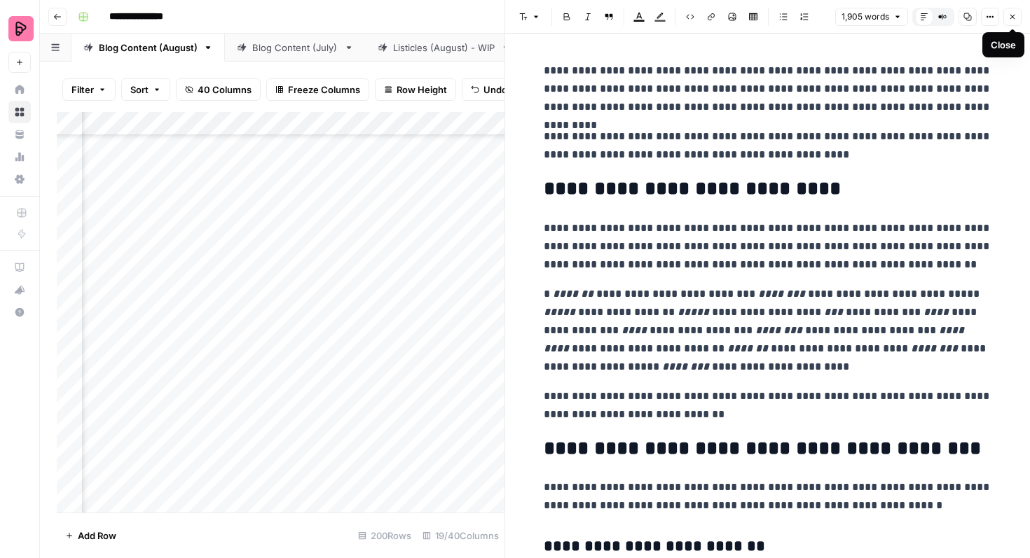
click at [1014, 18] on icon "button" at bounding box center [1012, 17] width 8 height 8
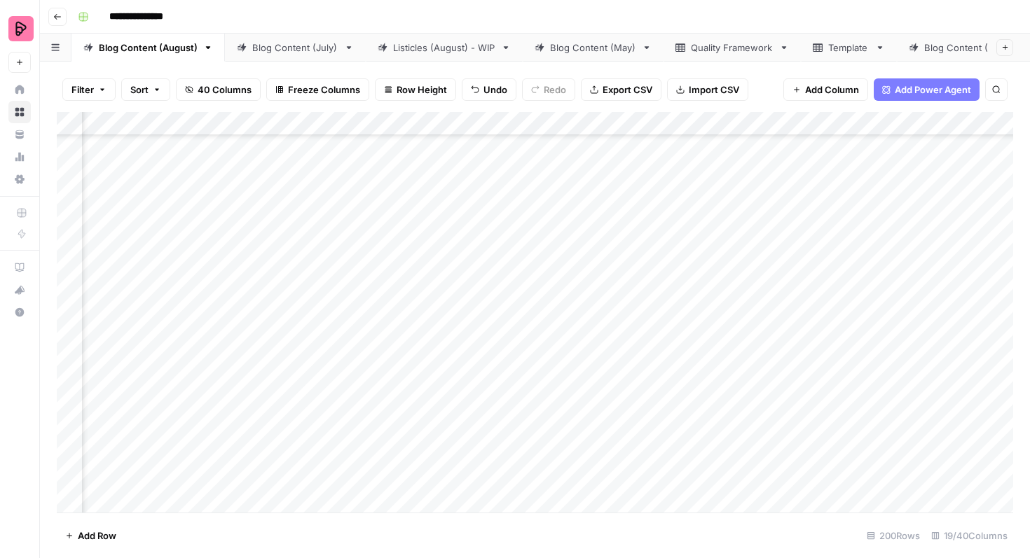
scroll to position [1714, 365]
click at [422, 371] on div "Add Column" at bounding box center [535, 312] width 956 height 401
click at [436, 364] on div "Add Column" at bounding box center [535, 312] width 956 height 401
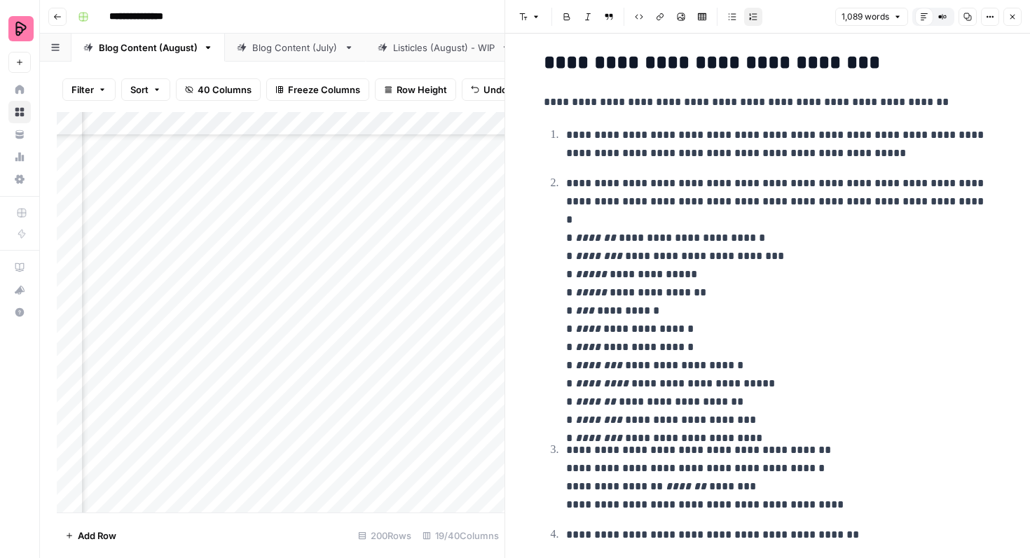
scroll to position [418, 0]
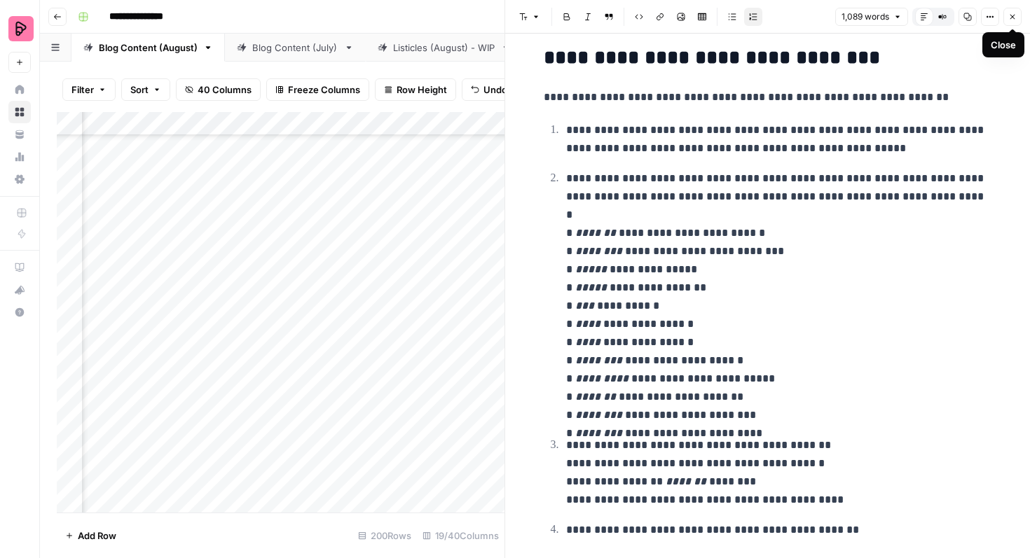
click at [1015, 19] on icon "button" at bounding box center [1012, 17] width 8 height 8
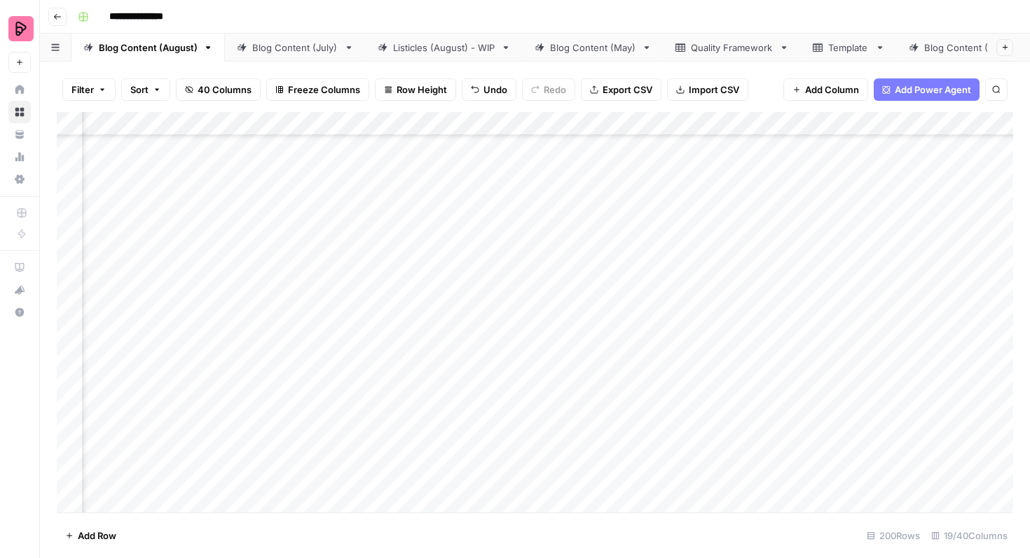
scroll to position [1714, 546]
click at [889, 360] on div "Add Column" at bounding box center [535, 312] width 956 height 401
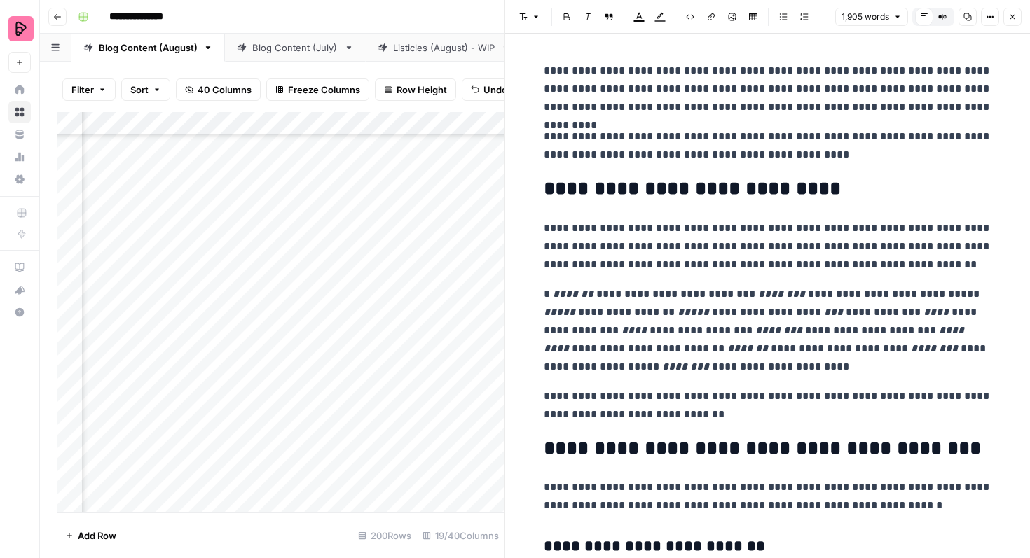
click at [745, 292] on p "**********" at bounding box center [768, 330] width 448 height 91
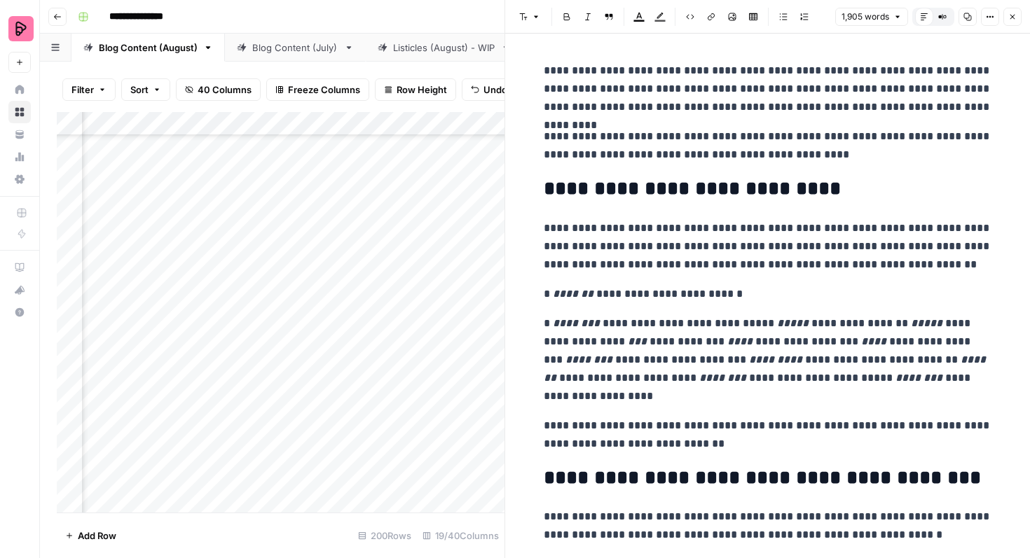
click at [757, 326] on p "**********" at bounding box center [768, 360] width 448 height 91
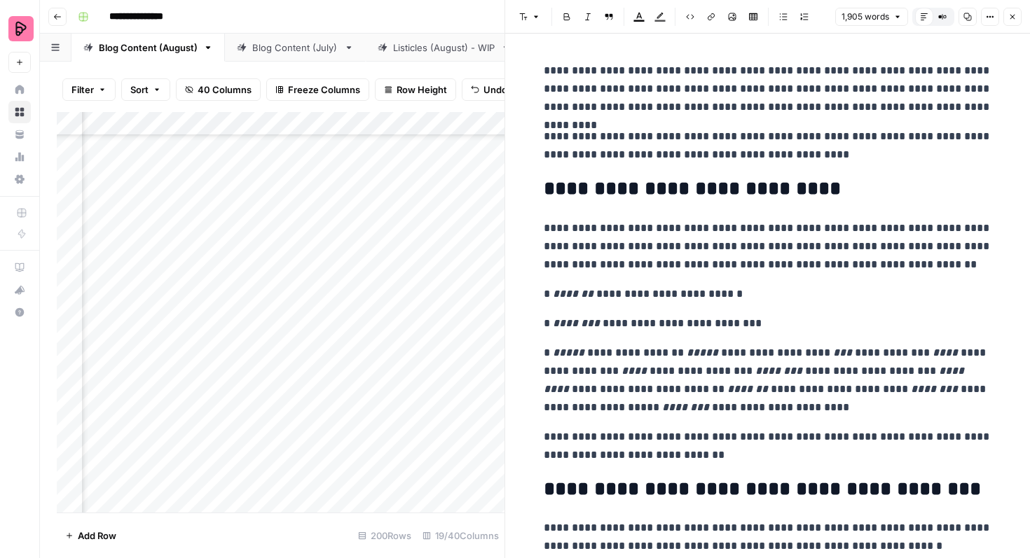
click at [682, 357] on p "**********" at bounding box center [768, 380] width 448 height 73
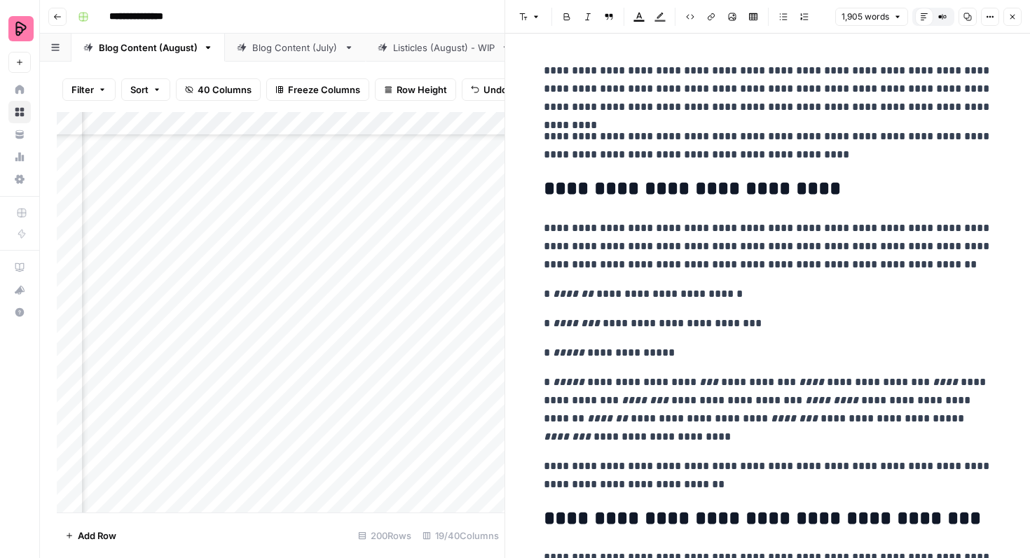
click at [664, 382] on p "**********" at bounding box center [768, 409] width 448 height 73
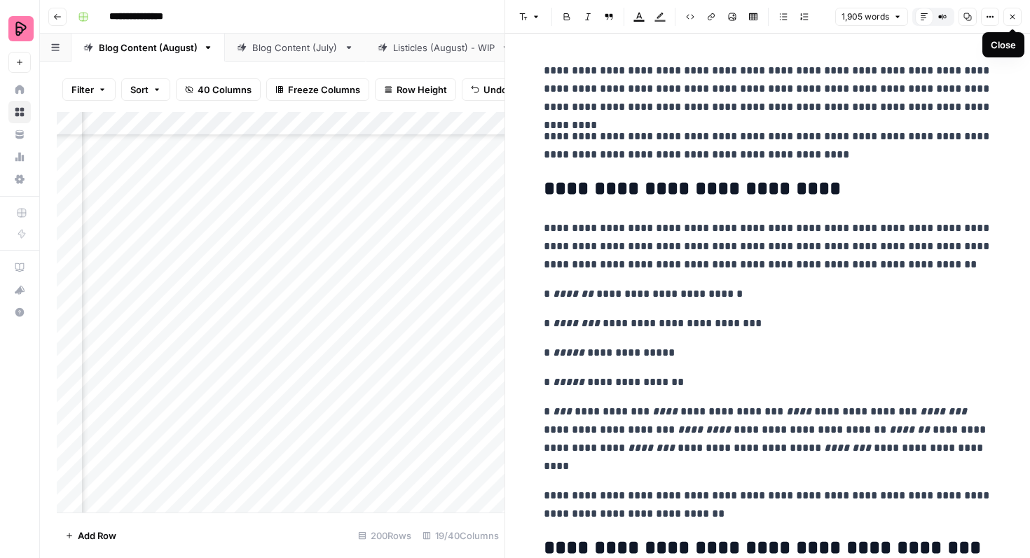
click at [1017, 19] on button "Close" at bounding box center [1012, 17] width 18 height 18
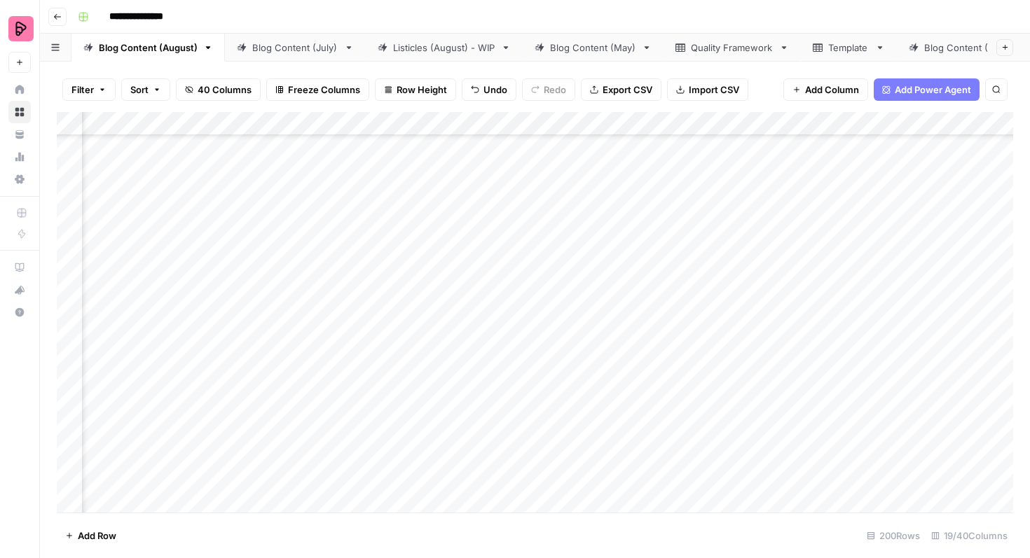
scroll to position [1714, 368]
click at [286, 366] on div "Add Column" at bounding box center [535, 312] width 956 height 401
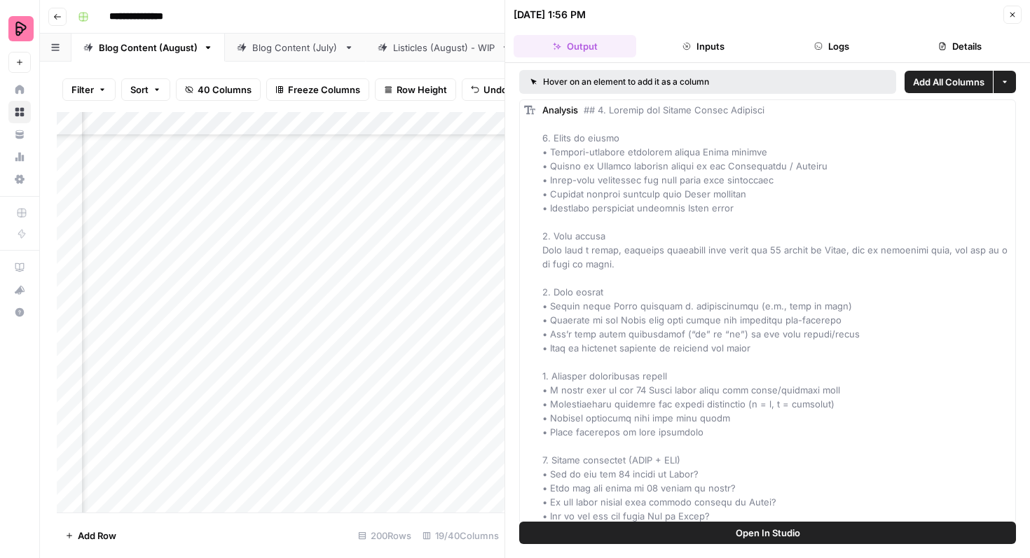
click at [1014, 13] on icon "button" at bounding box center [1012, 15] width 8 height 8
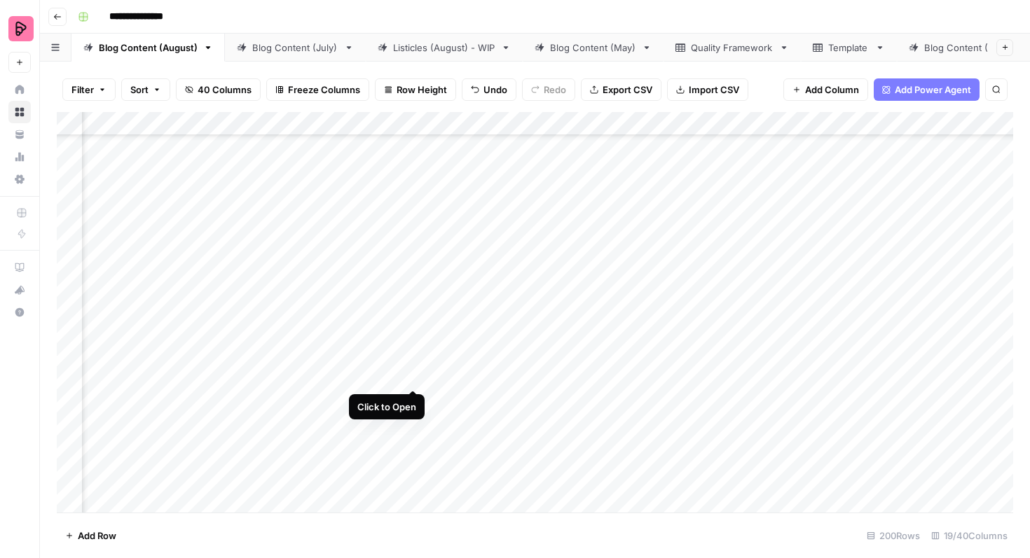
click at [411, 361] on div "Add Column" at bounding box center [535, 312] width 956 height 401
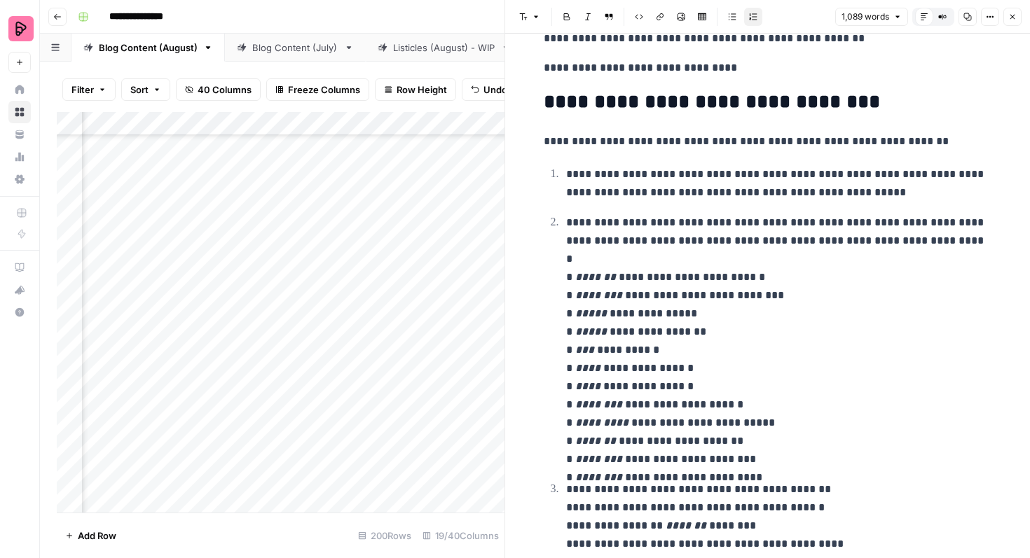
scroll to position [375, 0]
click at [795, 240] on p "**********" at bounding box center [779, 340] width 426 height 255
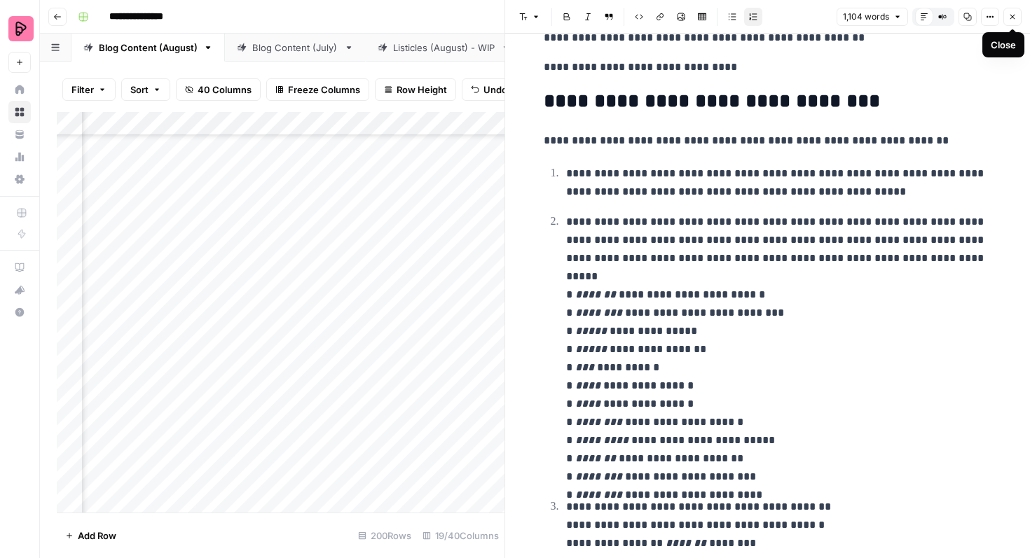
click at [1012, 18] on icon "button" at bounding box center [1012, 17] width 8 height 8
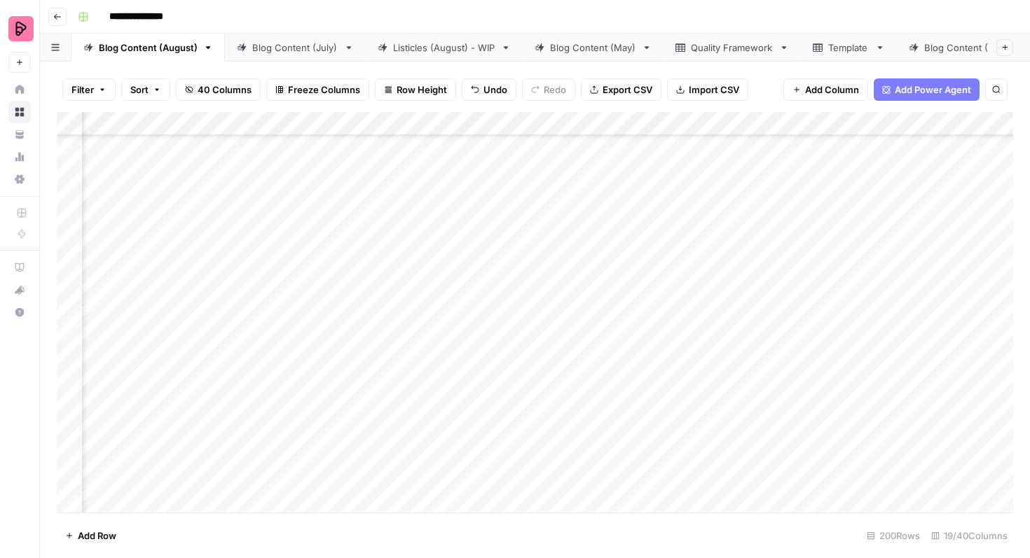
scroll to position [1714, 478]
click at [448, 365] on div "Add Column" at bounding box center [535, 312] width 956 height 401
click at [790, 401] on div "Add Column" at bounding box center [535, 312] width 956 height 401
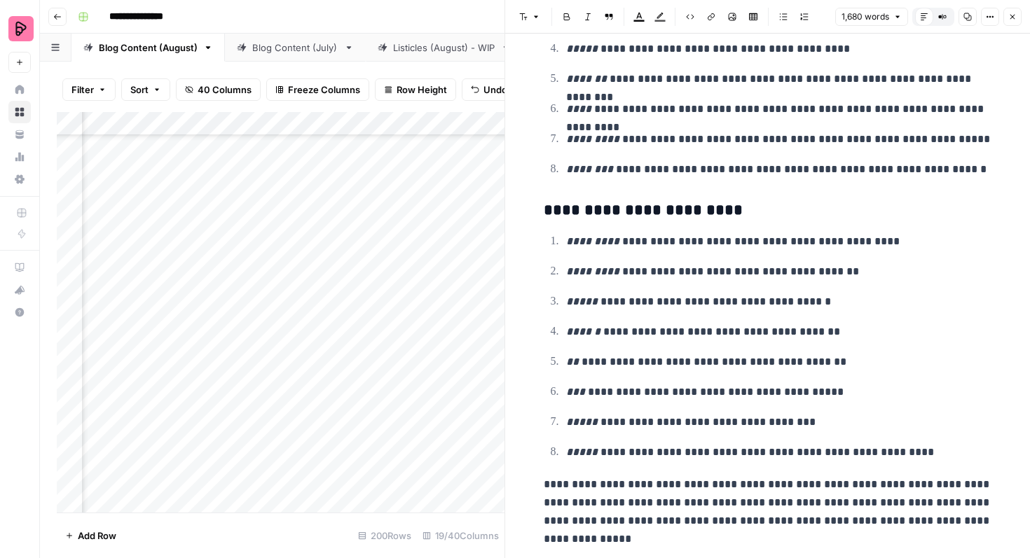
scroll to position [4767, 0]
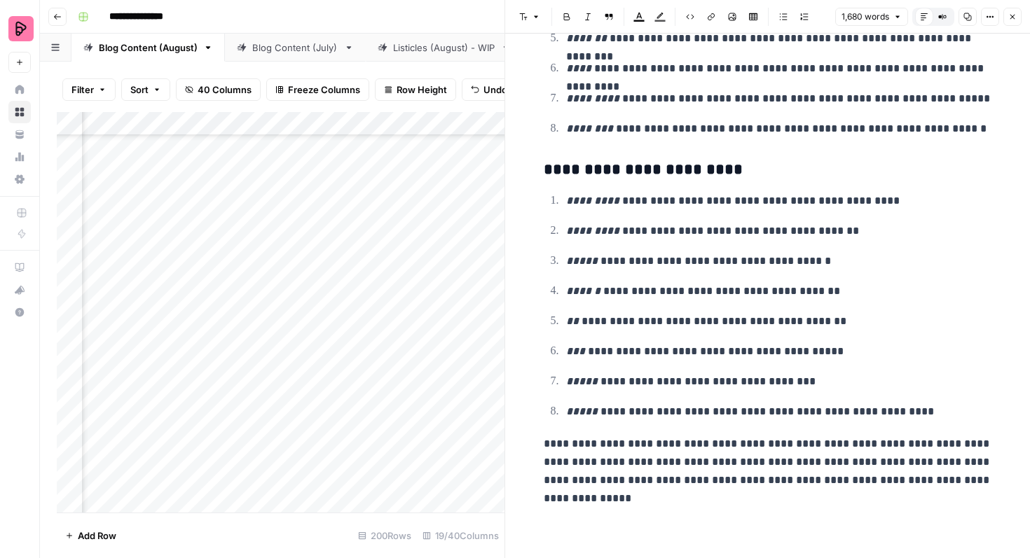
click at [1014, 19] on icon "button" at bounding box center [1012, 17] width 8 height 8
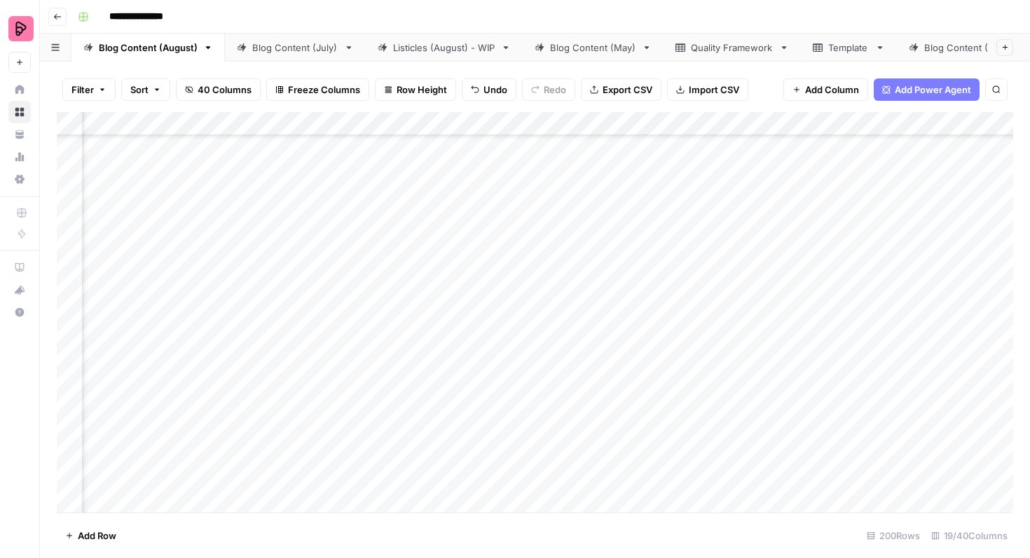
click at [356, 369] on div "Add Column" at bounding box center [535, 312] width 956 height 401
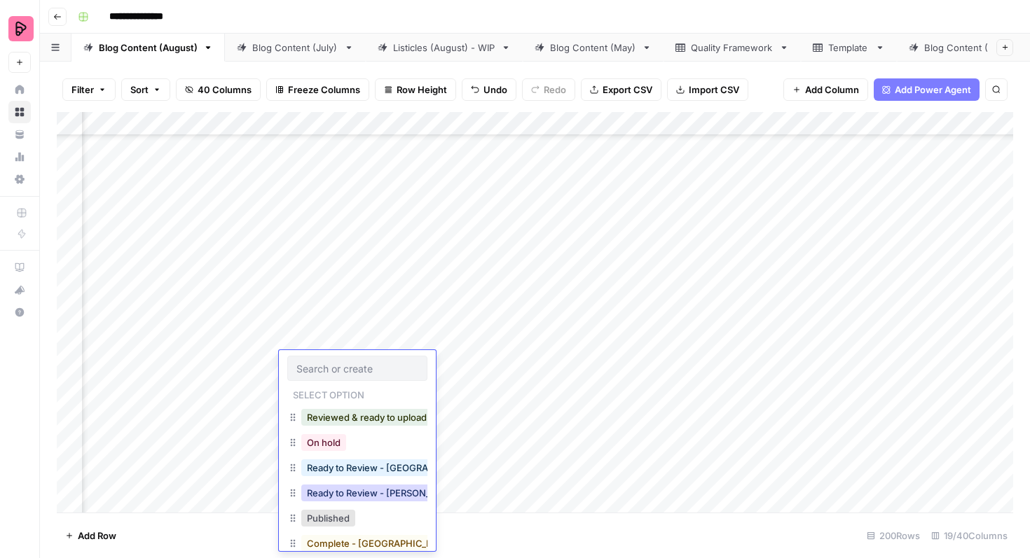
click at [361, 490] on button "Ready to Review - [PERSON_NAME]" at bounding box center [383, 493] width 165 height 17
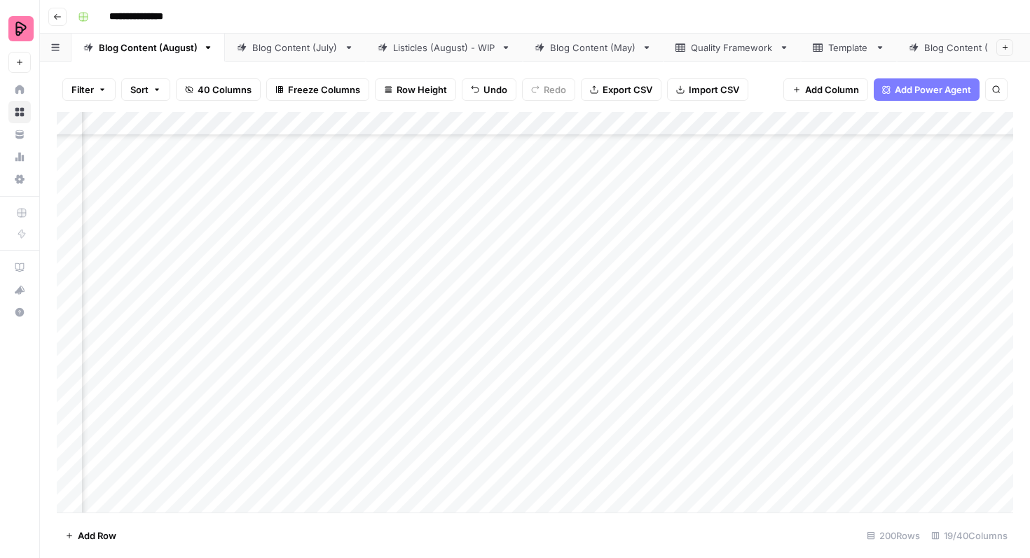
scroll to position [1889, 644]
click at [790, 222] on div "Add Column" at bounding box center [535, 312] width 956 height 401
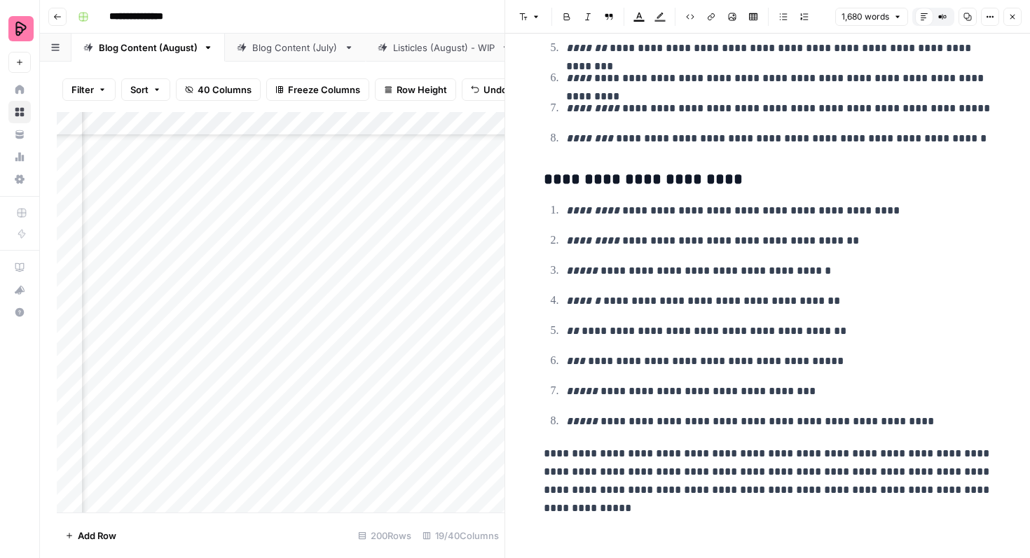
scroll to position [4767, 0]
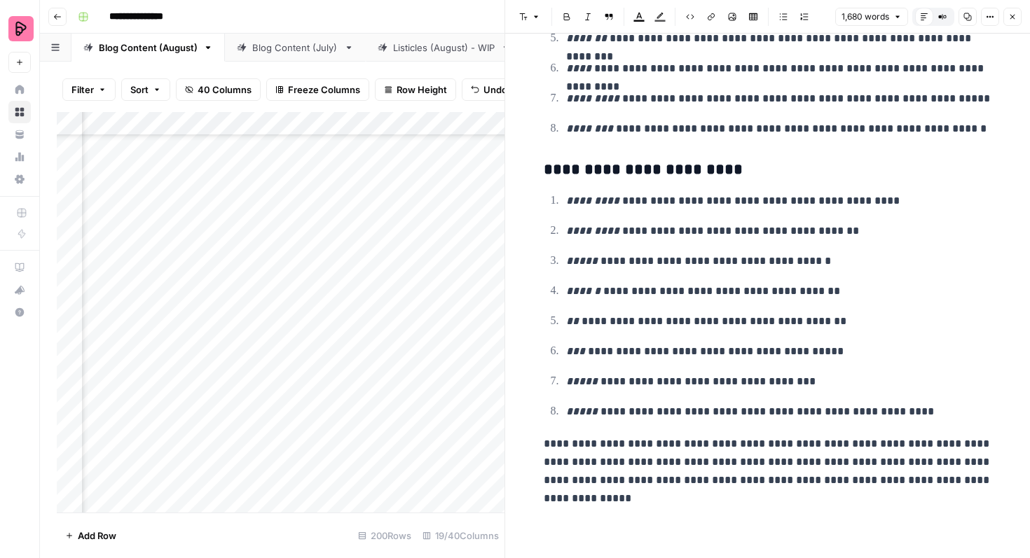
click at [1010, 20] on icon "button" at bounding box center [1012, 17] width 8 height 8
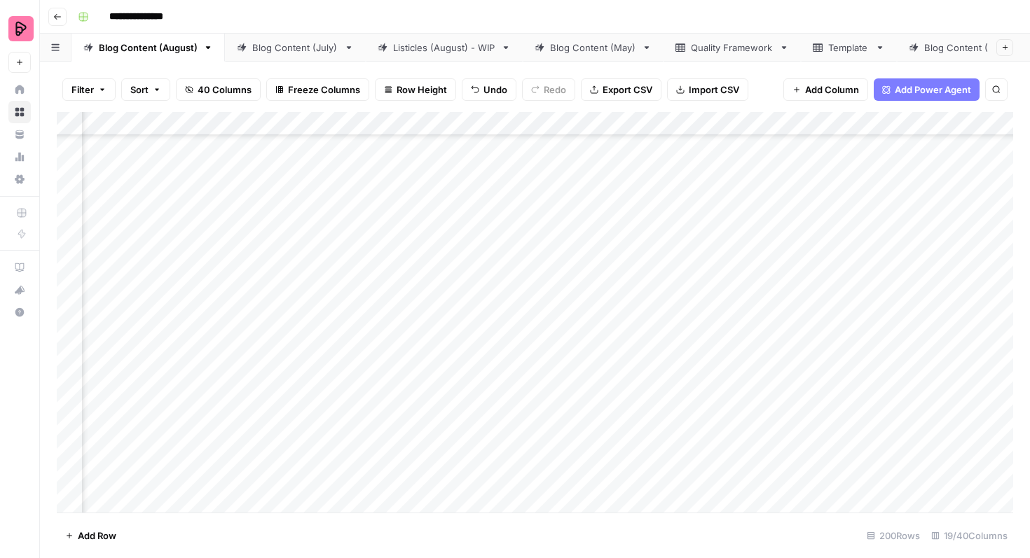
click at [371, 233] on div "Add Column" at bounding box center [535, 312] width 956 height 401
click at [350, 233] on div "Add Column" at bounding box center [535, 312] width 956 height 401
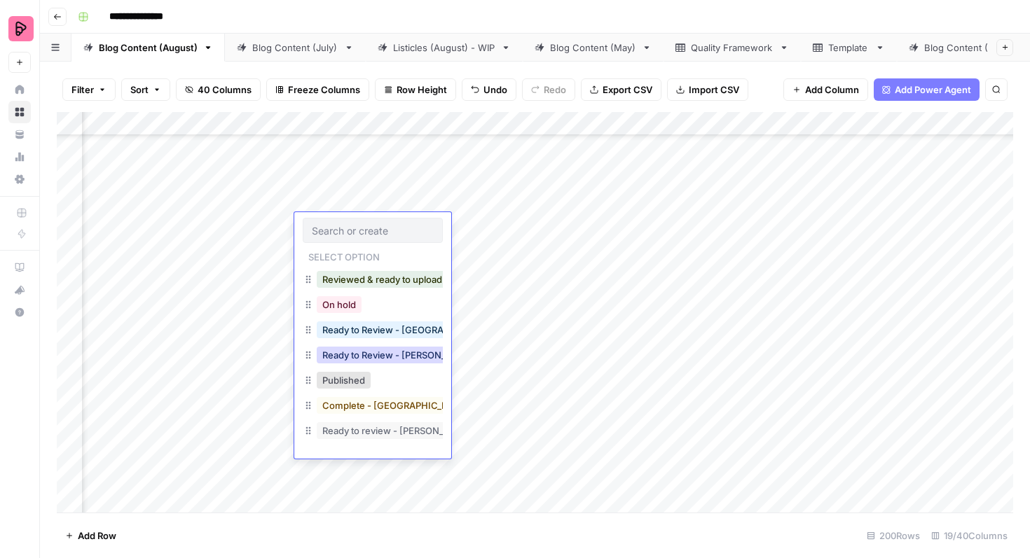
click at [383, 352] on button "Ready to Review - [PERSON_NAME]" at bounding box center [399, 355] width 165 height 17
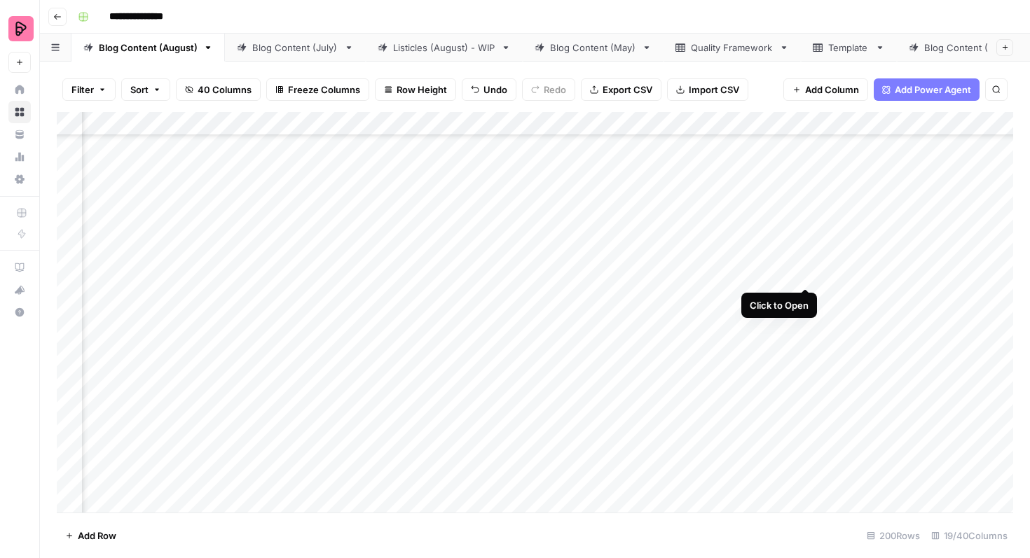
click at [804, 263] on div "Add Column" at bounding box center [535, 312] width 956 height 401
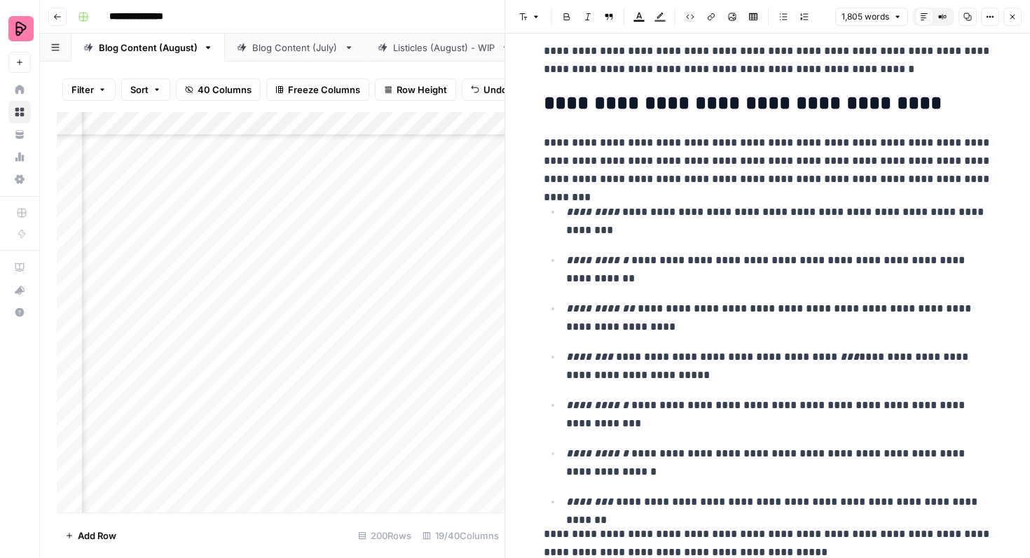
scroll to position [107, 0]
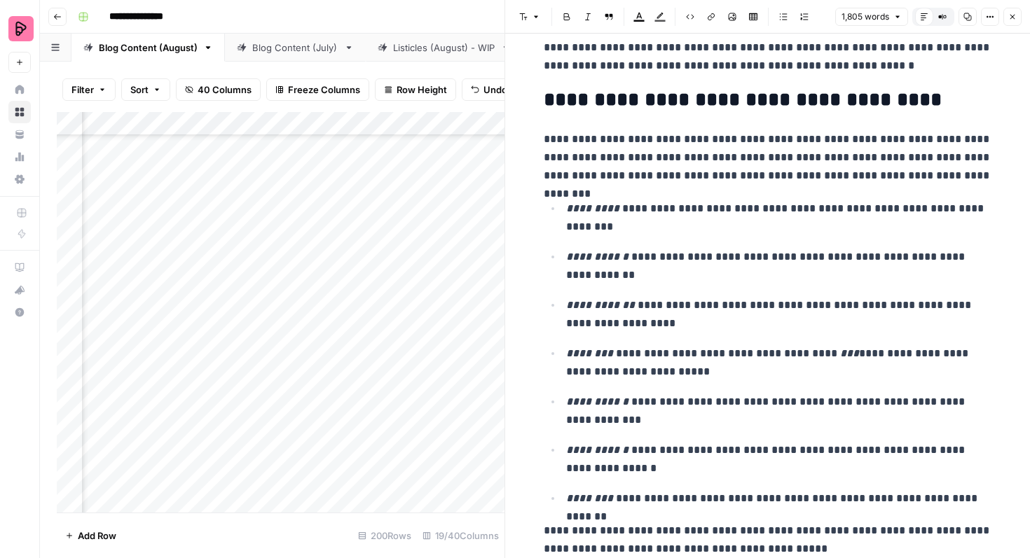
click at [1011, 25] on button "Close" at bounding box center [1012, 17] width 18 height 18
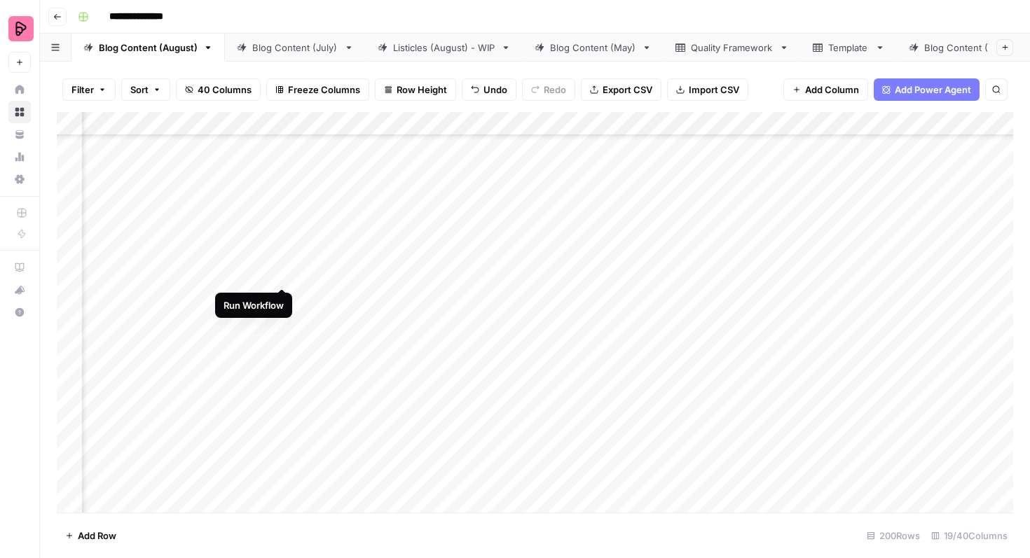
click at [281, 263] on div "Add Column" at bounding box center [535, 312] width 956 height 401
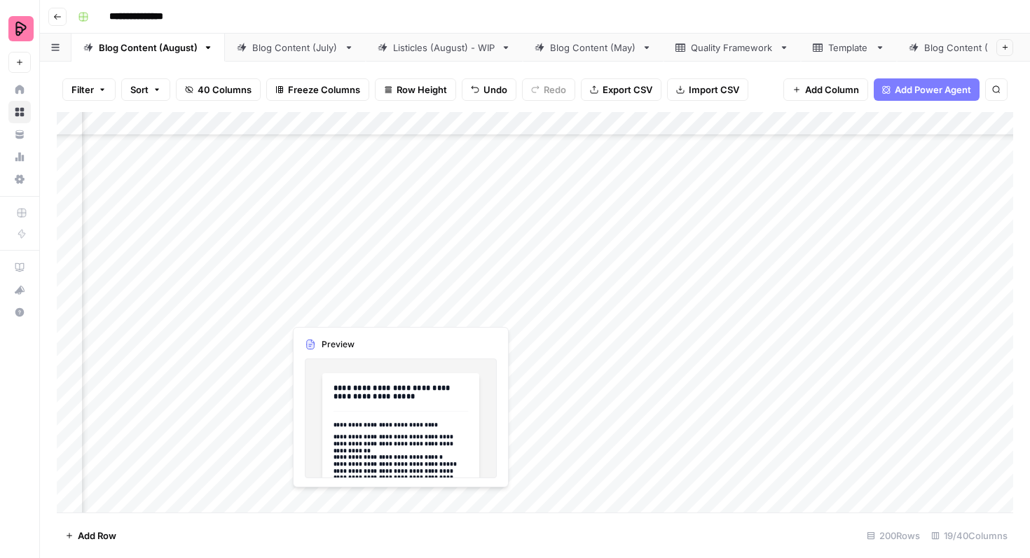
click at [350, 303] on div "Add Column" at bounding box center [535, 312] width 956 height 401
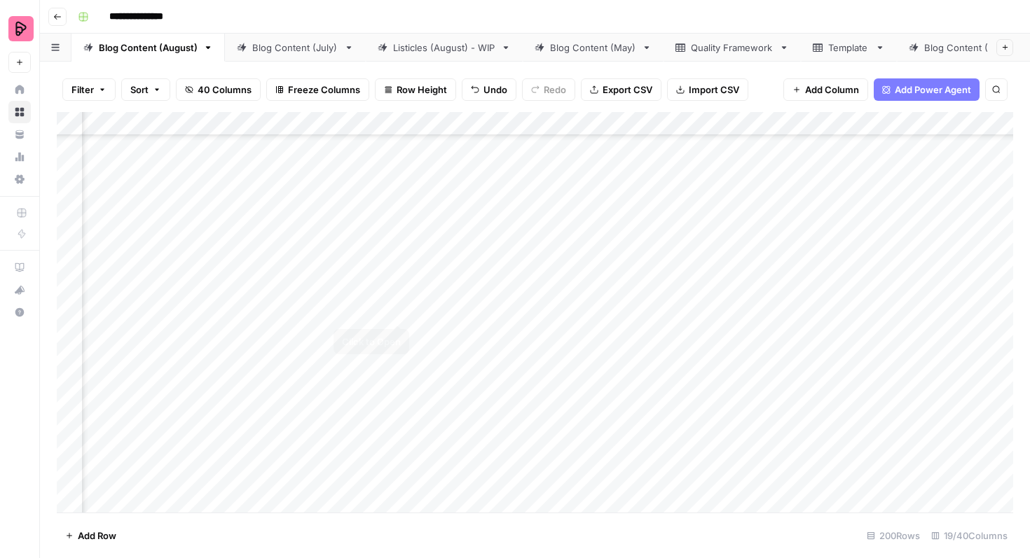
click at [401, 294] on div "Add Column" at bounding box center [535, 312] width 956 height 401
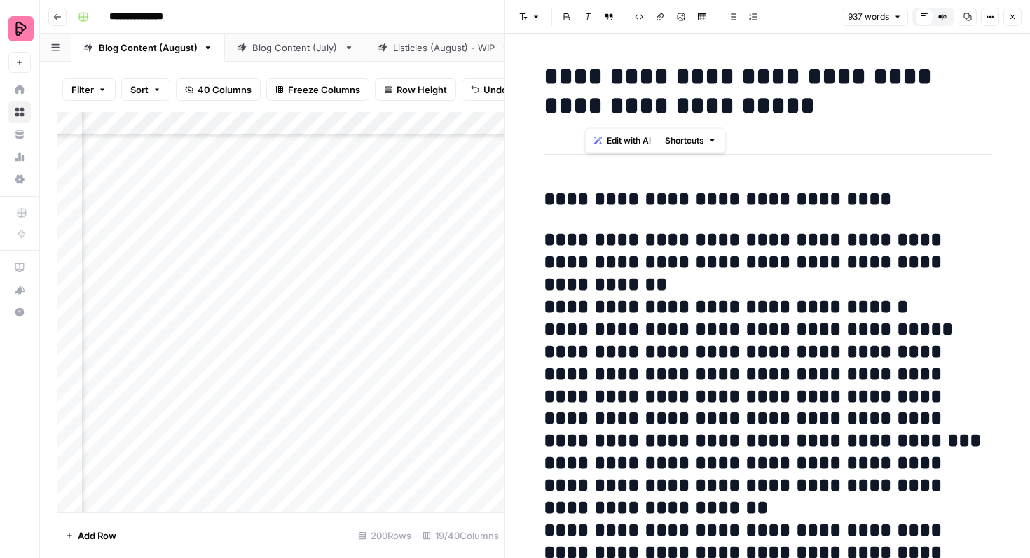
drag, startPoint x: 750, startPoint y: 112, endPoint x: 592, endPoint y: 73, distance: 163.1
click at [592, 73] on h1 "**********" at bounding box center [768, 91] width 448 height 59
copy h1 "**********"
click at [1008, 19] on icon "button" at bounding box center [1012, 17] width 8 height 8
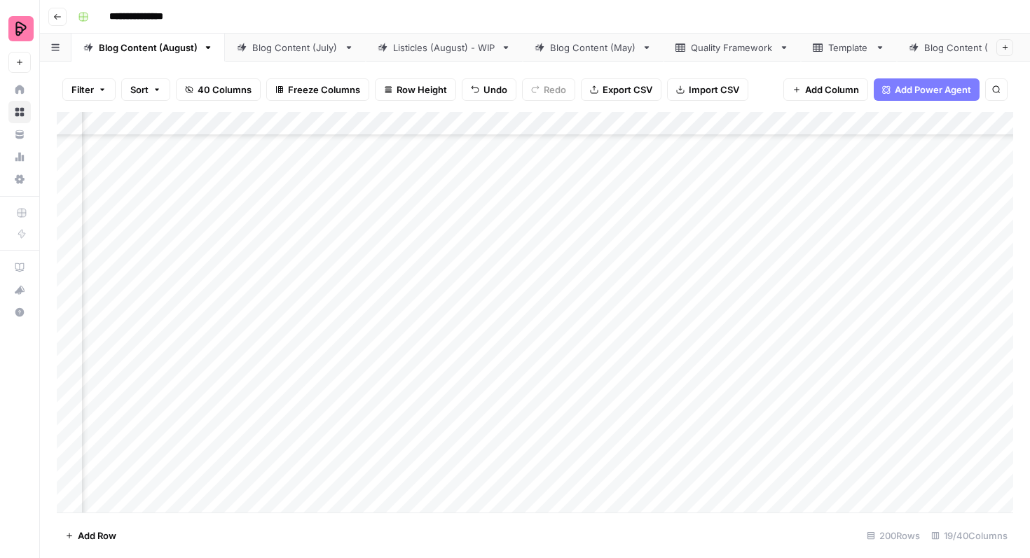
click at [744, 304] on div "Add Column" at bounding box center [535, 312] width 956 height 401
click at [722, 299] on div "Add Column" at bounding box center [535, 312] width 956 height 401
click at [722, 299] on textarea at bounding box center [793, 299] width 224 height 20
type textarea "**********"
click at [633, 318] on div "Add Column" at bounding box center [535, 312] width 956 height 401
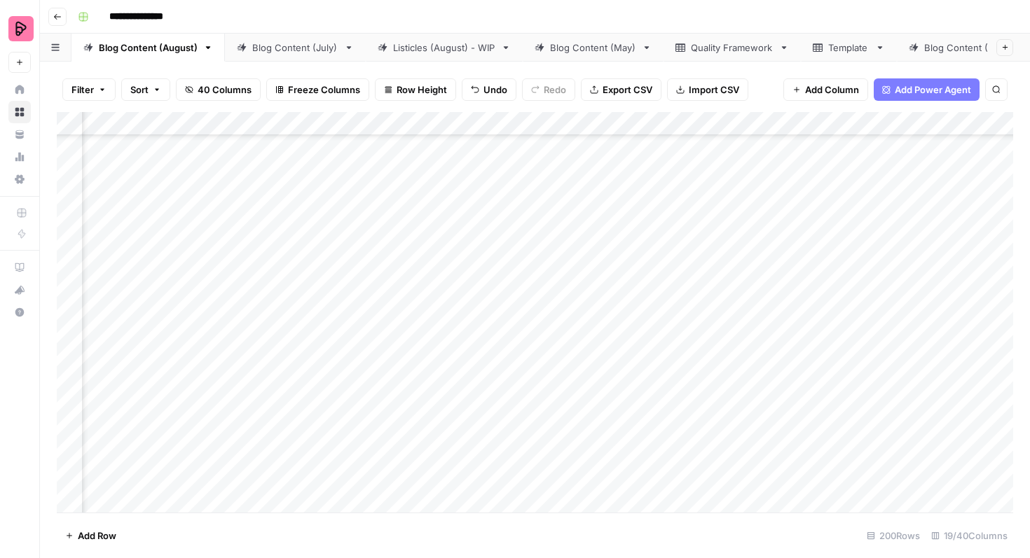
scroll to position [1889, 482]
click at [567, 305] on div "Add Column" at bounding box center [535, 312] width 956 height 401
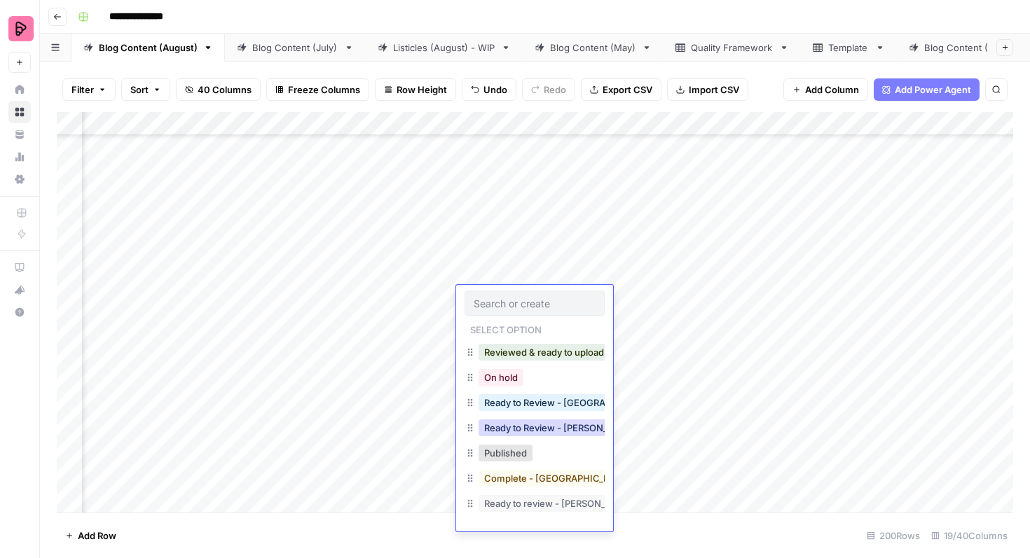
click at [547, 429] on button "Ready to Review - [PERSON_NAME]" at bounding box center [560, 428] width 165 height 17
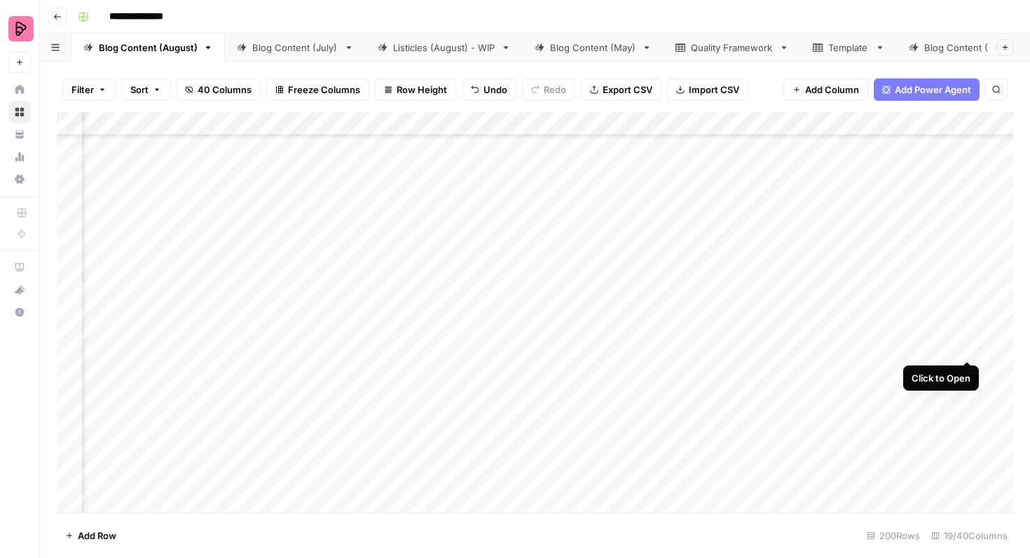
click at [968, 331] on div "Add Column" at bounding box center [535, 312] width 956 height 401
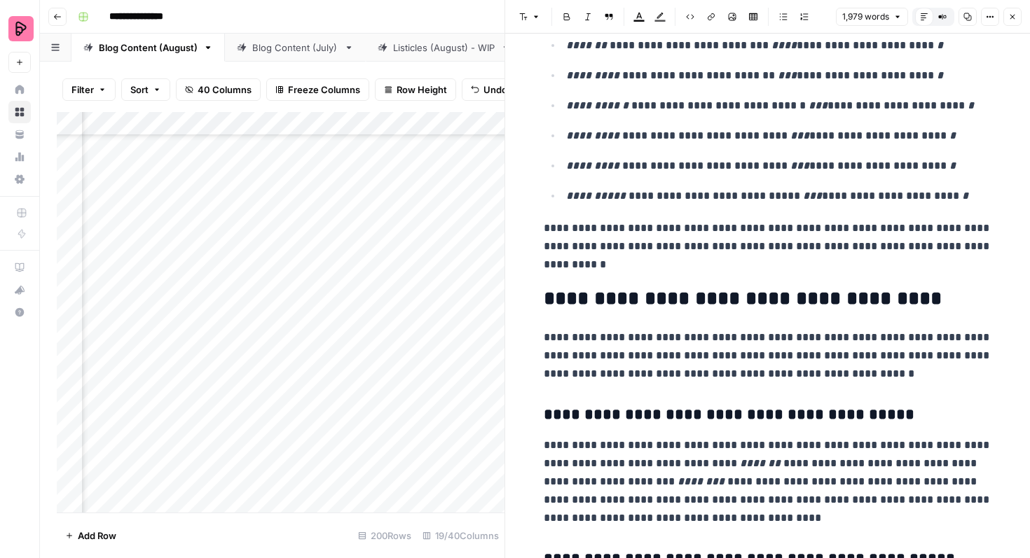
scroll to position [523, 0]
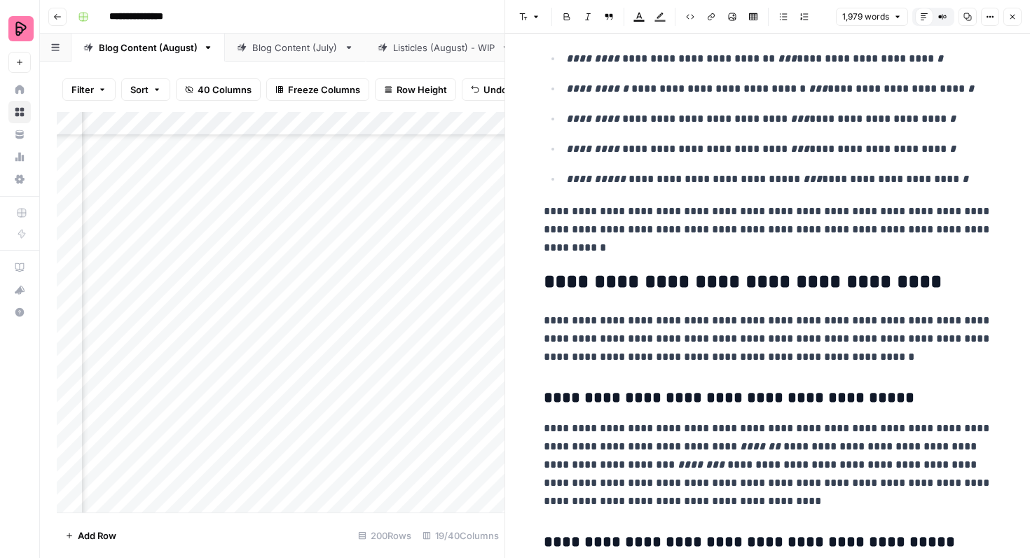
click at [1015, 14] on icon "button" at bounding box center [1012, 17] width 8 height 8
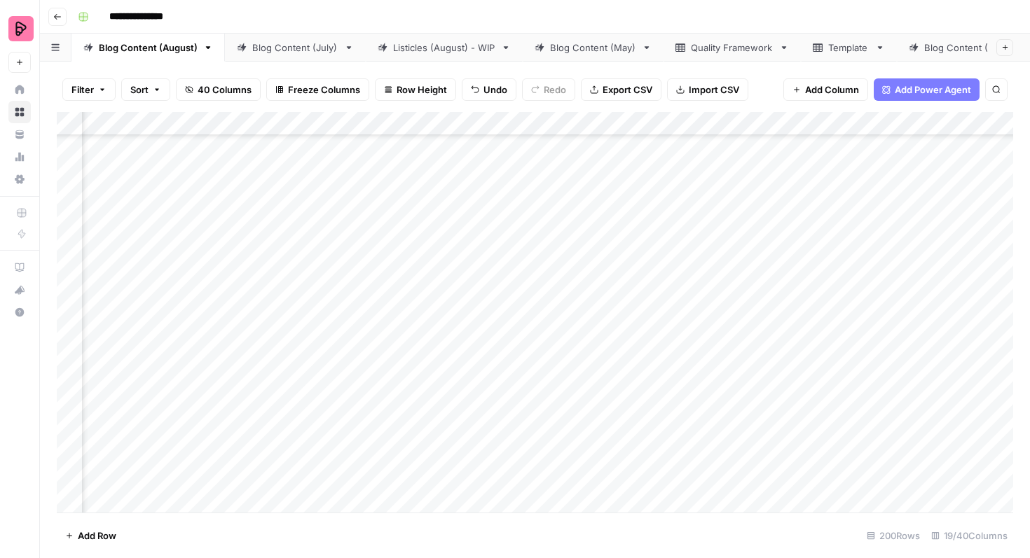
click at [535, 346] on div "Add Column" at bounding box center [535, 312] width 956 height 401
click at [531, 343] on div "Add Column" at bounding box center [535, 312] width 956 height 401
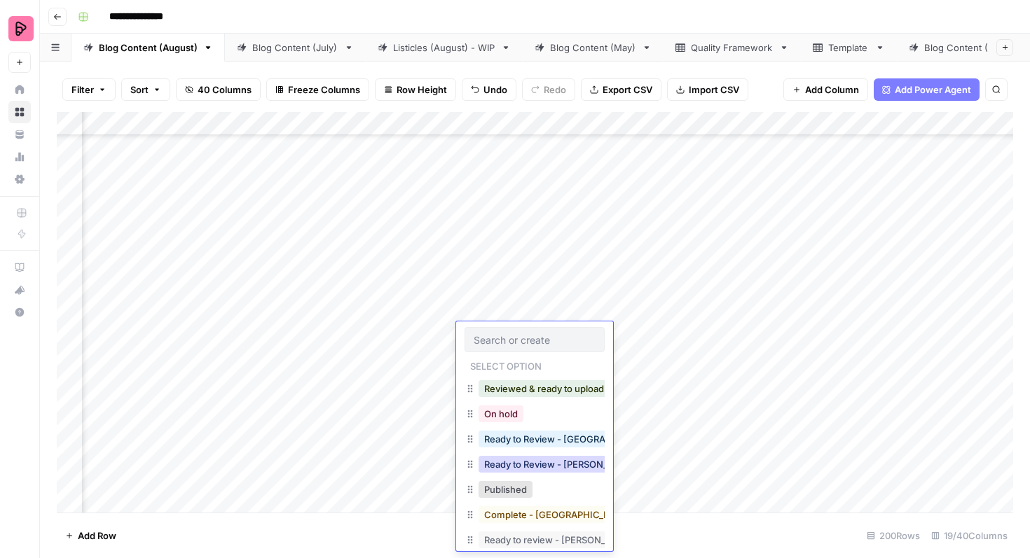
click at [536, 468] on button "Ready to Review - [PERSON_NAME]" at bounding box center [560, 464] width 165 height 17
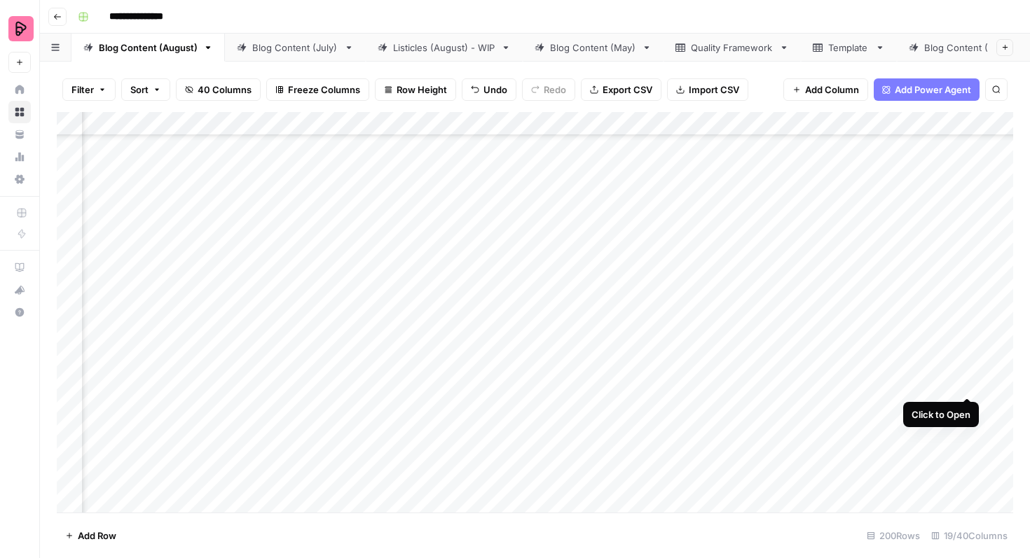
click at [963, 368] on div "Add Column" at bounding box center [535, 312] width 956 height 401
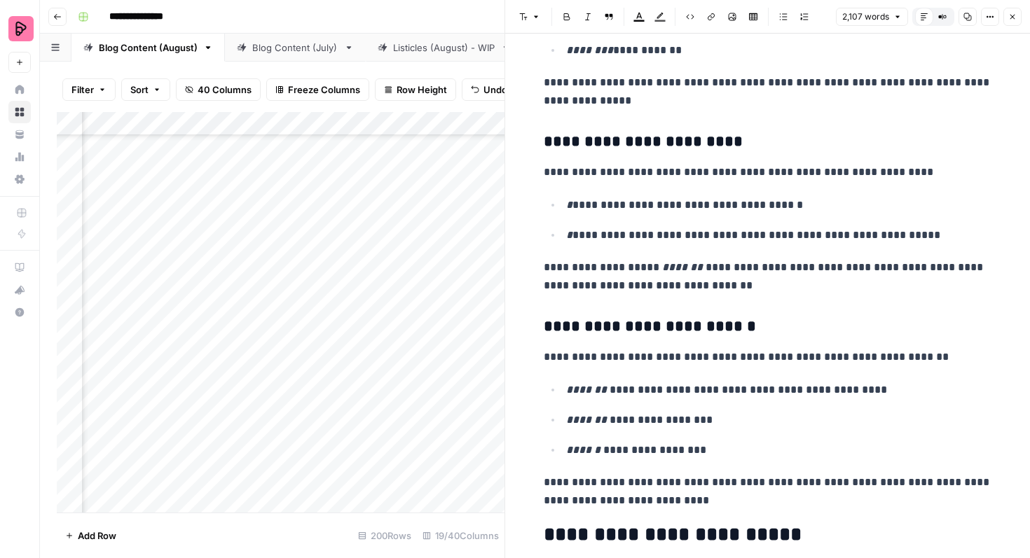
scroll to position [1101, 0]
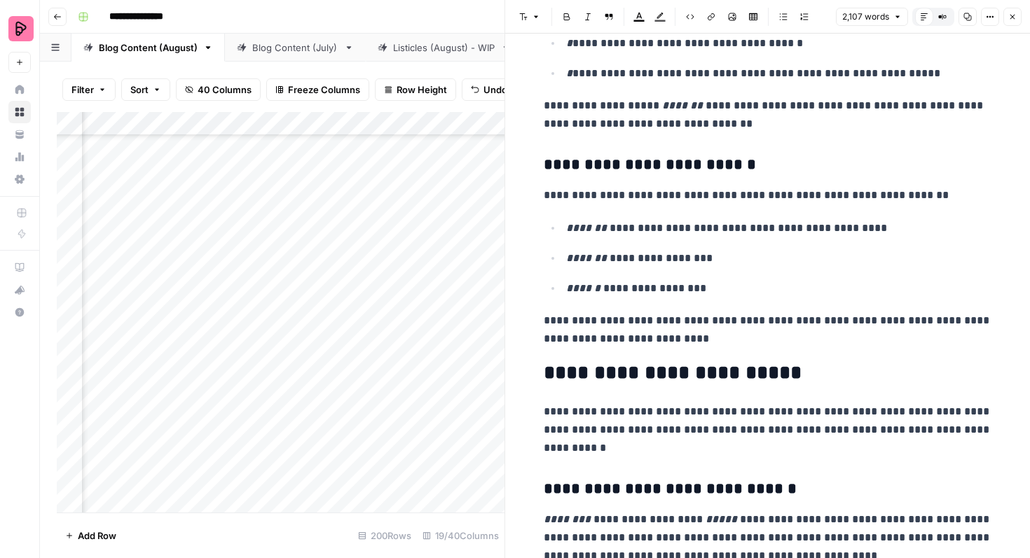
click at [1009, 18] on icon "button" at bounding box center [1012, 17] width 8 height 8
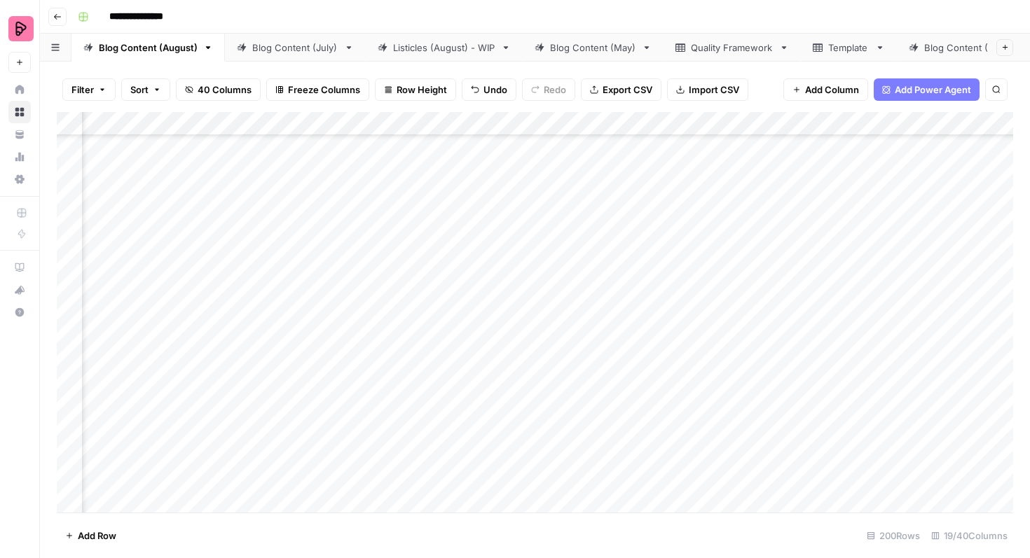
click at [540, 373] on div "Add Column" at bounding box center [535, 312] width 956 height 401
click at [518, 373] on div "Add Column" at bounding box center [535, 312] width 956 height 401
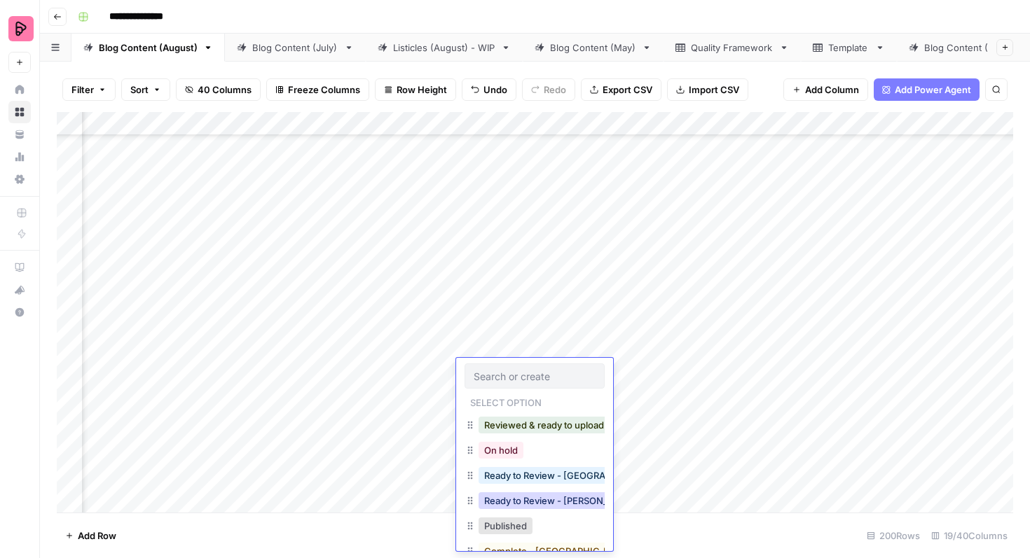
click at [549, 501] on button "Ready to Review - [PERSON_NAME]" at bounding box center [560, 500] width 165 height 17
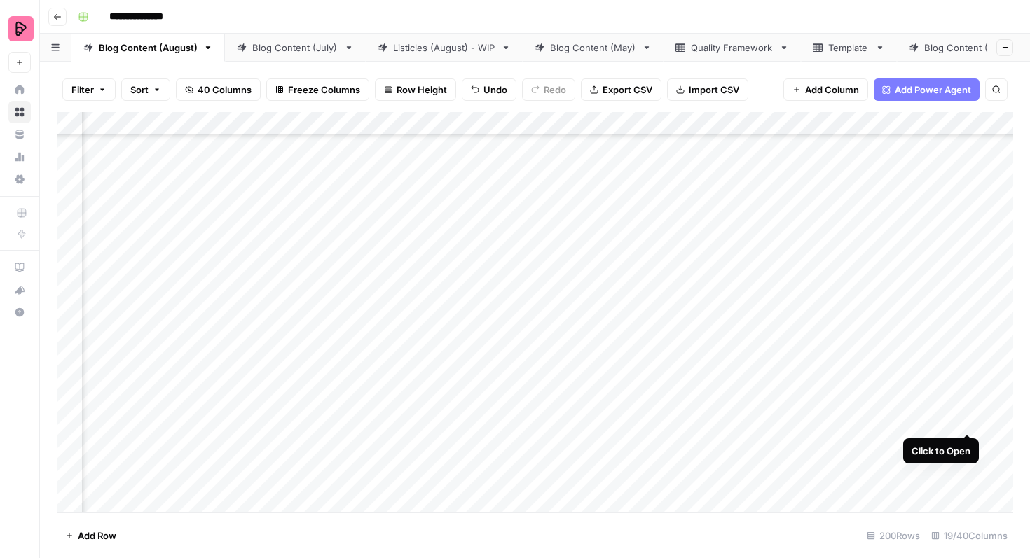
click at [972, 406] on div "Add Column" at bounding box center [535, 312] width 956 height 401
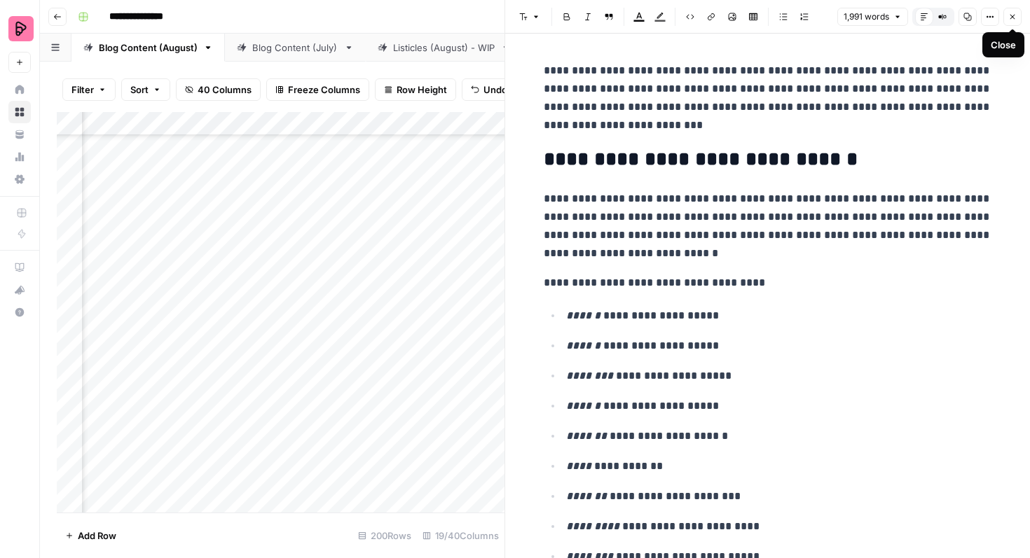
click at [1016, 18] on button "Close" at bounding box center [1012, 17] width 18 height 18
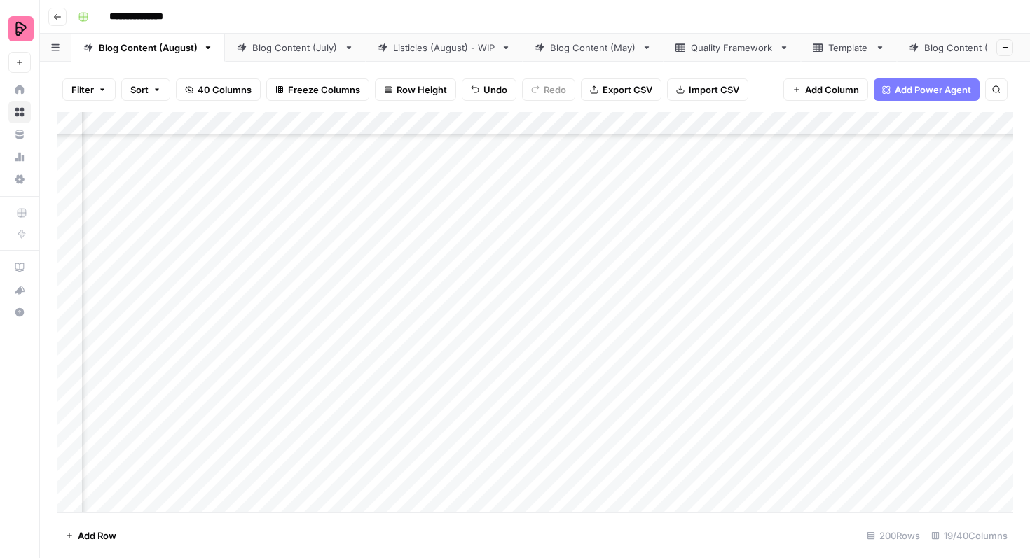
click at [539, 416] on div "Add Column" at bounding box center [535, 312] width 956 height 401
click at [525, 416] on div "Add Column" at bounding box center [535, 312] width 956 height 401
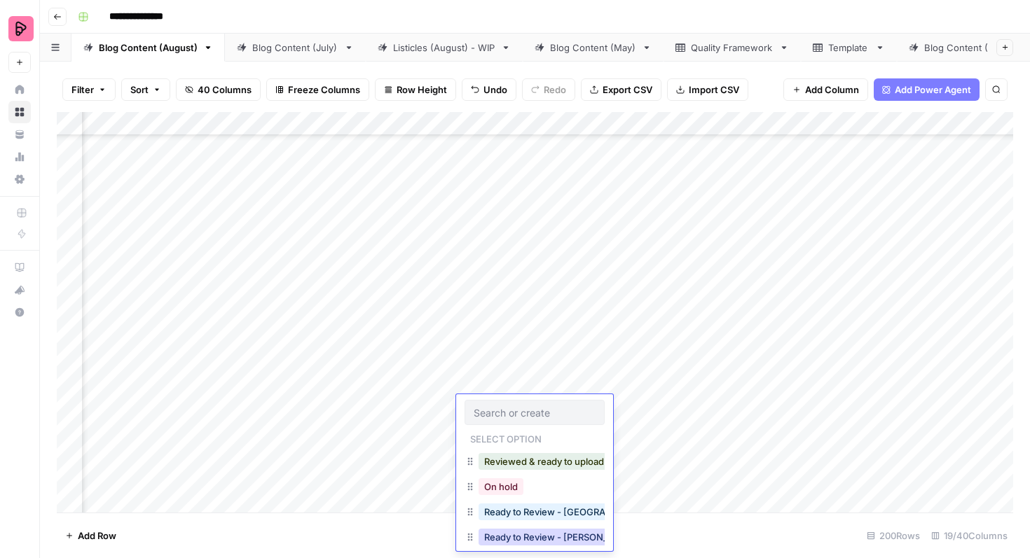
click at [542, 534] on button "Ready to Review - [PERSON_NAME]" at bounding box center [560, 537] width 165 height 17
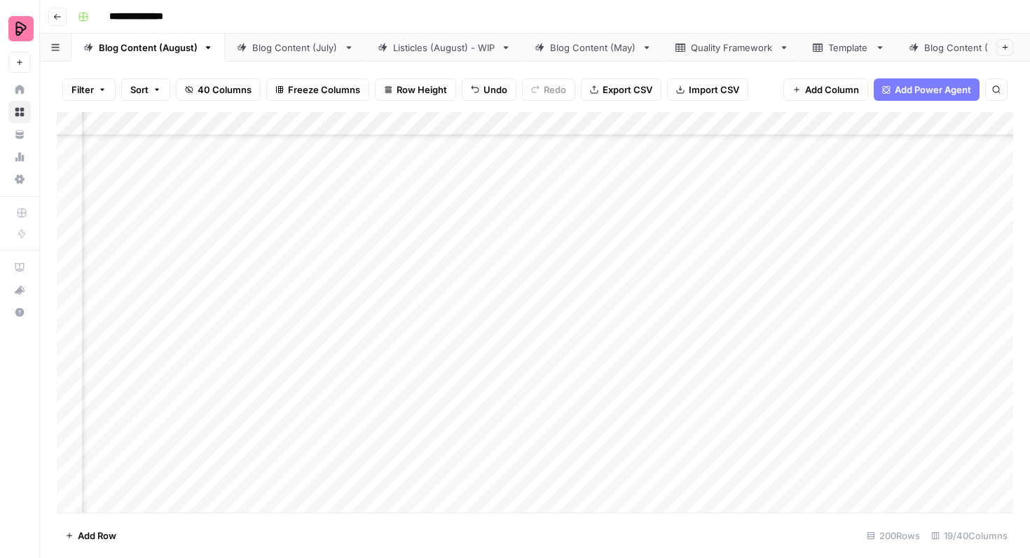
click at [380, 445] on div "Add Column" at bounding box center [535, 312] width 956 height 401
click at [427, 443] on div "Add Column" at bounding box center [535, 312] width 956 height 401
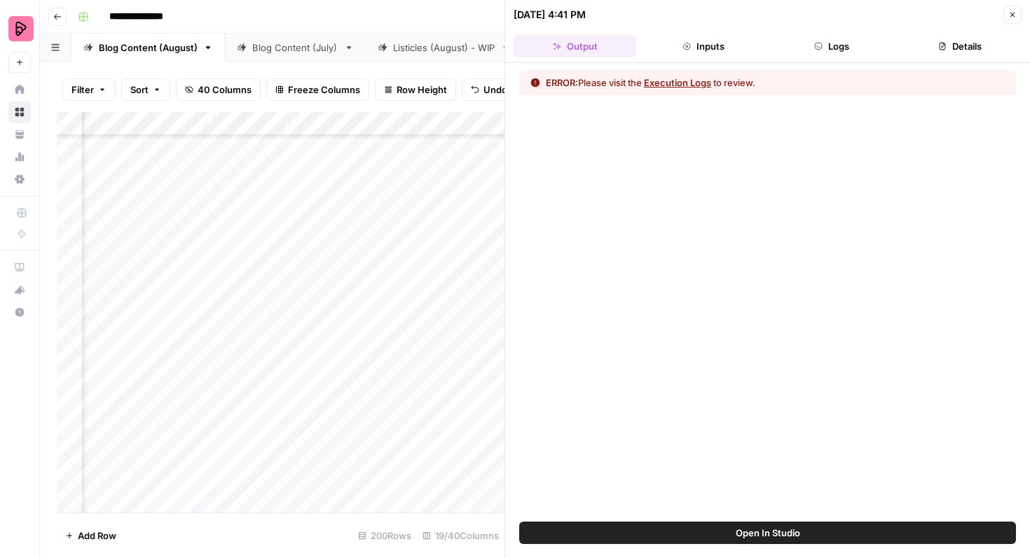
click at [672, 82] on button "Execution Logs" at bounding box center [677, 83] width 67 height 14
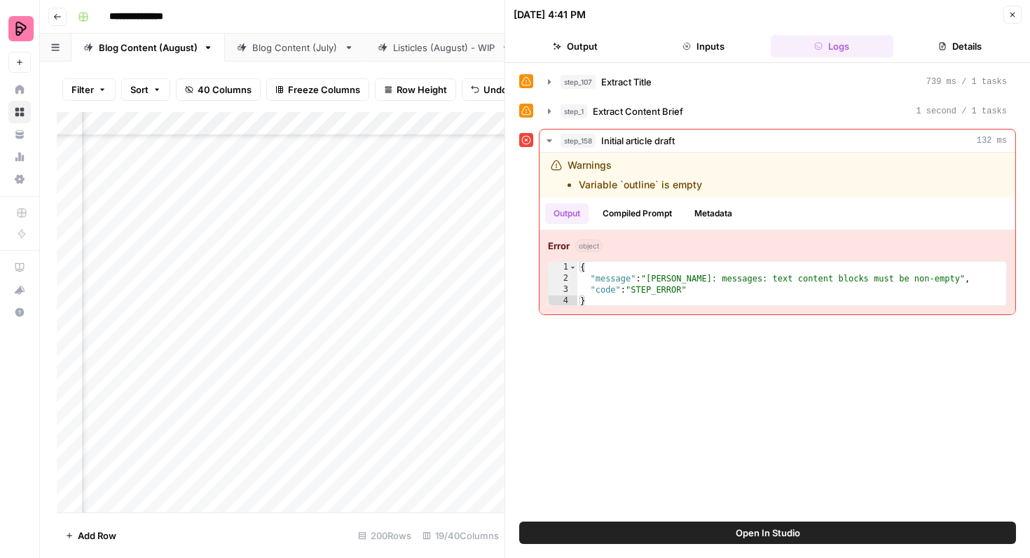
click at [1009, 15] on icon "button" at bounding box center [1012, 15] width 8 height 8
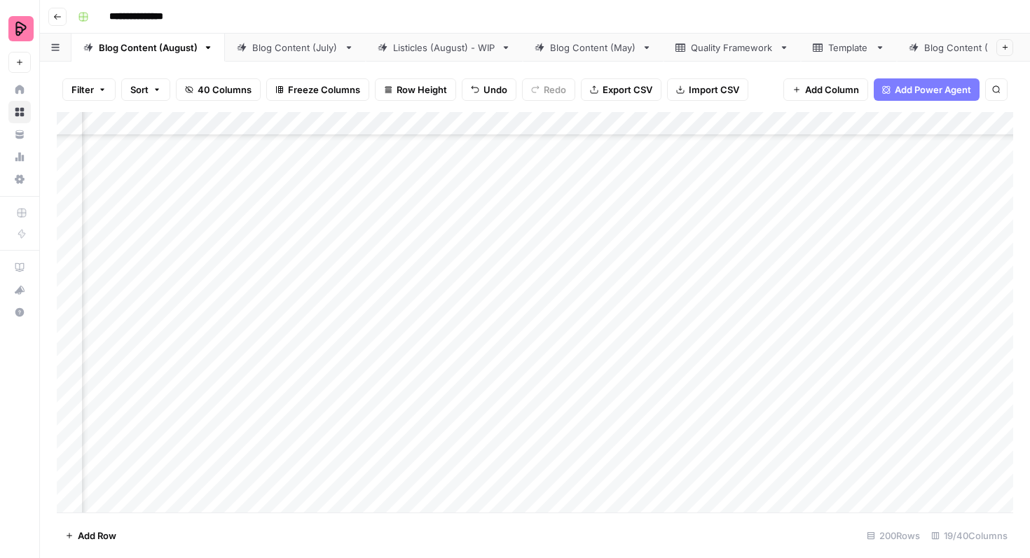
scroll to position [1889, 166]
click at [413, 442] on div "Add Column" at bounding box center [535, 312] width 956 height 401
click at [619, 382] on div "Add Column" at bounding box center [535, 312] width 956 height 401
click at [526, 348] on div "Add Column" at bounding box center [535, 312] width 956 height 401
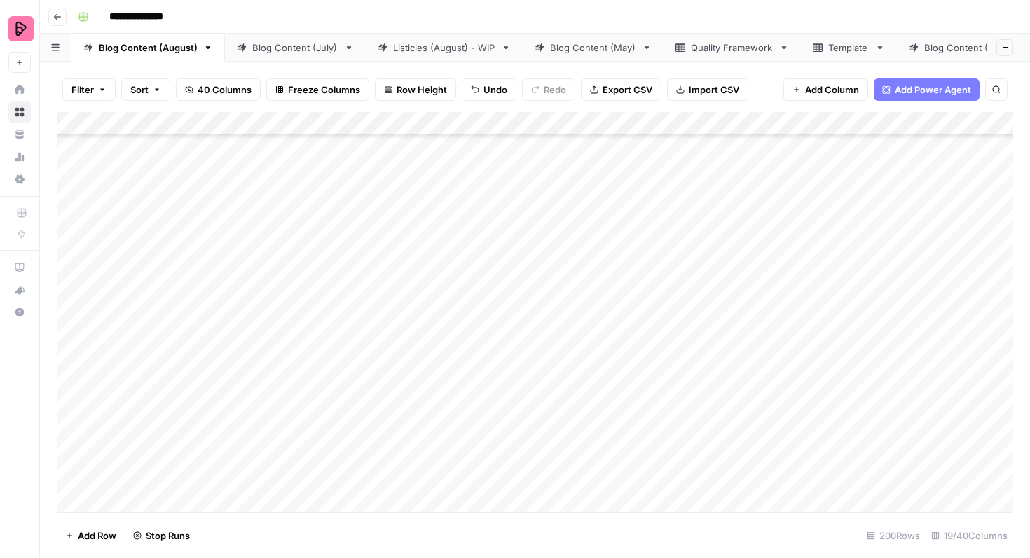
click at [512, 349] on div "Add Column" at bounding box center [535, 312] width 956 height 401
click at [522, 314] on div "Add Column" at bounding box center [535, 312] width 956 height 401
drag, startPoint x: 559, startPoint y: 332, endPoint x: 553, endPoint y: 386, distance: 54.3
click at [553, 386] on div "Add Column" at bounding box center [535, 312] width 956 height 401
drag, startPoint x: 559, startPoint y: 404, endPoint x: 559, endPoint y: 346, distance: 58.1
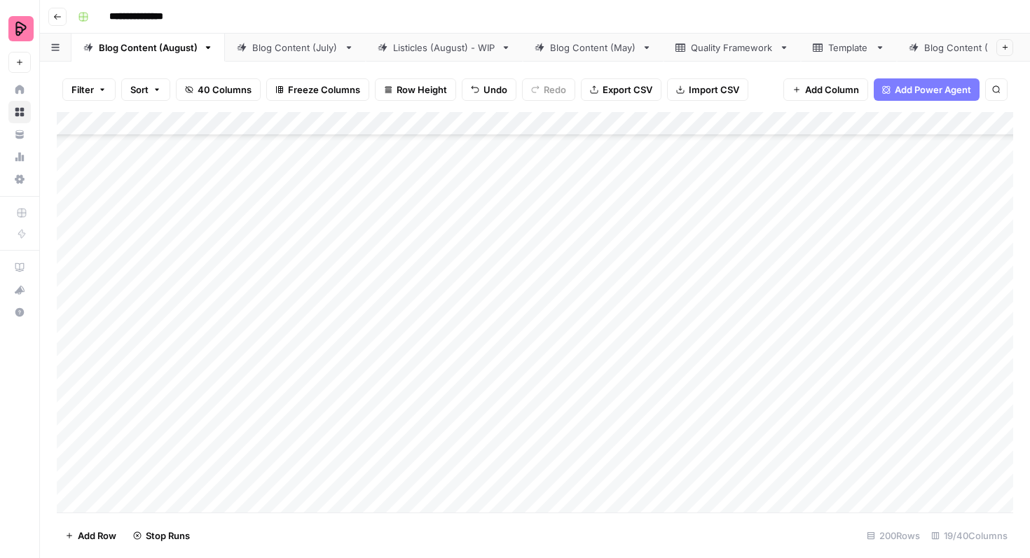
click at [559, 346] on div "Add Column" at bounding box center [535, 312] width 956 height 401
click at [836, 280] on div "Add Column" at bounding box center [535, 312] width 956 height 401
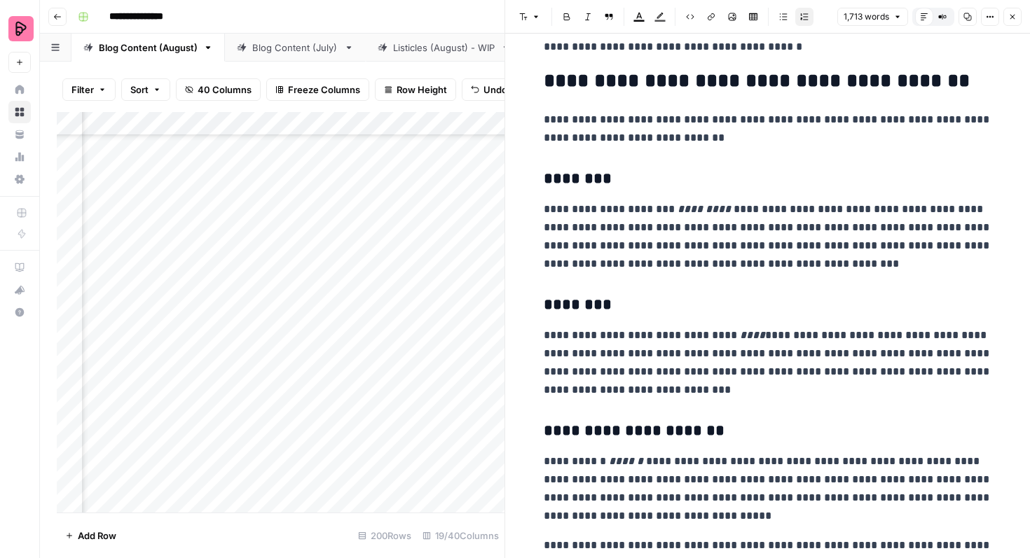
scroll to position [453, 0]
click at [1009, 14] on icon "button" at bounding box center [1012, 17] width 8 height 8
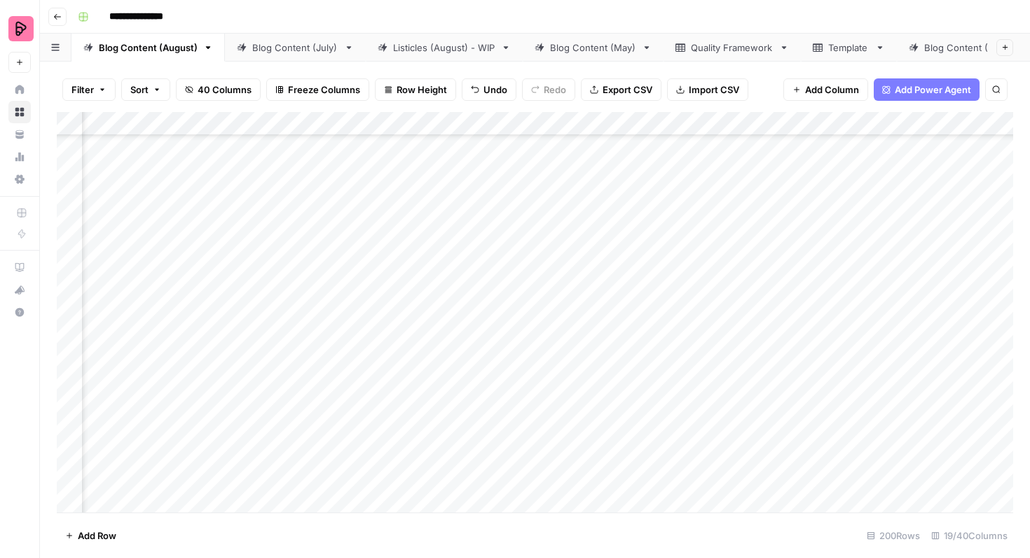
click at [402, 291] on div "Add Column" at bounding box center [535, 312] width 956 height 401
click at [393, 286] on div "Add Column" at bounding box center [535, 312] width 956 height 401
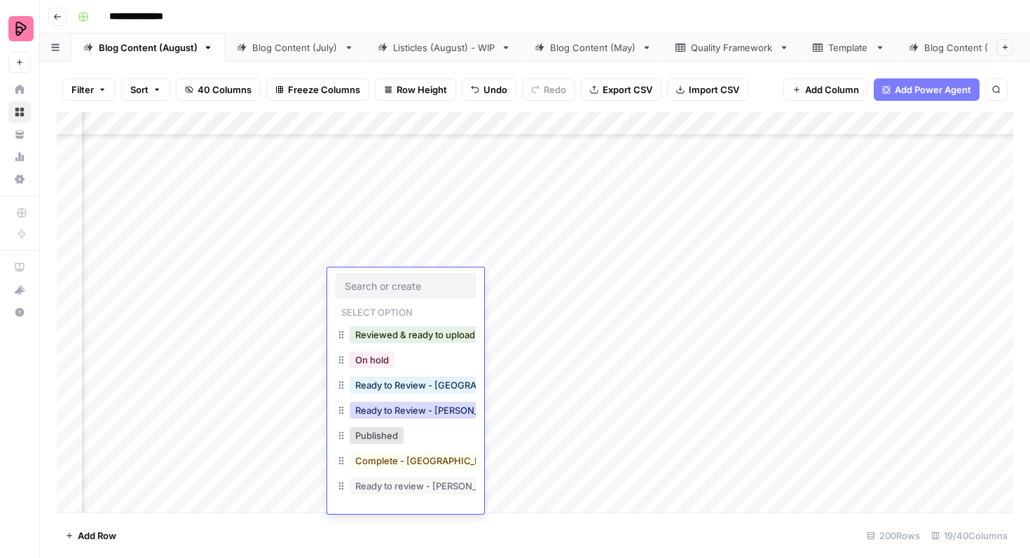
click at [410, 410] on button "Ready to Review - [PERSON_NAME]" at bounding box center [432, 410] width 165 height 17
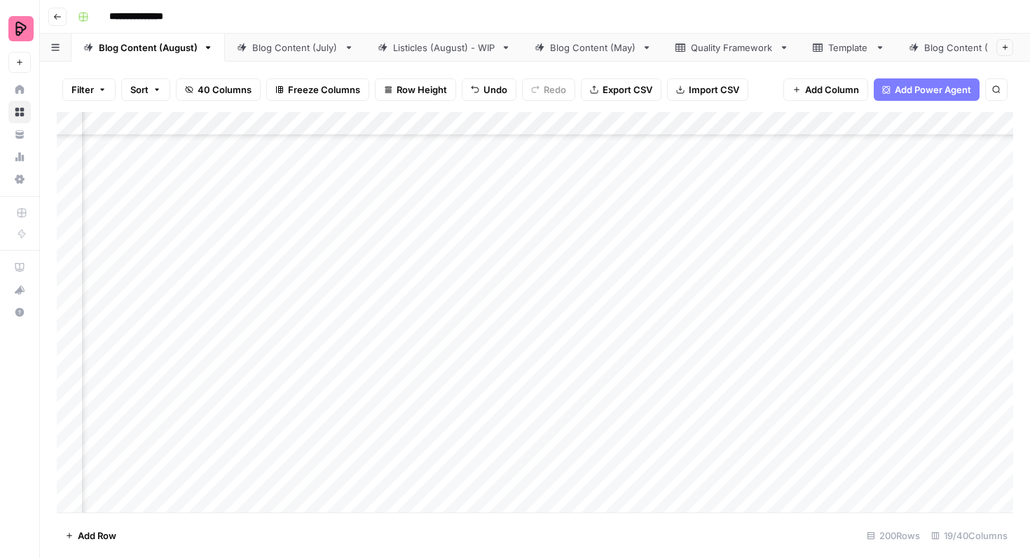
scroll to position [1830, 582]
click at [865, 244] on div "Add Column" at bounding box center [535, 312] width 956 height 401
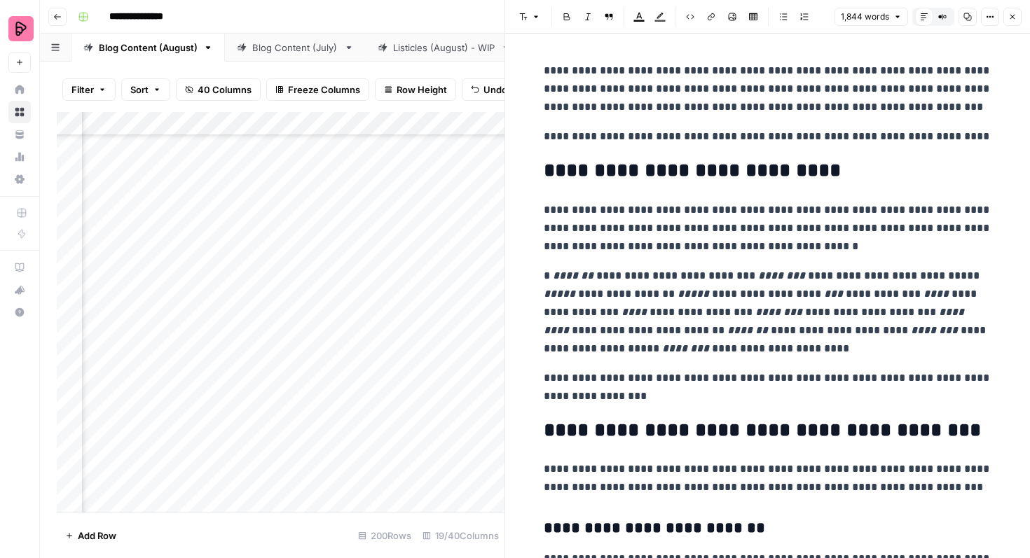
click at [1008, 15] on icon "button" at bounding box center [1012, 17] width 8 height 8
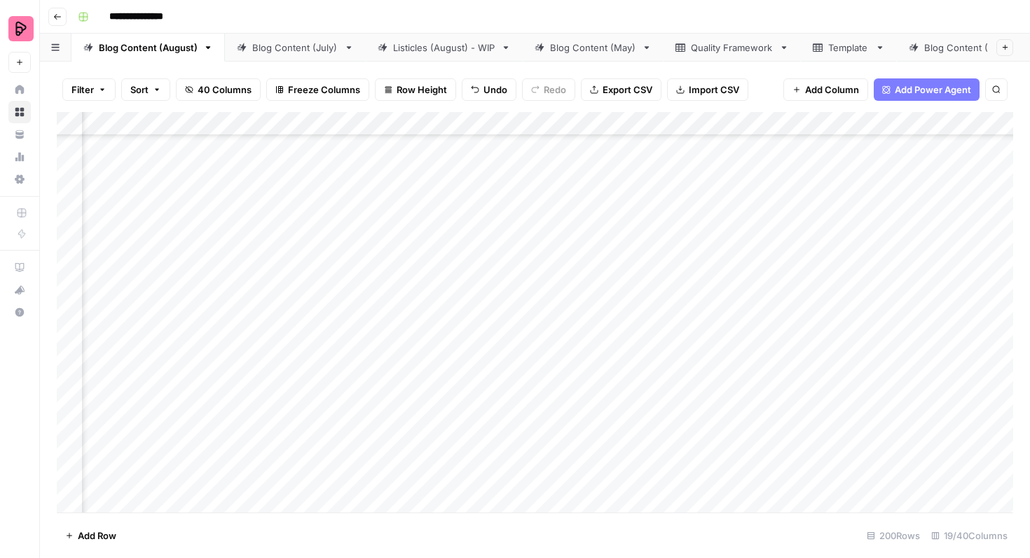
scroll to position [2031, 233]
click at [696, 301] on div "Add Column" at bounding box center [535, 312] width 956 height 401
click at [640, 337] on div "Add Column" at bounding box center [535, 312] width 956 height 401
